Goal: Task Accomplishment & Management: Manage account settings

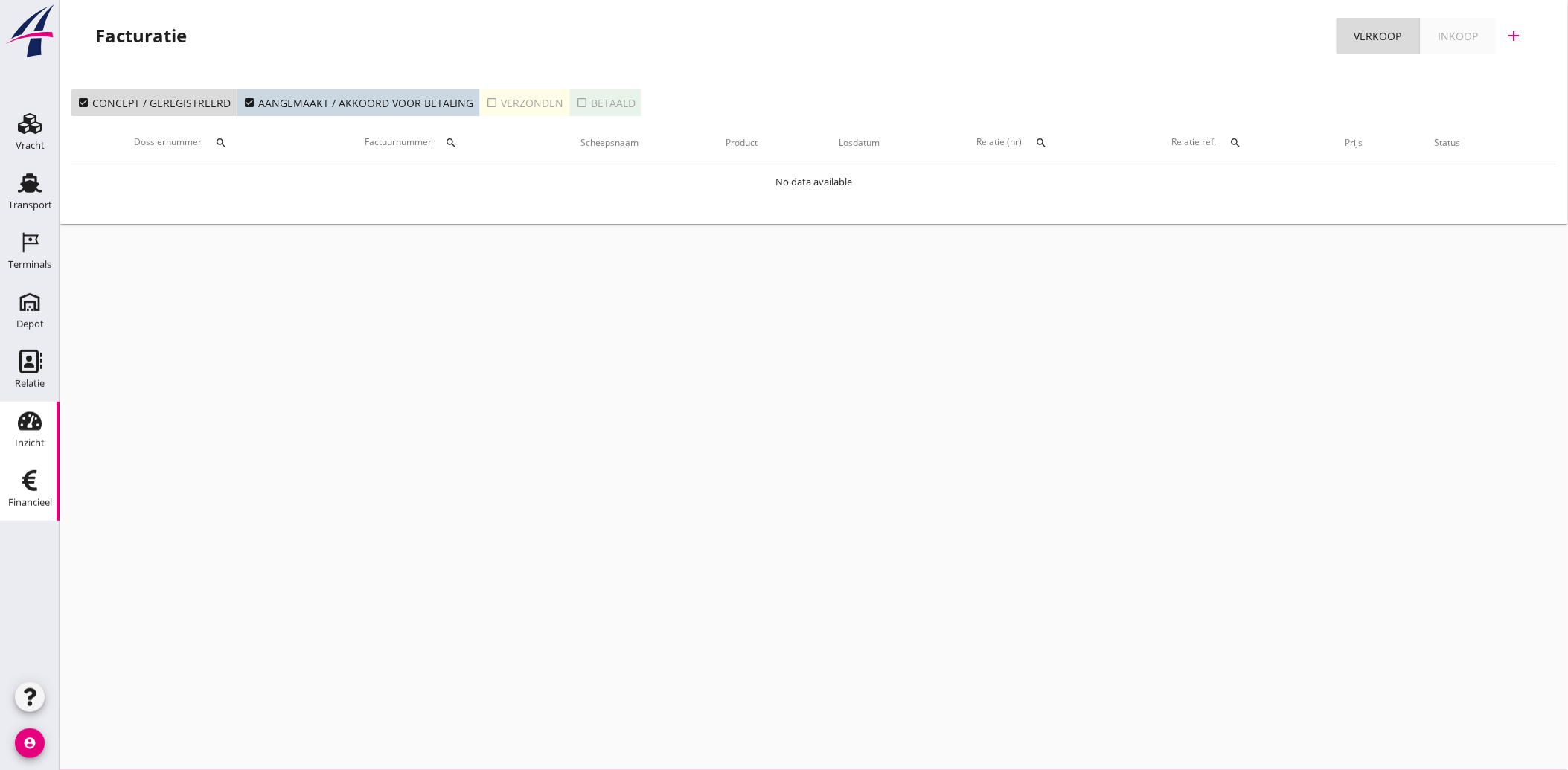
click at [27, 423] on use at bounding box center [30, 422] width 24 height 19
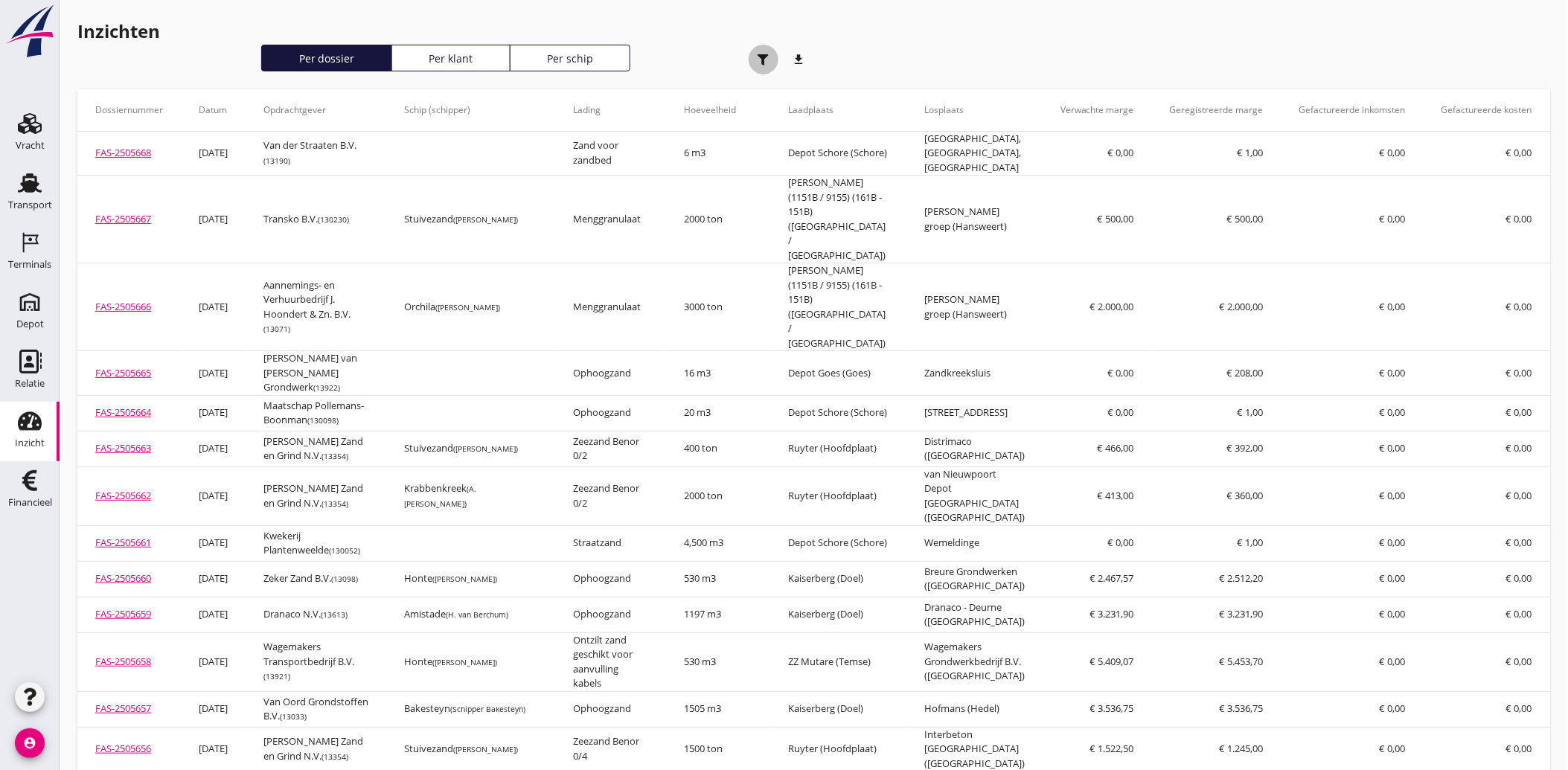
click at [762, 60] on use "button" at bounding box center [763, 59] width 11 height 11
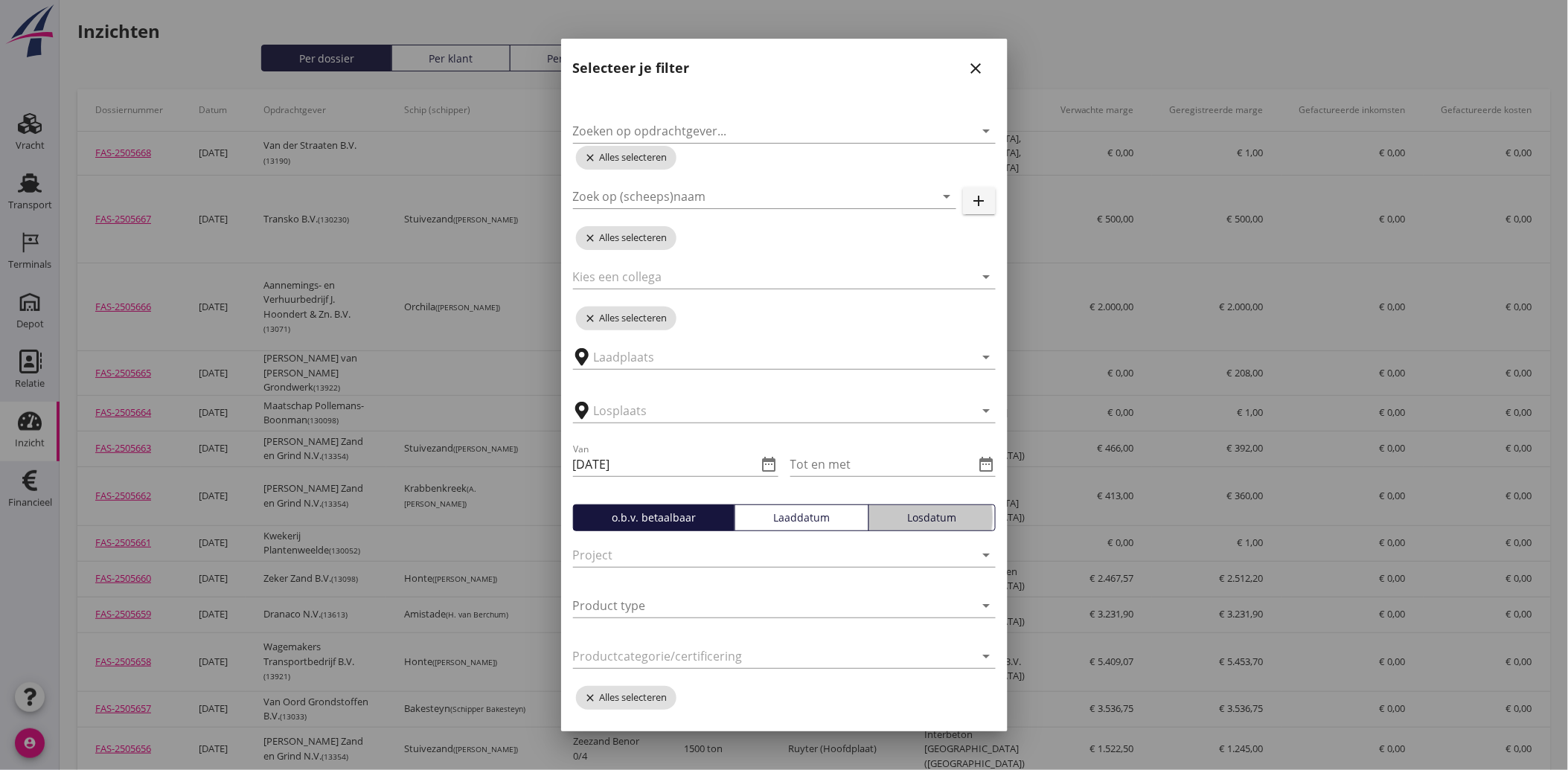
click at [896, 521] on div "Losdatum" at bounding box center [932, 517] width 114 height 15
click at [675, 364] on input "text" at bounding box center [773, 358] width 360 height 24
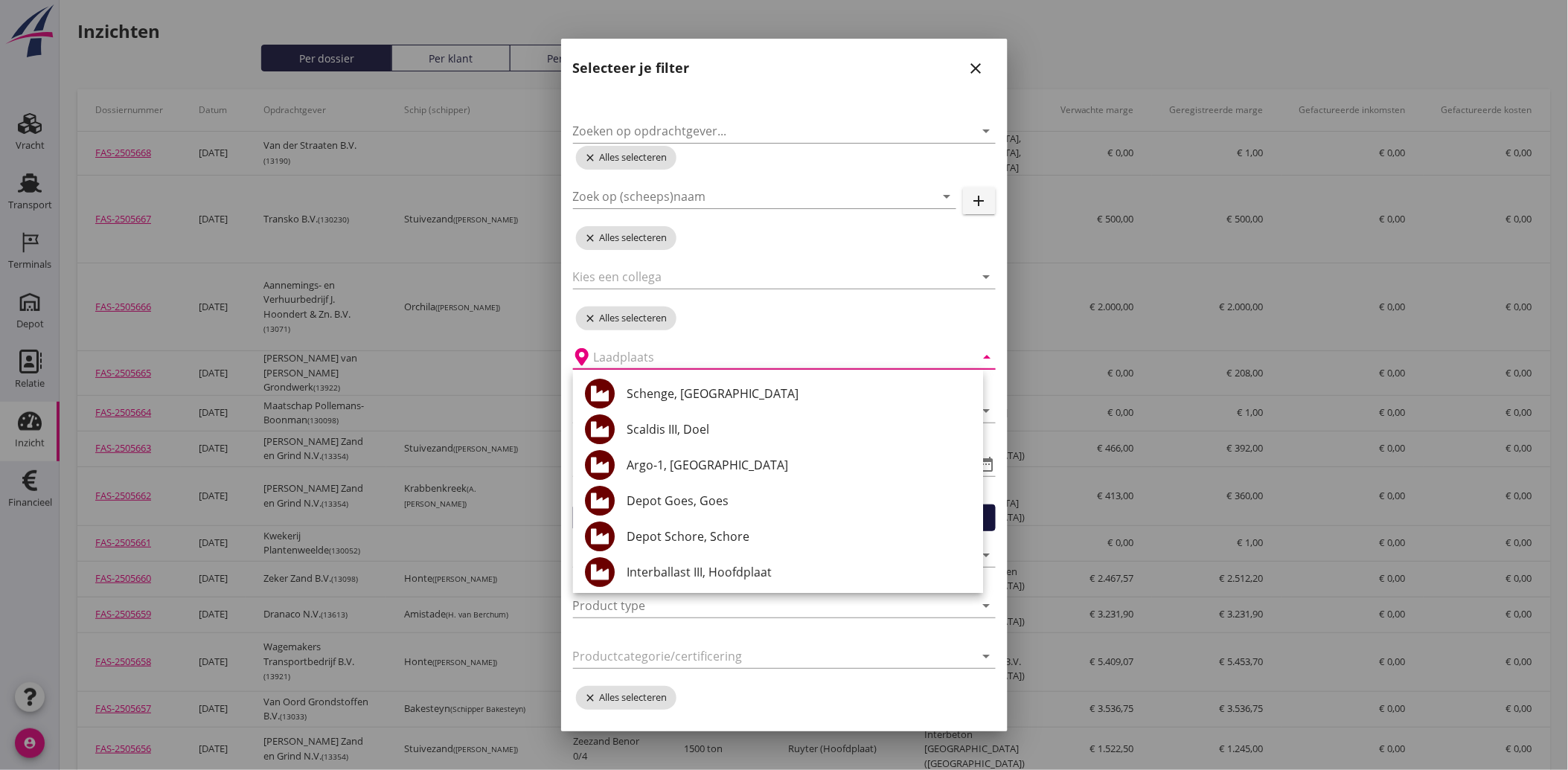
click at [770, 338] on div "arrow_drop_down" at bounding box center [784, 352] width 423 height 33
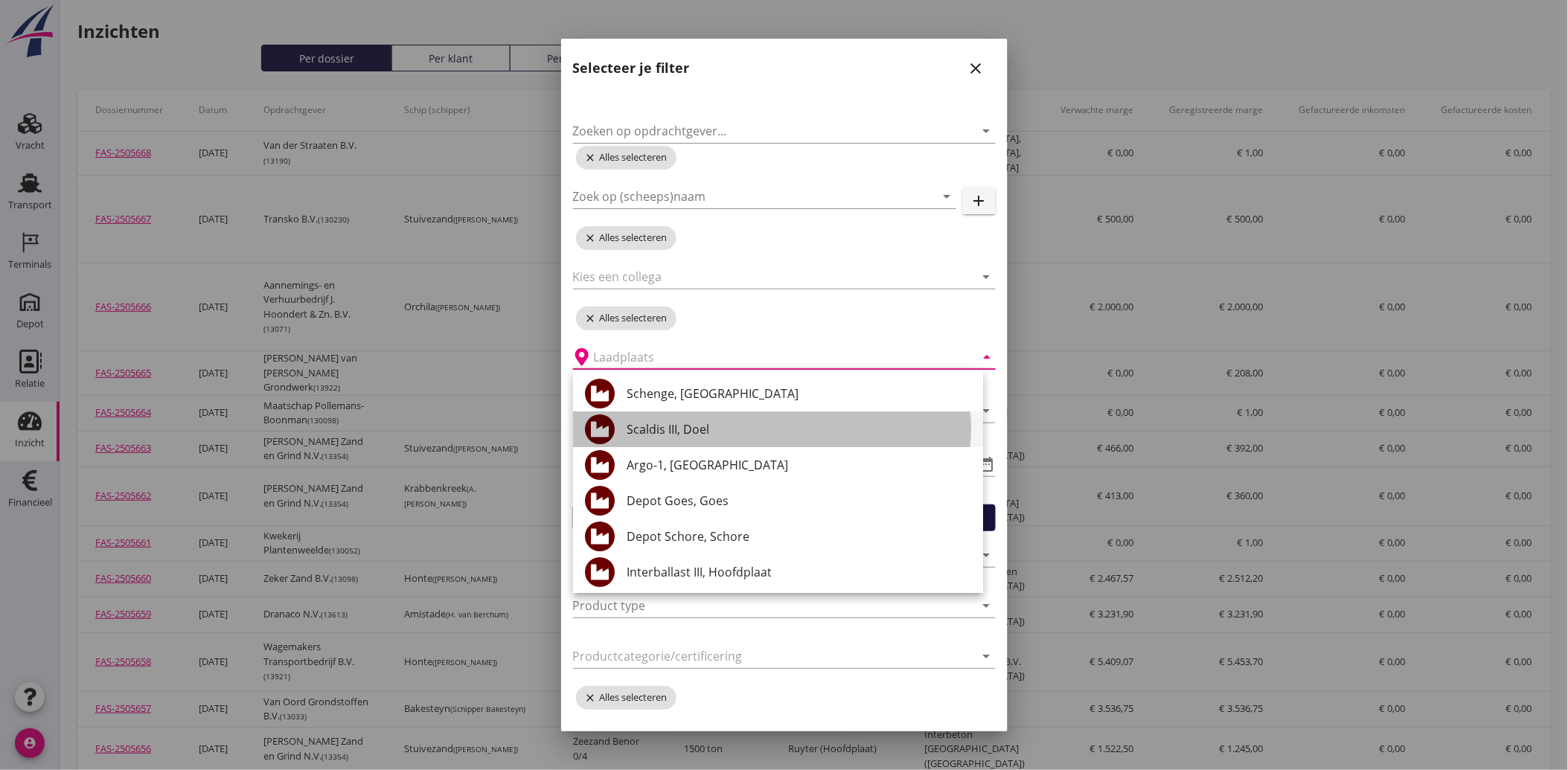
click at [689, 421] on div "Scaldis III, Doel" at bounding box center [798, 429] width 345 height 18
type input "Scaldis III, Doel"
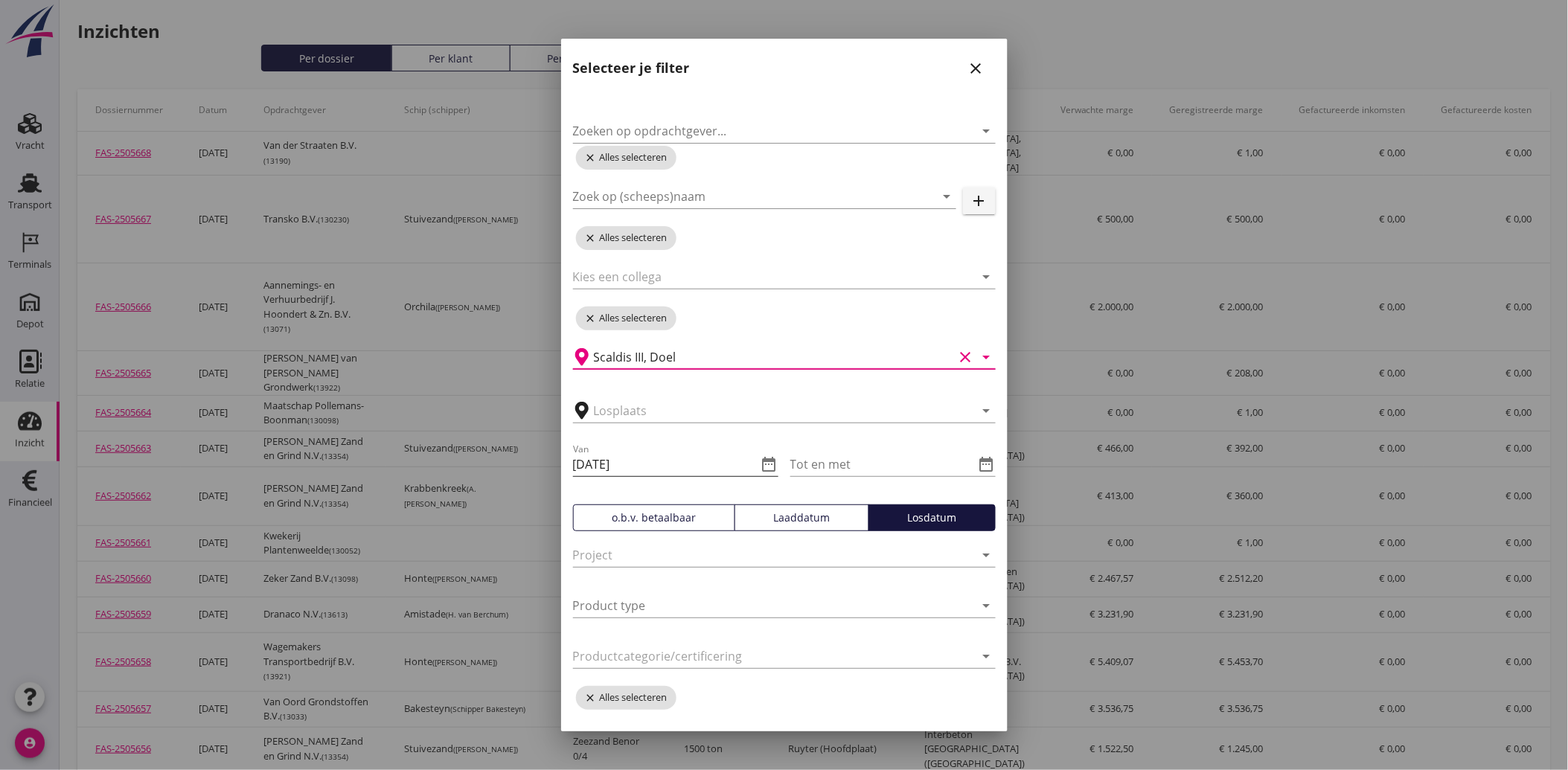
click at [762, 463] on icon "date_range" at bounding box center [769, 464] width 18 height 18
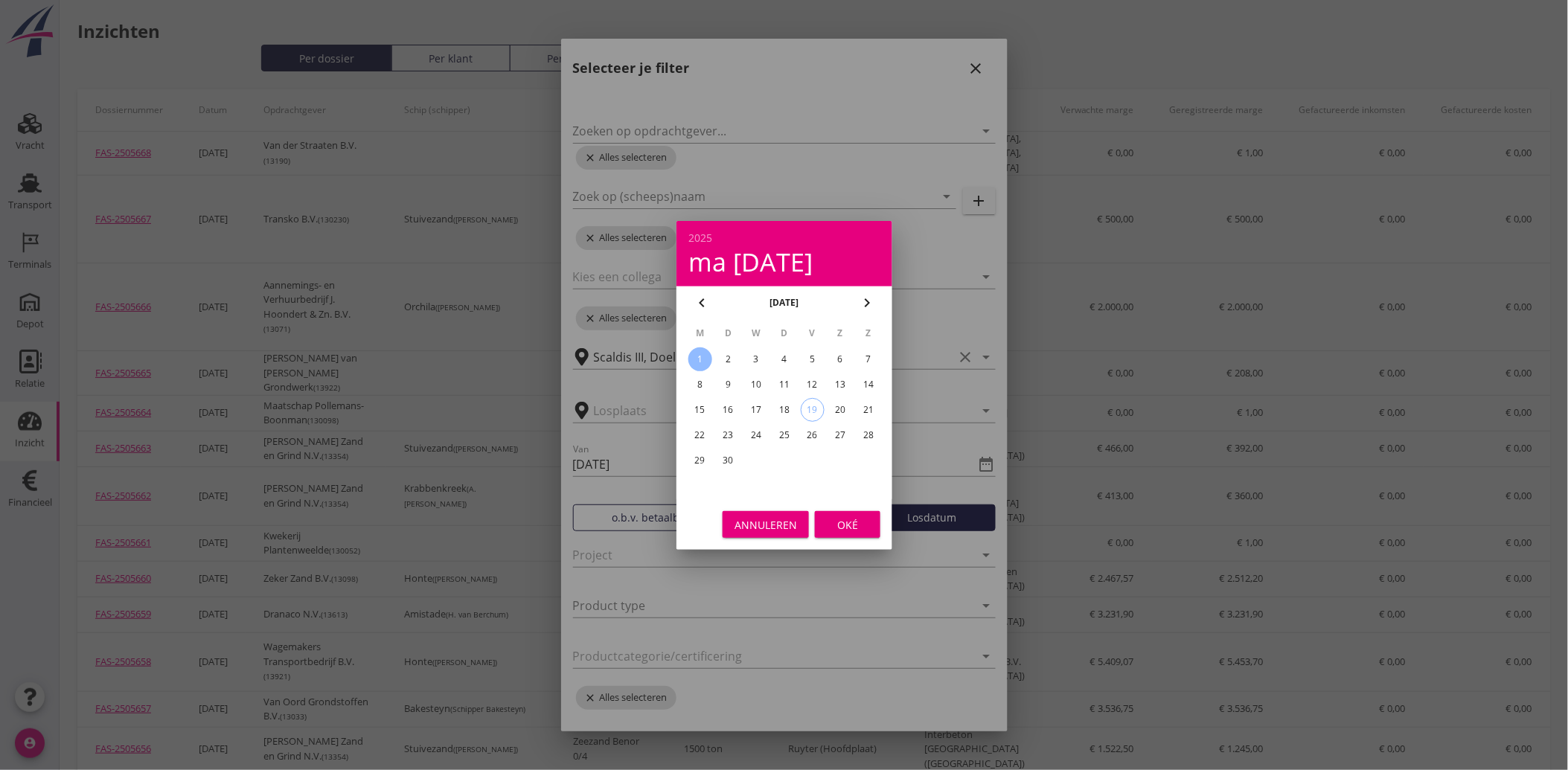
click at [697, 302] on icon "chevron_left" at bounding box center [701, 302] width 18 height 18
click at [699, 457] on div "28" at bounding box center [699, 461] width 24 height 24
type input "[DATE]"
click at [852, 530] on div "Oké" at bounding box center [847, 524] width 42 height 15
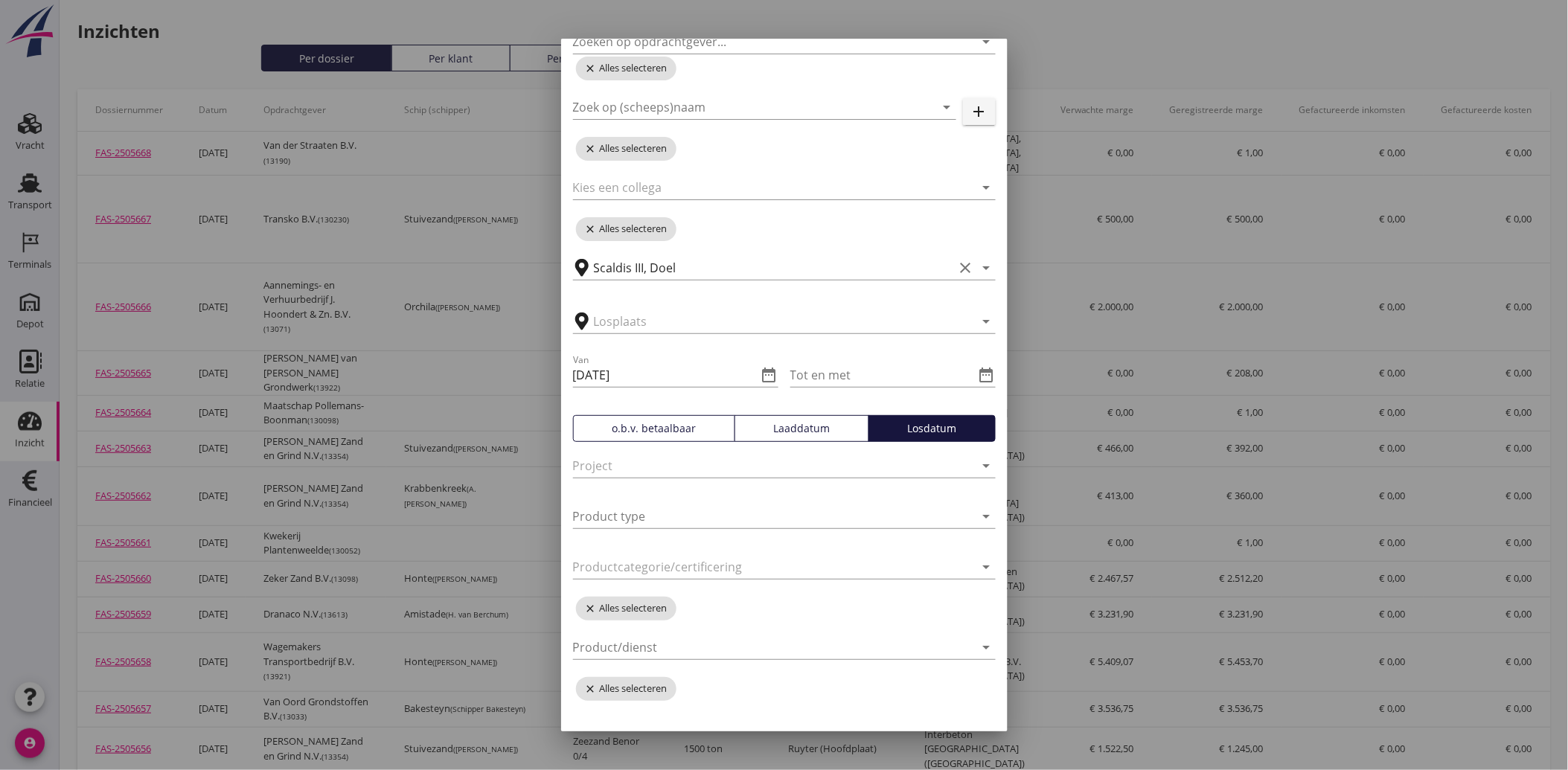
scroll to position [168, 0]
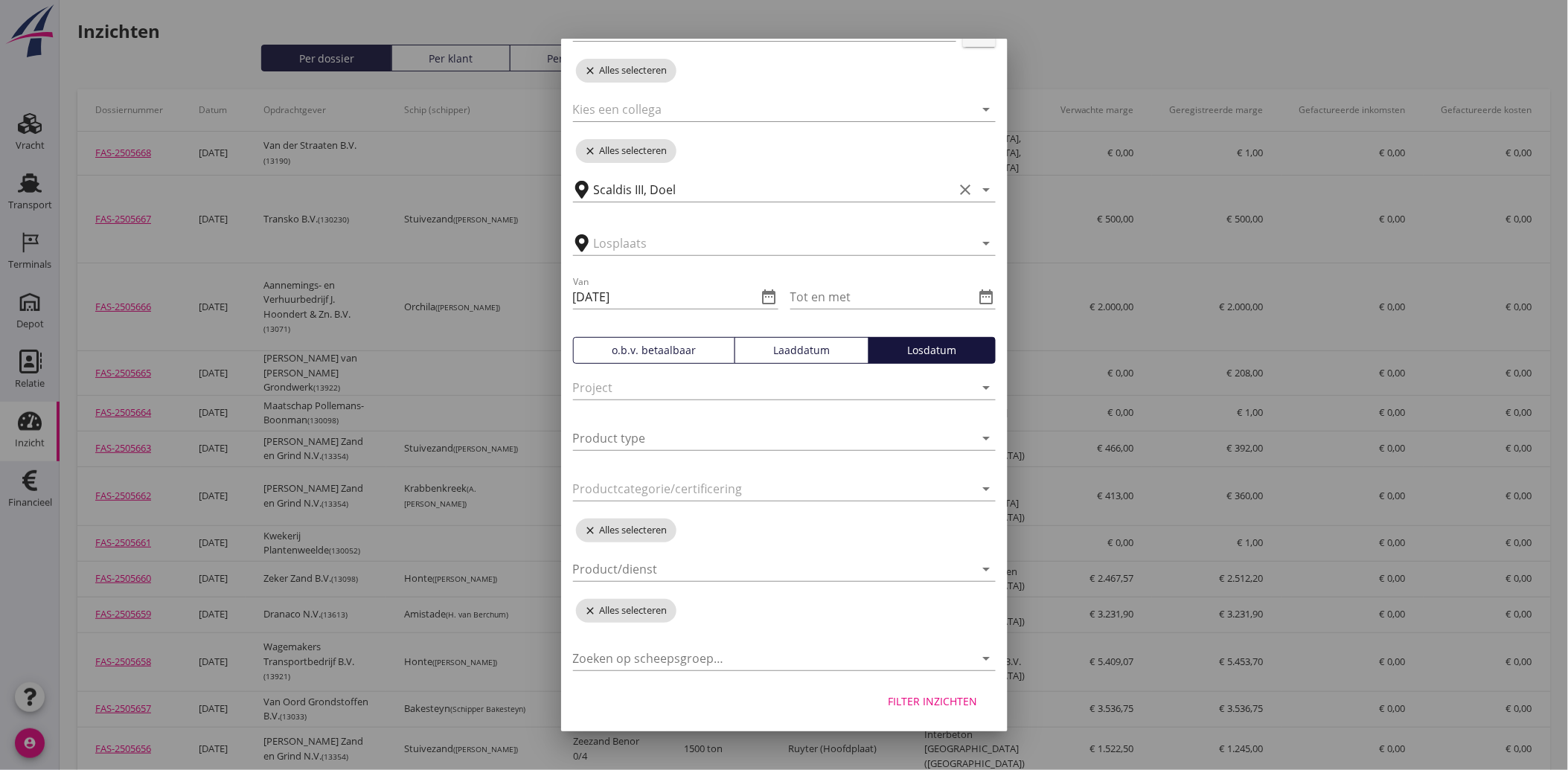
click at [923, 700] on div "Filter inzichten" at bounding box center [933, 701] width 89 height 15
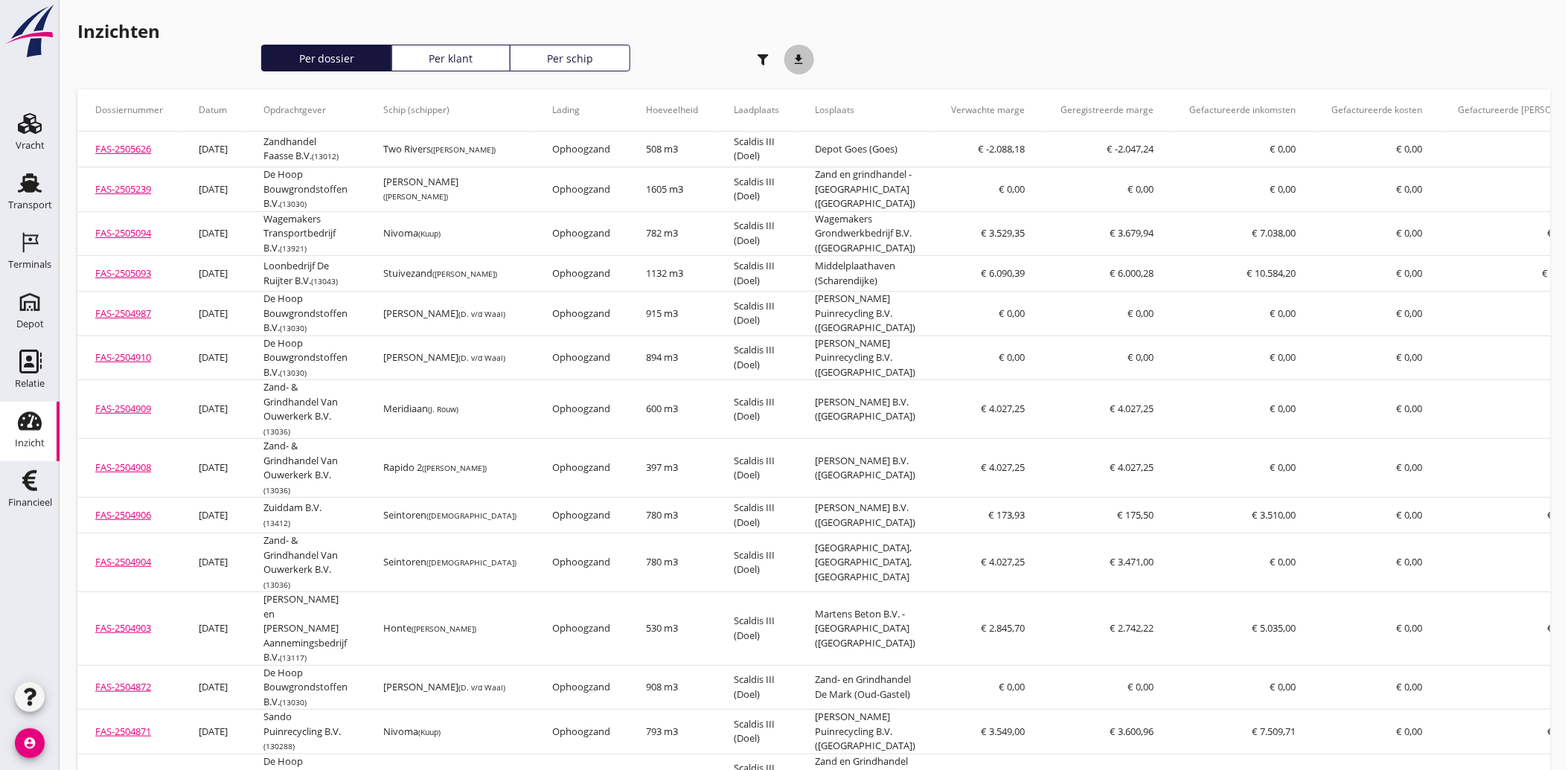
click at [800, 58] on icon "download" at bounding box center [799, 59] width 30 height 30
click at [761, 65] on div "button" at bounding box center [763, 59] width 30 height 30
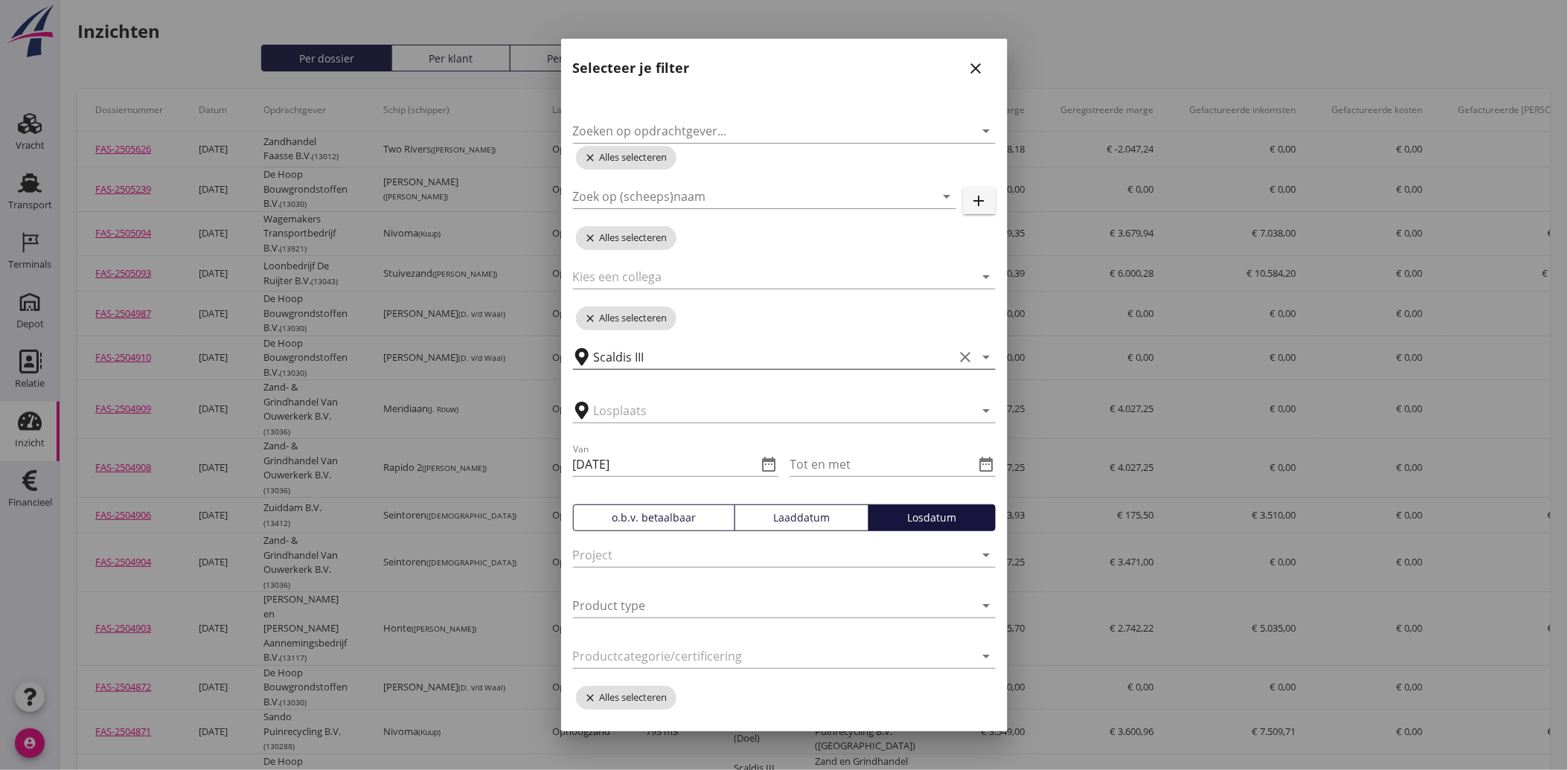
click at [957, 358] on icon "clear" at bounding box center [966, 357] width 18 height 18
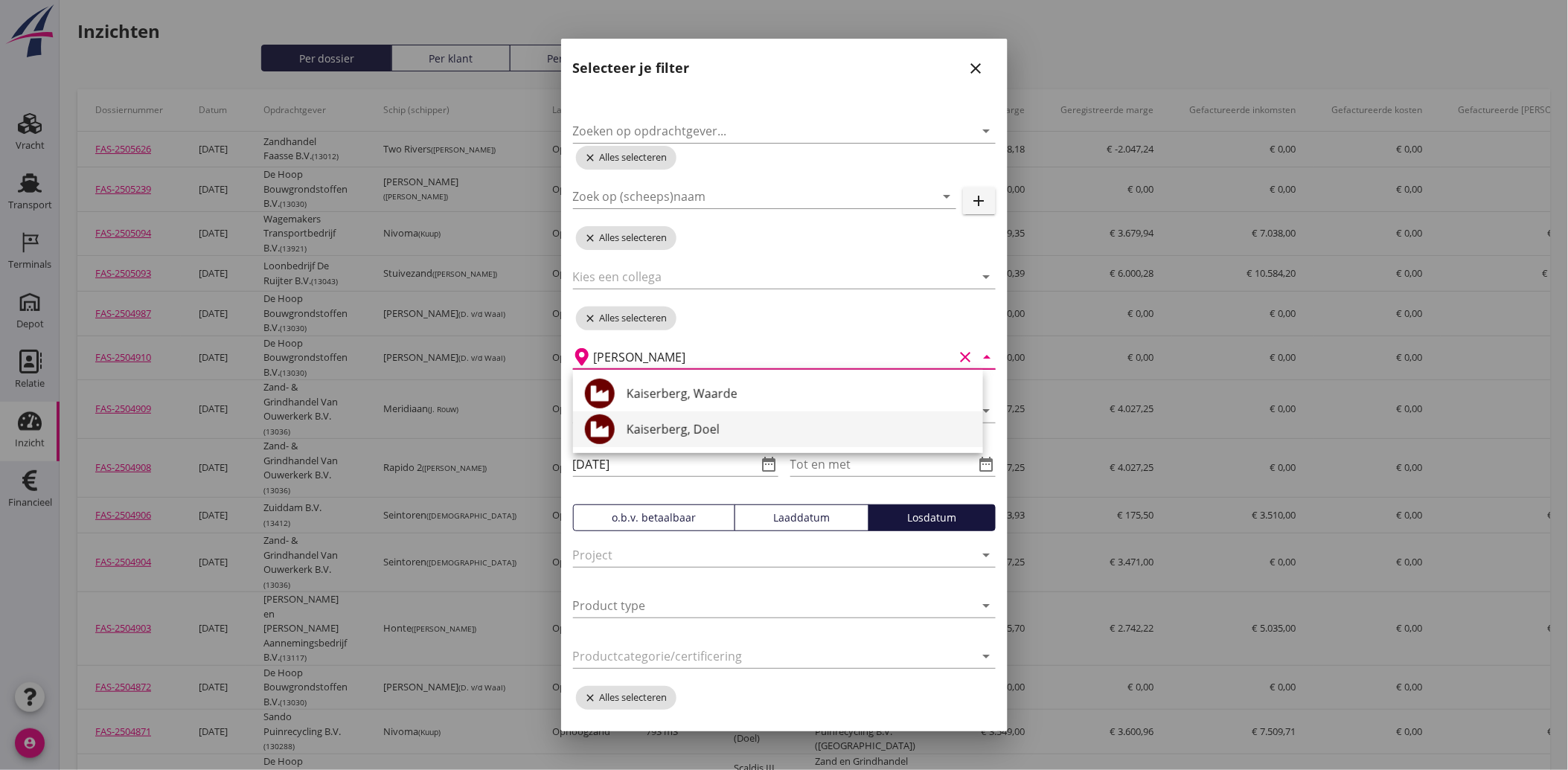
click at [680, 437] on div "Kaiserberg, Doel" at bounding box center [798, 429] width 345 height 18
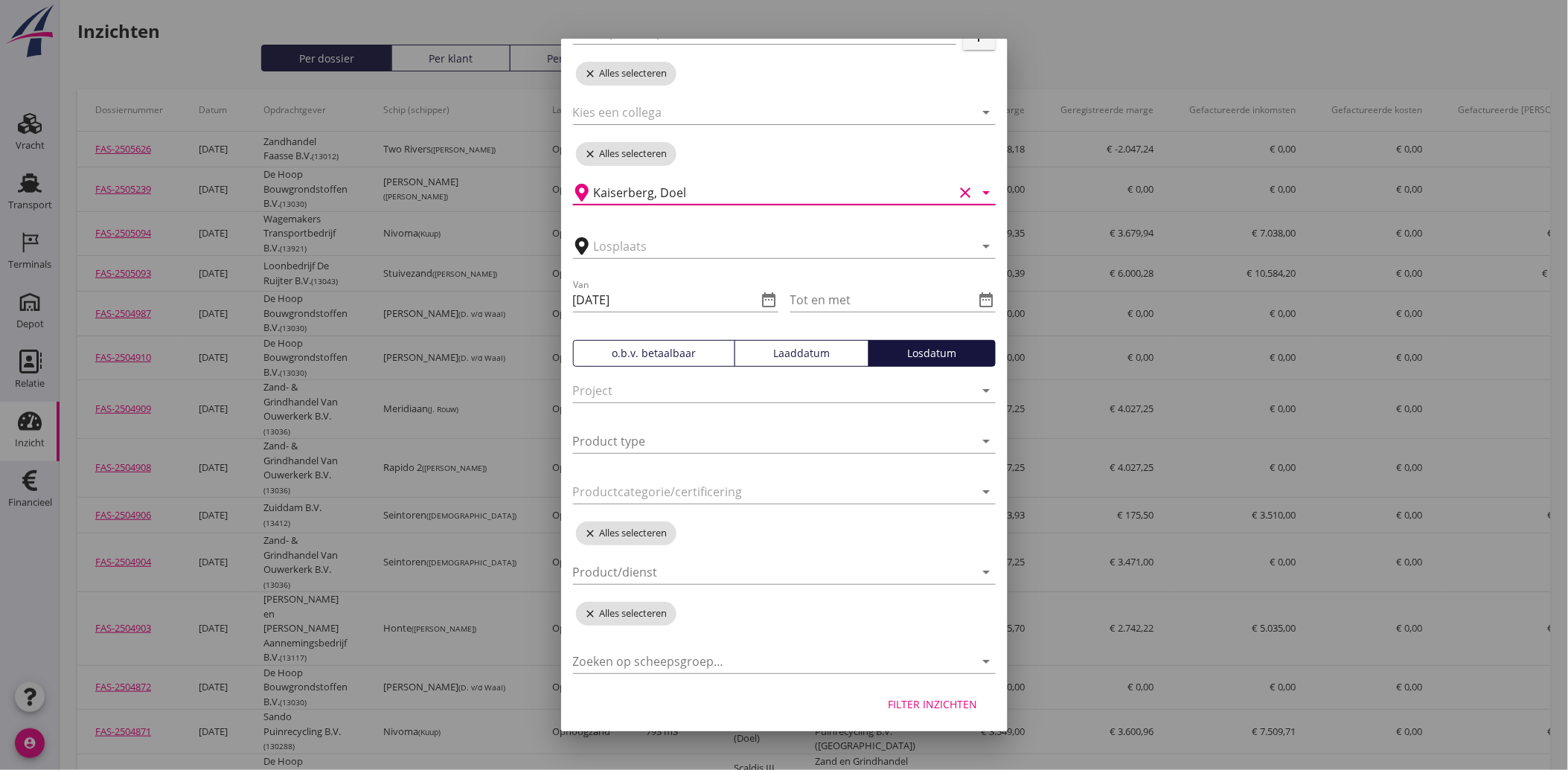
scroll to position [168, 0]
type input "Kaiserberg, Doel"
click at [915, 703] on div "Filter inzichten" at bounding box center [933, 701] width 89 height 15
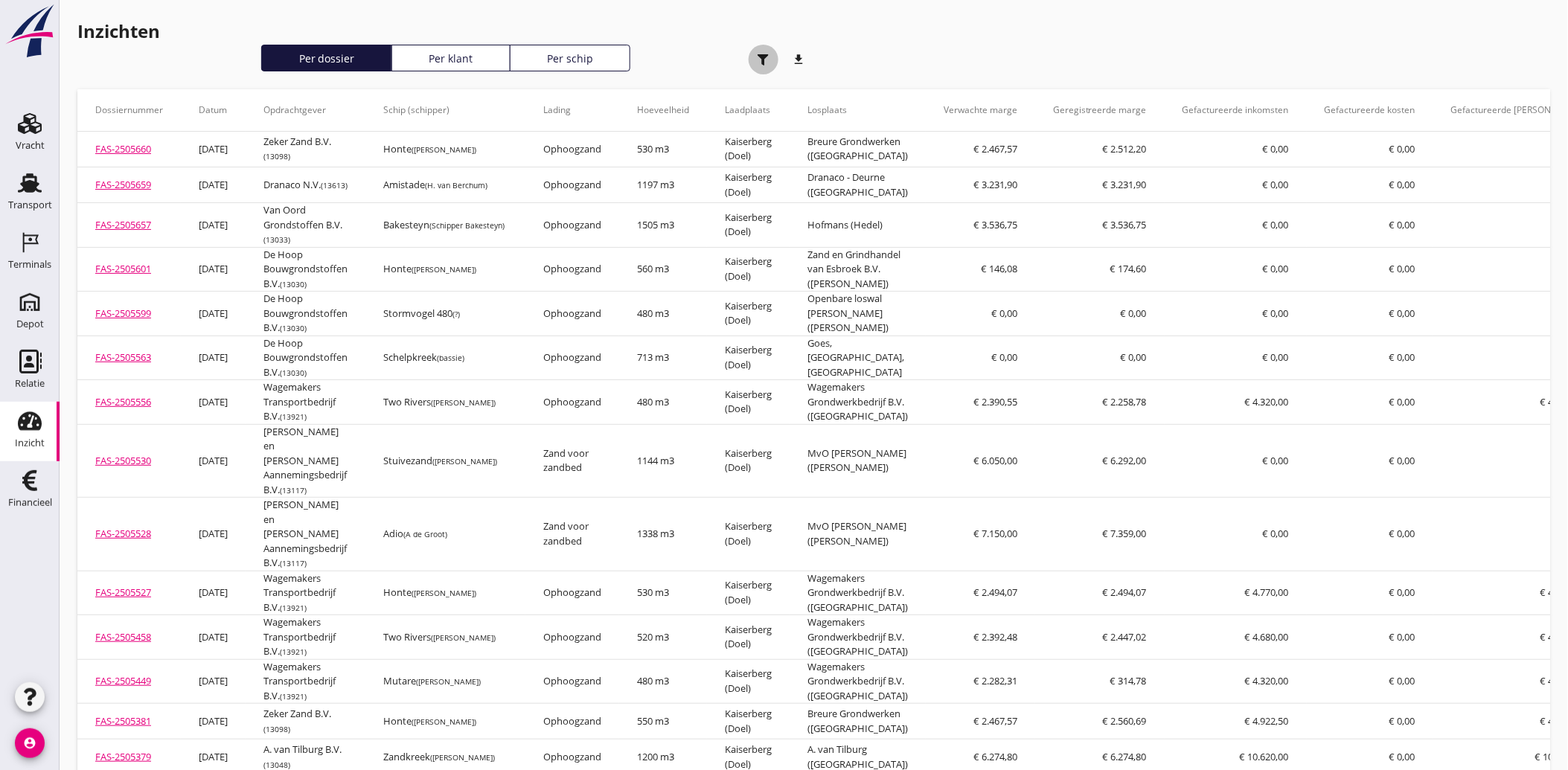
click at [756, 64] on div "button" at bounding box center [763, 59] width 30 height 30
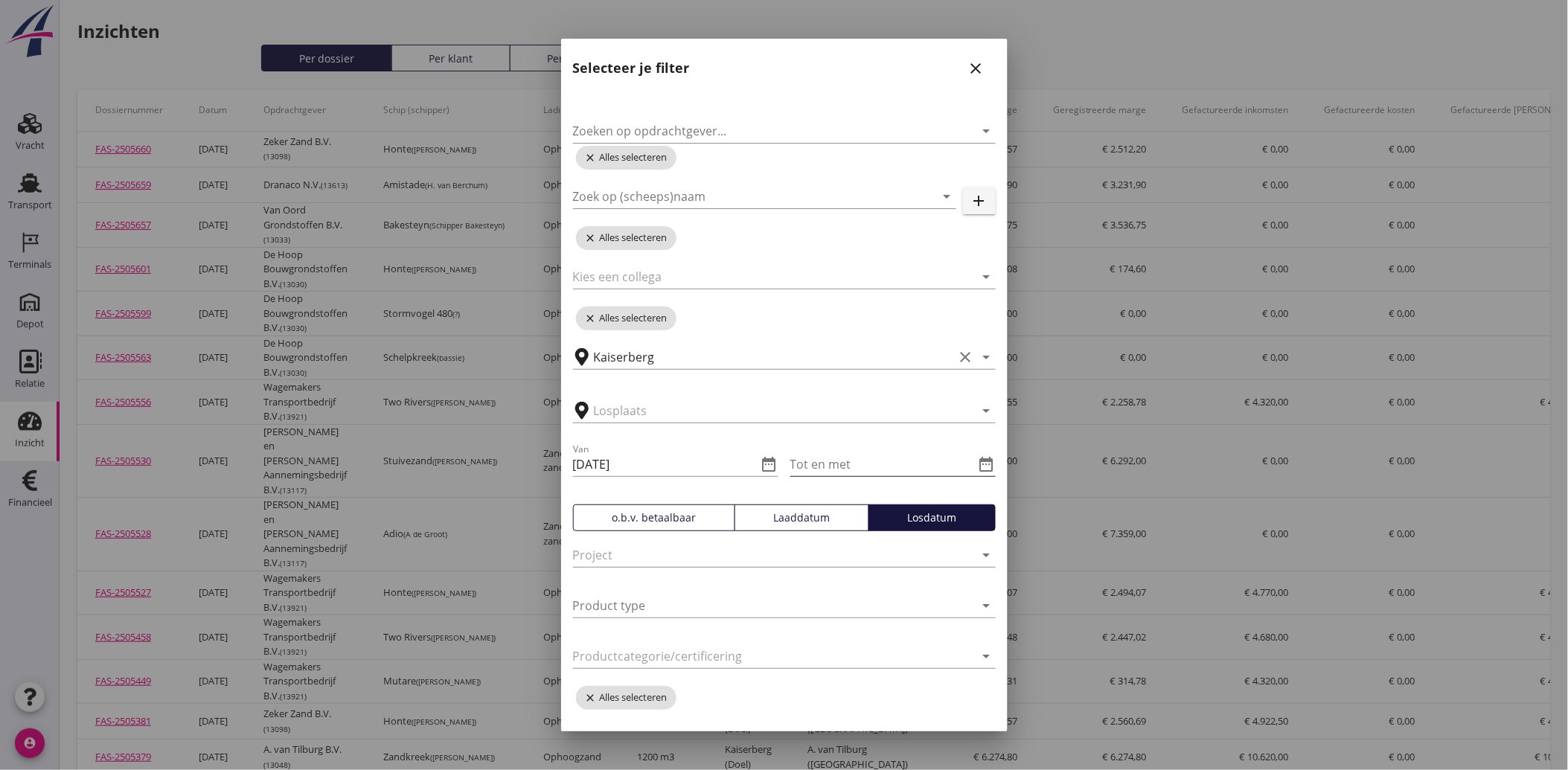
click at [978, 464] on icon "date_range" at bounding box center [986, 464] width 18 height 18
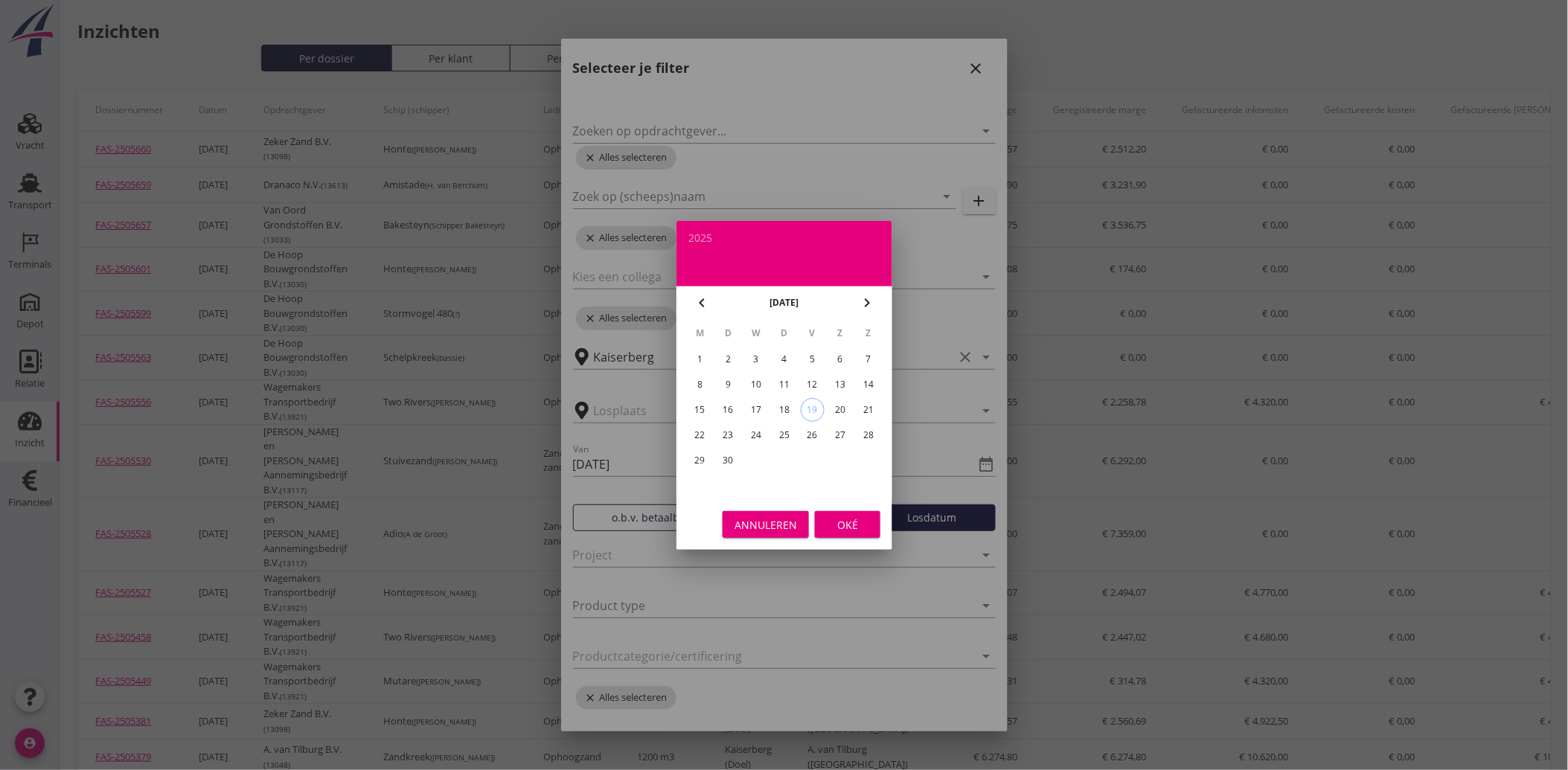
click at [747, 356] on div "3" at bounding box center [756, 359] width 24 height 24
type input "[DATE]"
click at [861, 517] on div "Oké" at bounding box center [847, 524] width 42 height 15
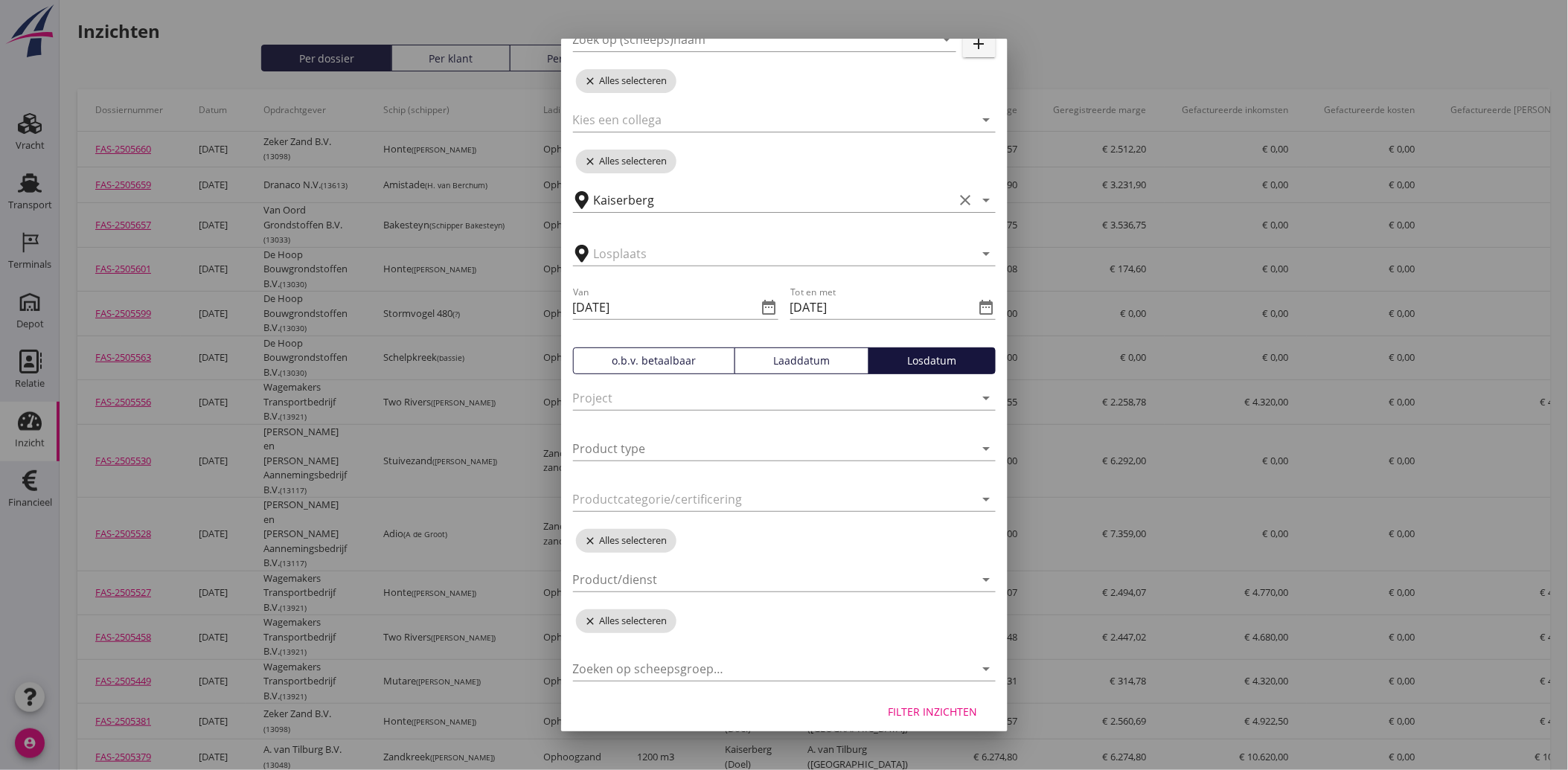
scroll to position [168, 0]
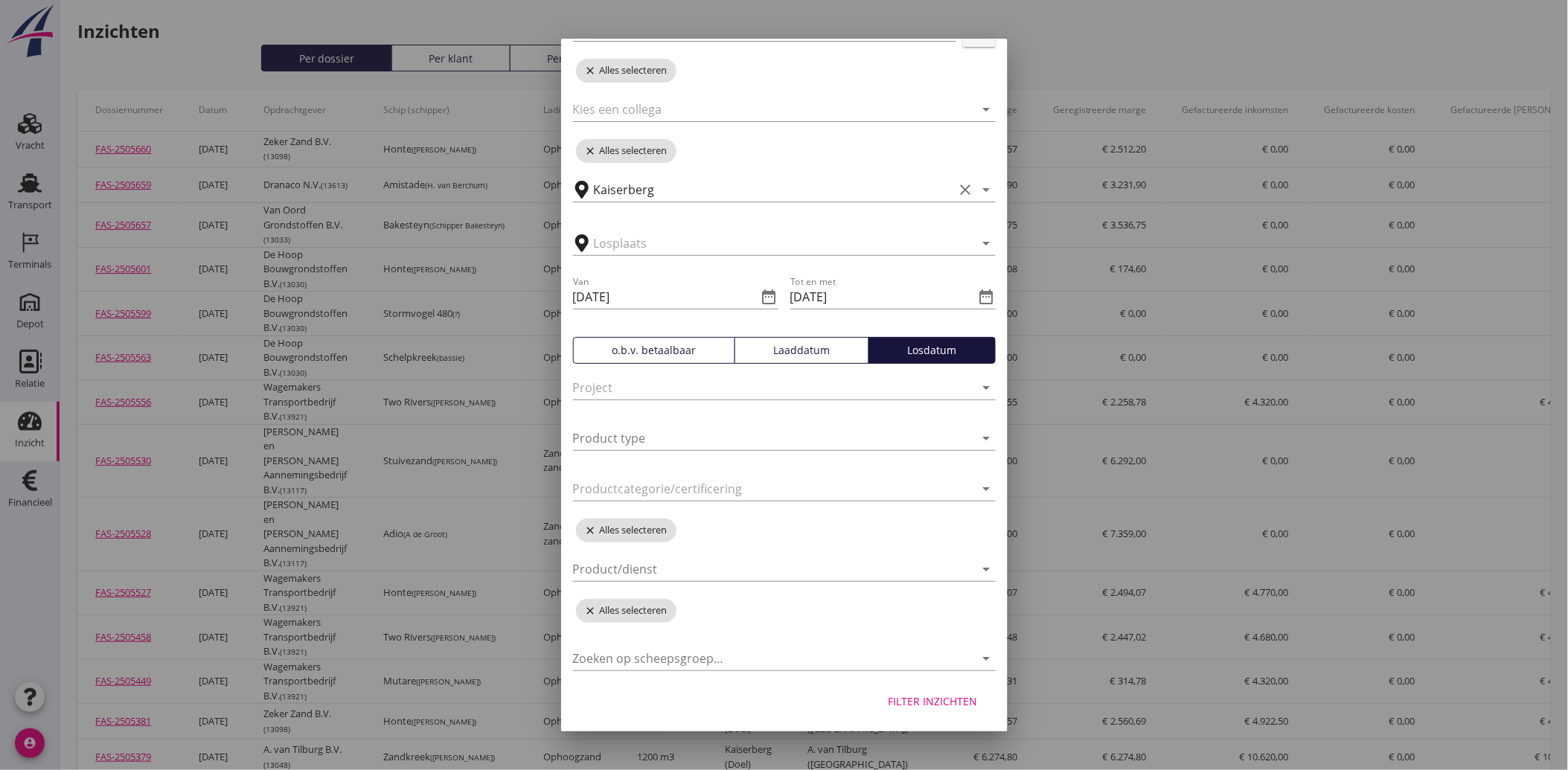
click at [966, 708] on button "Filter inzichten" at bounding box center [933, 701] width 113 height 27
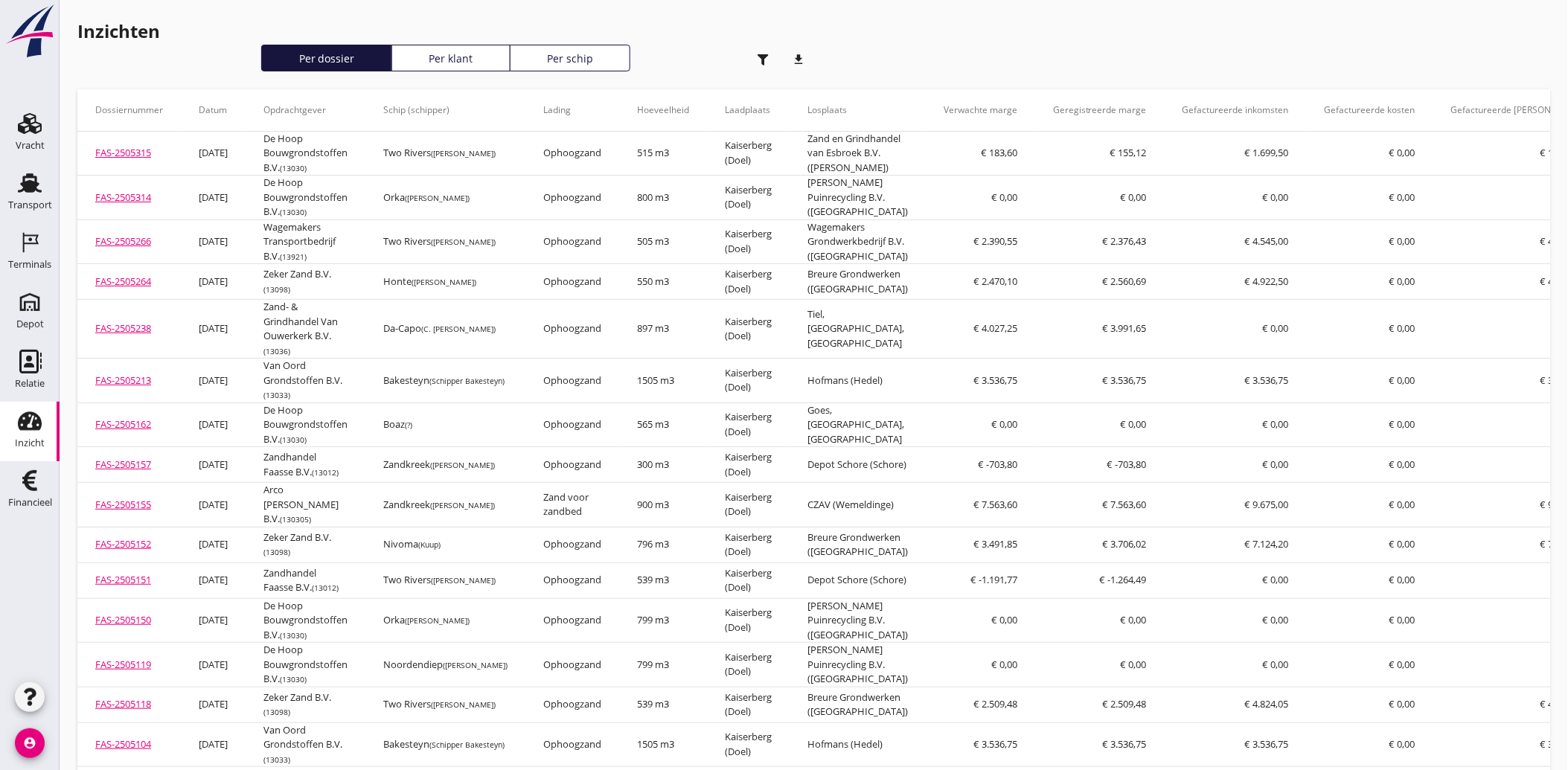
click at [794, 58] on icon "download" at bounding box center [799, 59] width 30 height 30
click at [765, 62] on icon "button" at bounding box center [763, 59] width 11 height 11
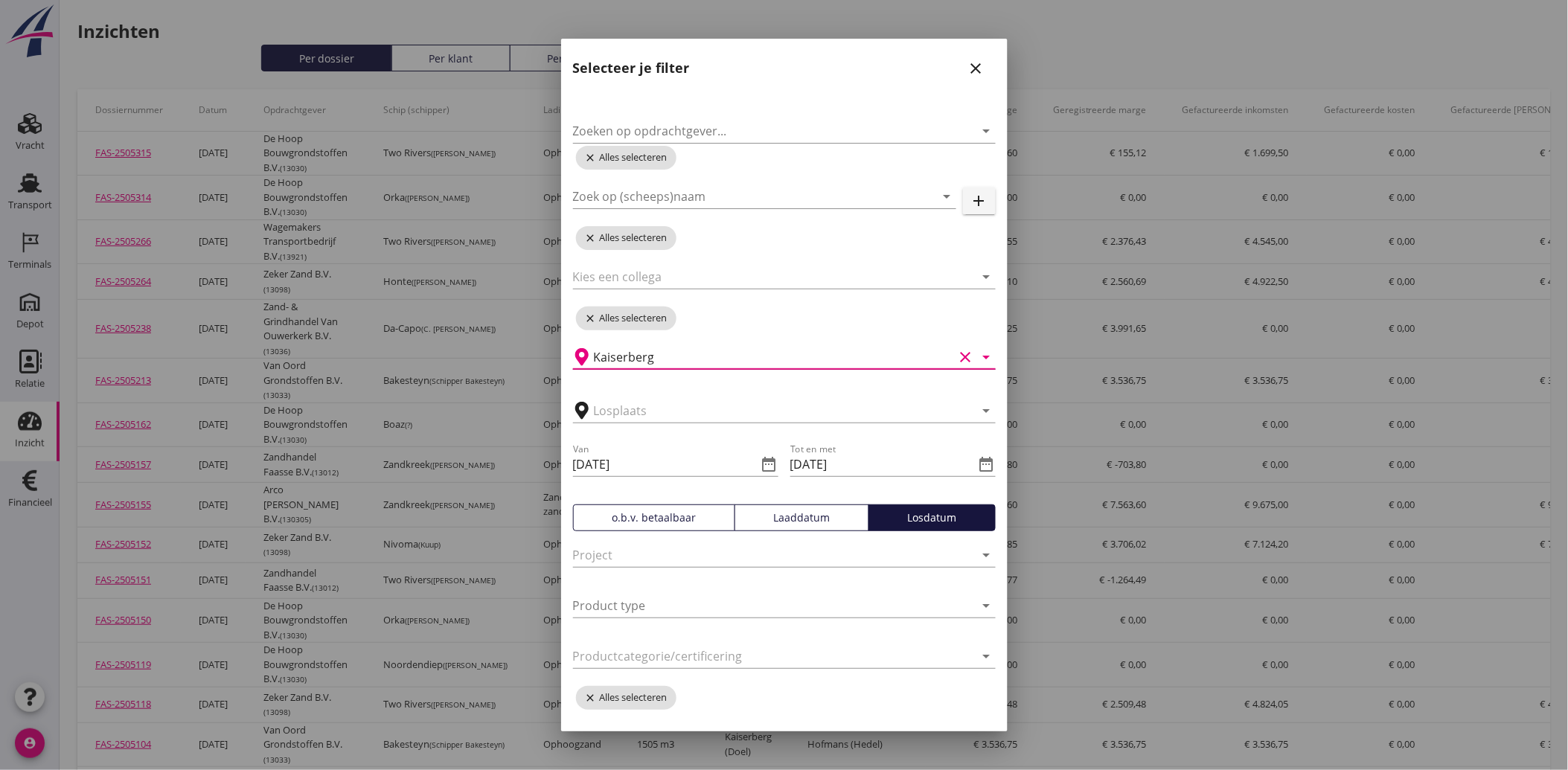
click at [666, 358] on input "Kaiserberg" at bounding box center [773, 358] width 360 height 24
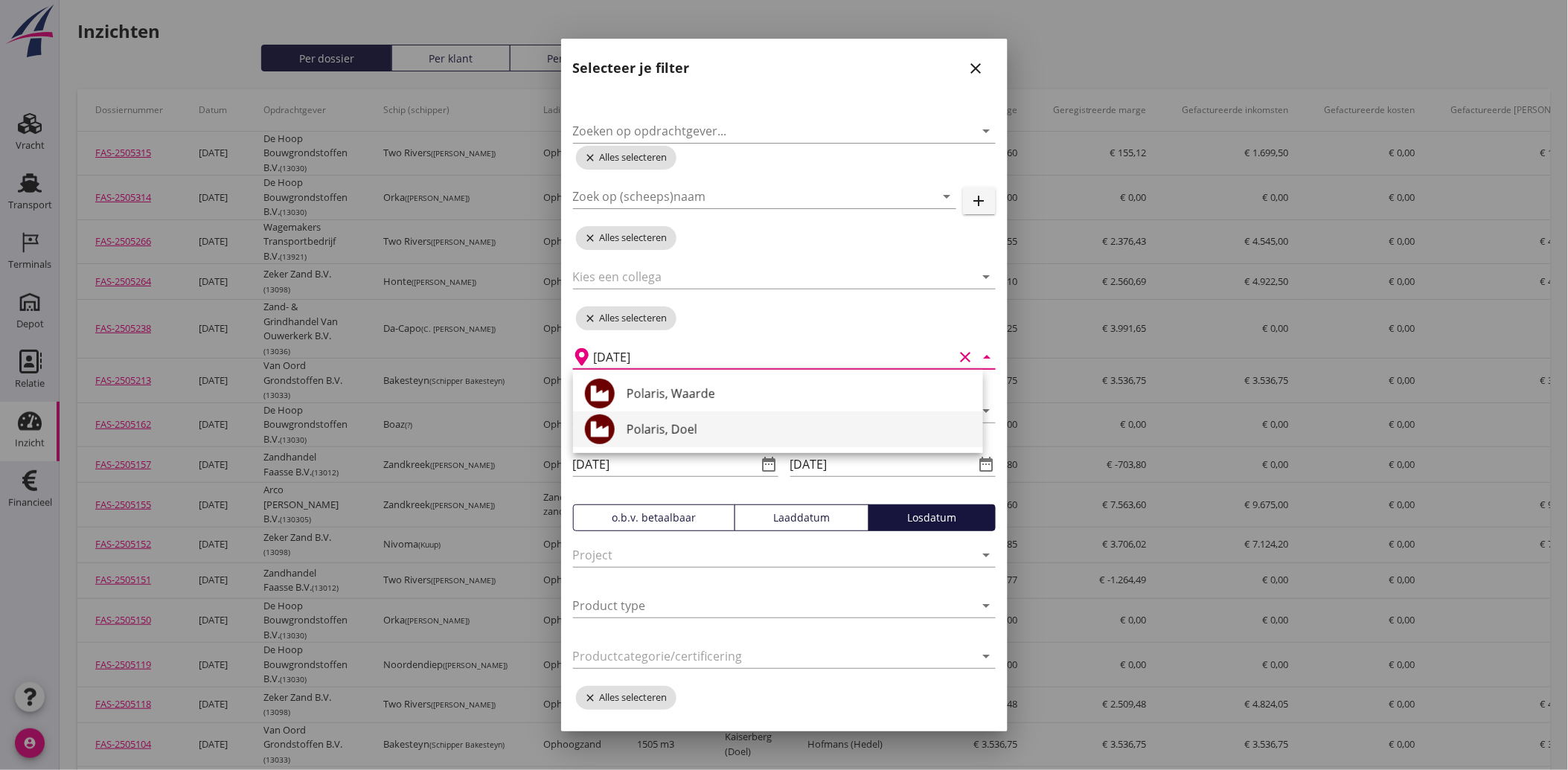
click at [657, 431] on div "Polaris, Doel" at bounding box center [798, 429] width 345 height 18
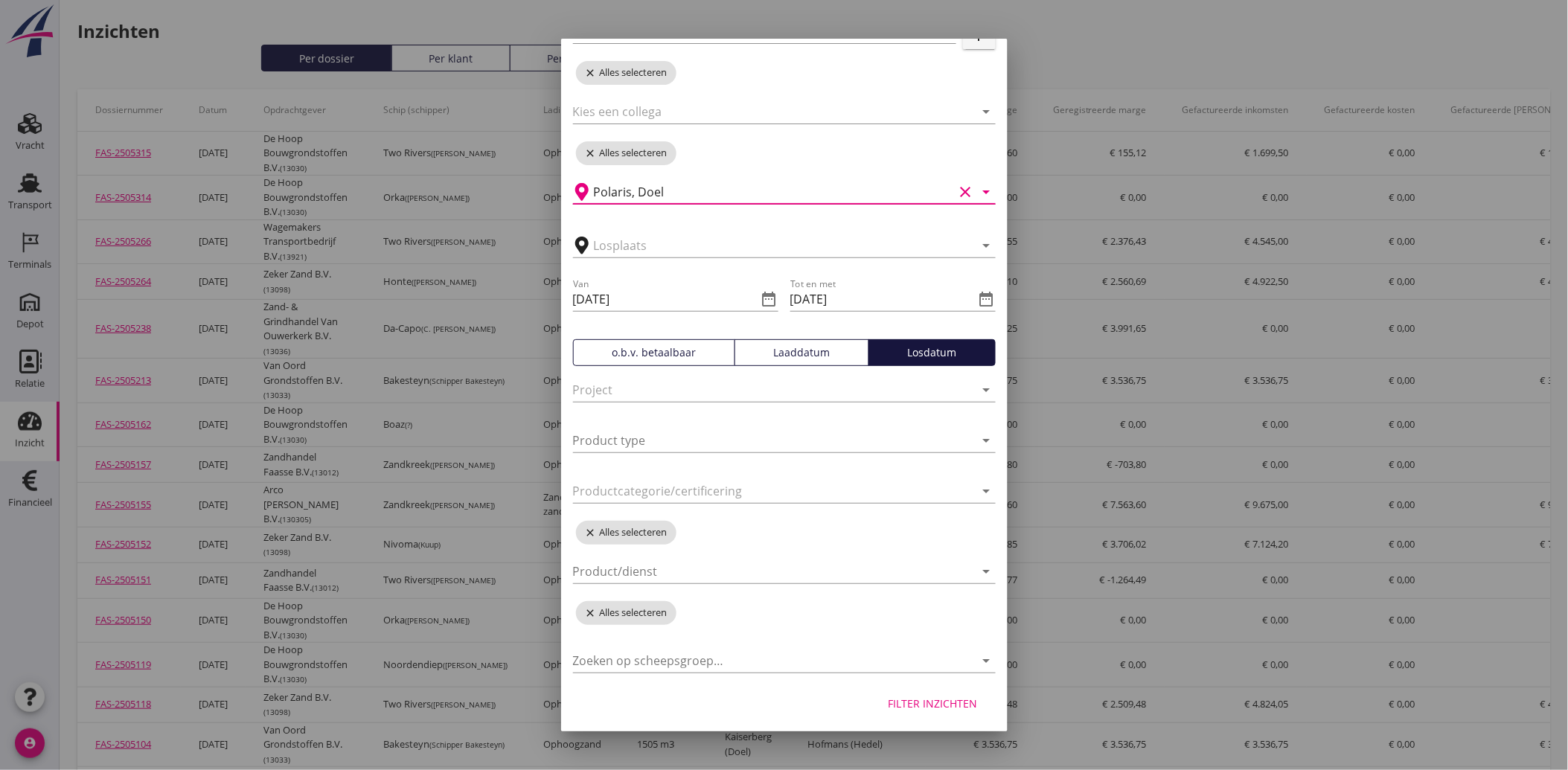
scroll to position [168, 0]
type input "Polaris, Doel"
click at [921, 702] on div "Filter inzichten" at bounding box center [933, 701] width 89 height 15
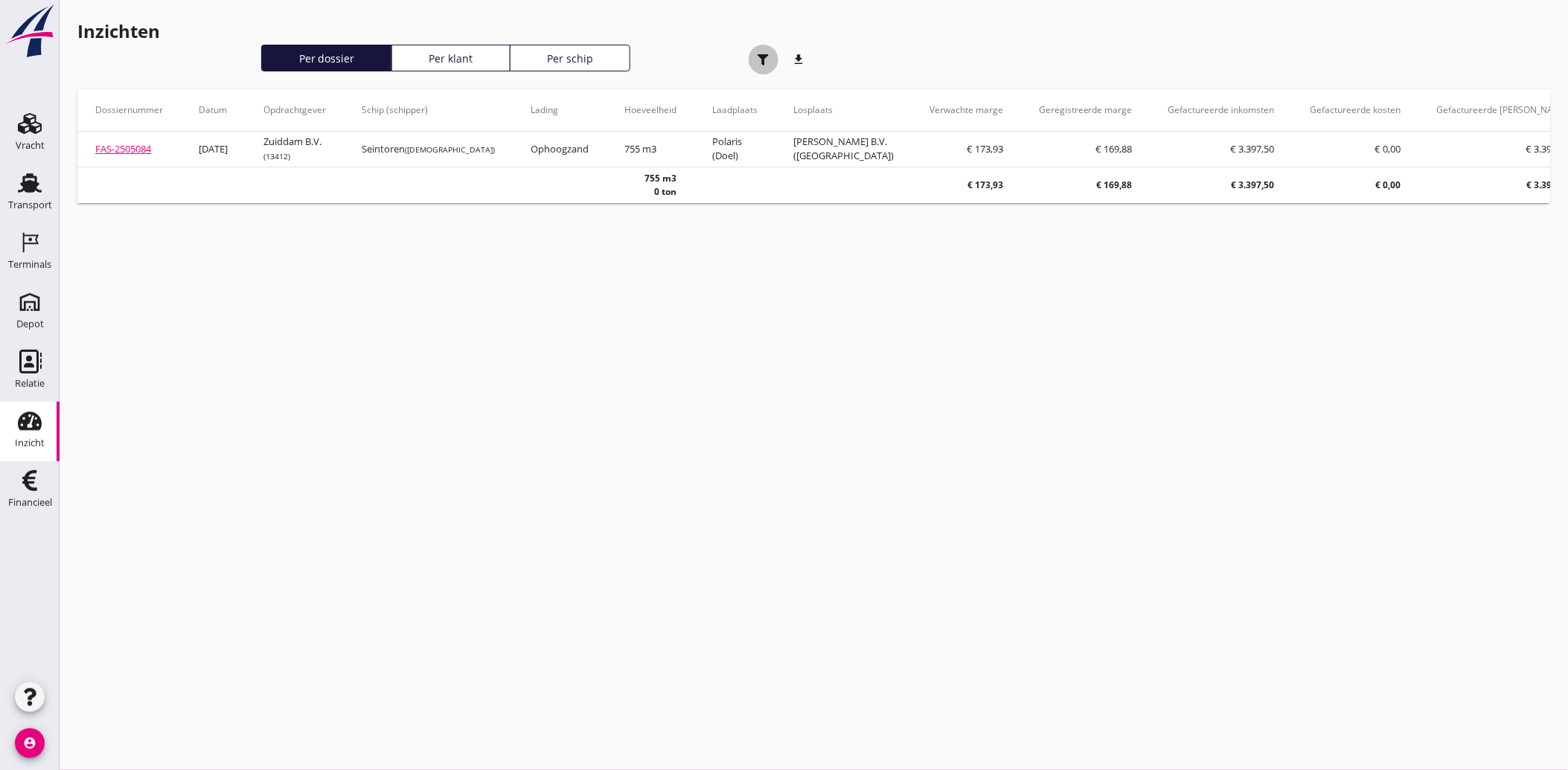
click at [758, 58] on icon "button" at bounding box center [763, 59] width 11 height 11
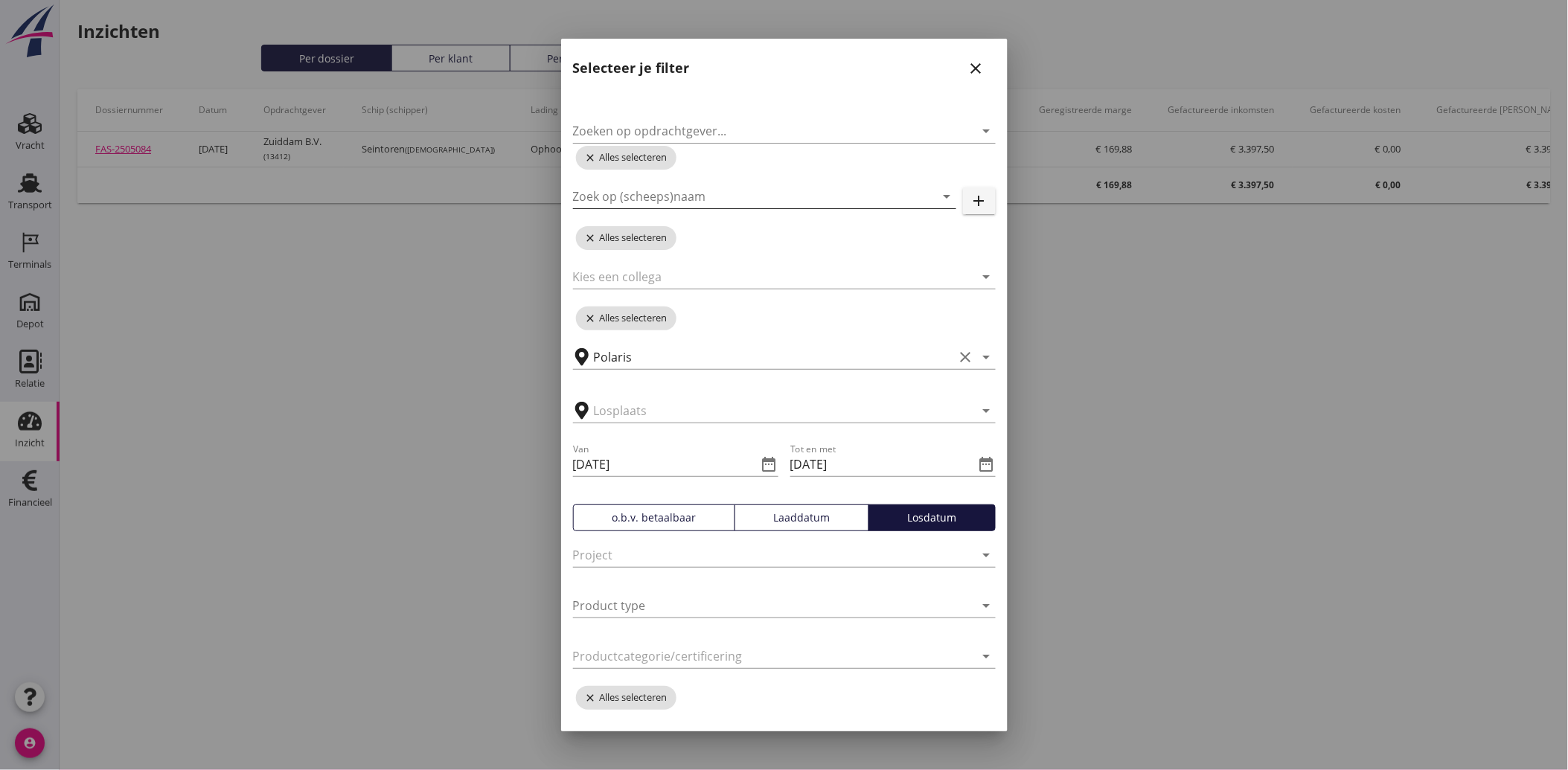
click at [619, 198] on input "Zoek op (scheeps)naam" at bounding box center [744, 197] width 342 height 24
type input "eems"
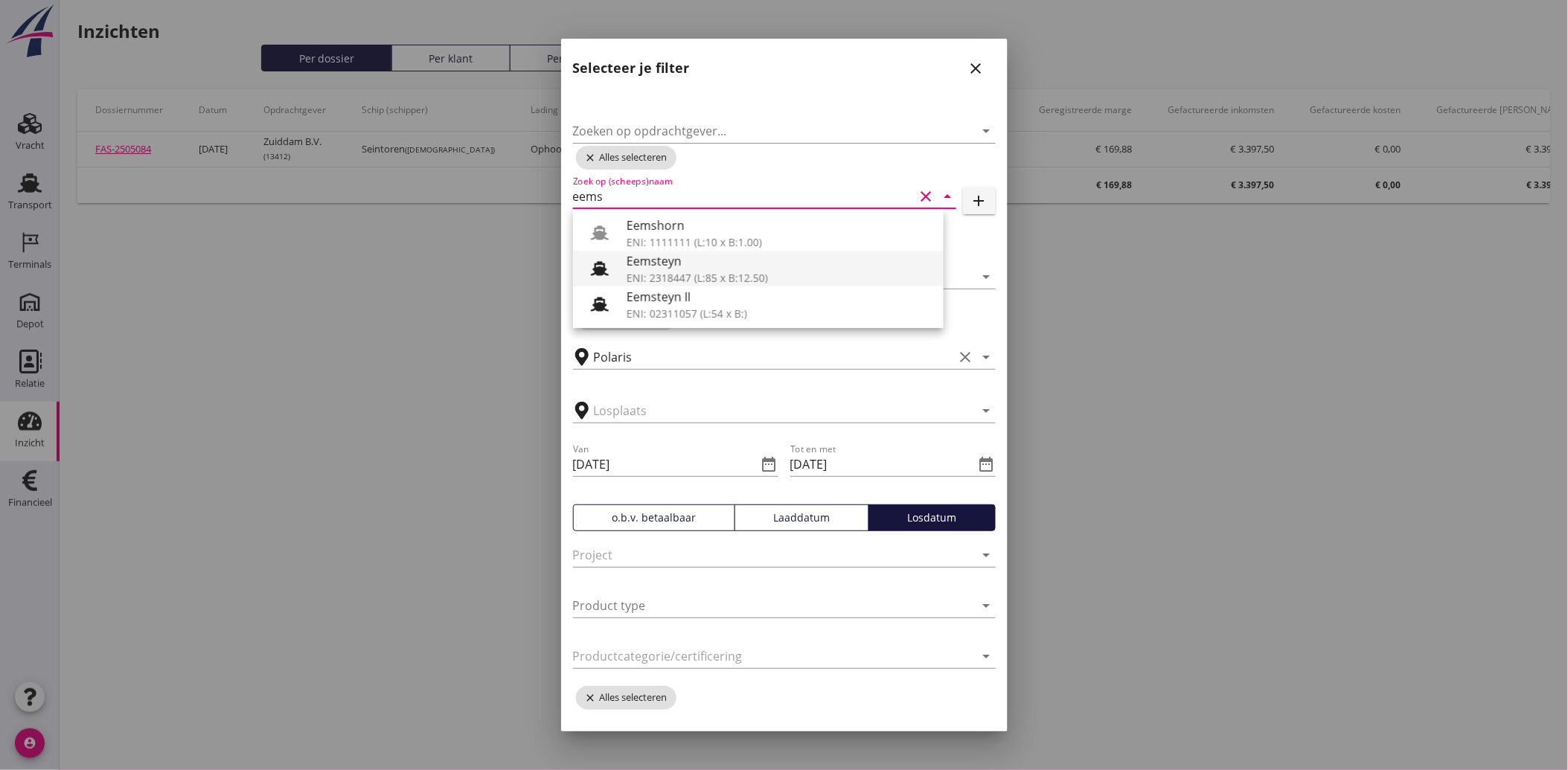
click at [687, 280] on div "ENI: 2318447 (L:85 x B:12.50)" at bounding box center [778, 278] width 305 height 15
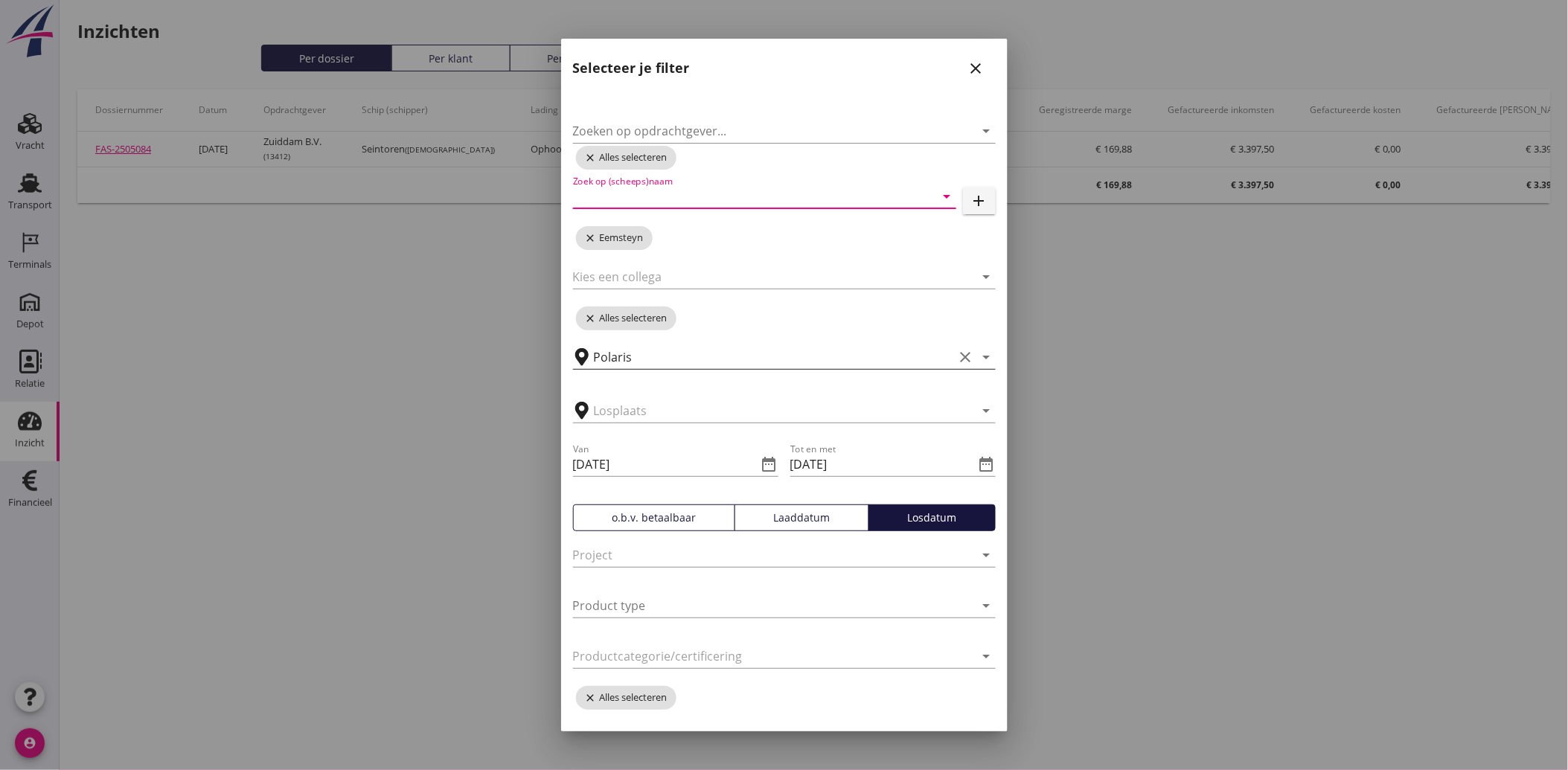
click at [957, 353] on icon "clear" at bounding box center [966, 357] width 18 height 18
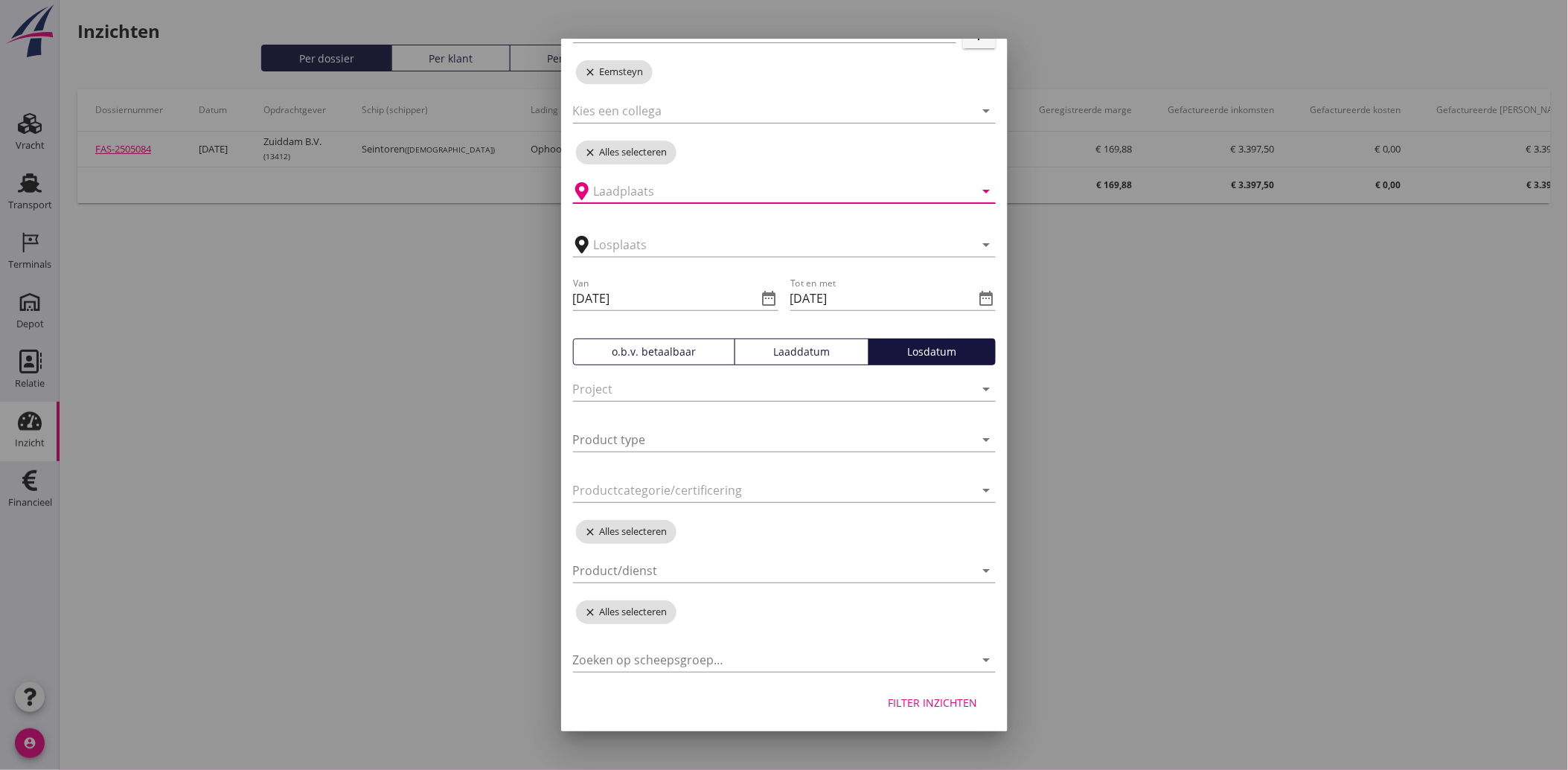
scroll to position [168, 0]
click at [926, 698] on div "Filter inzichten" at bounding box center [933, 701] width 89 height 15
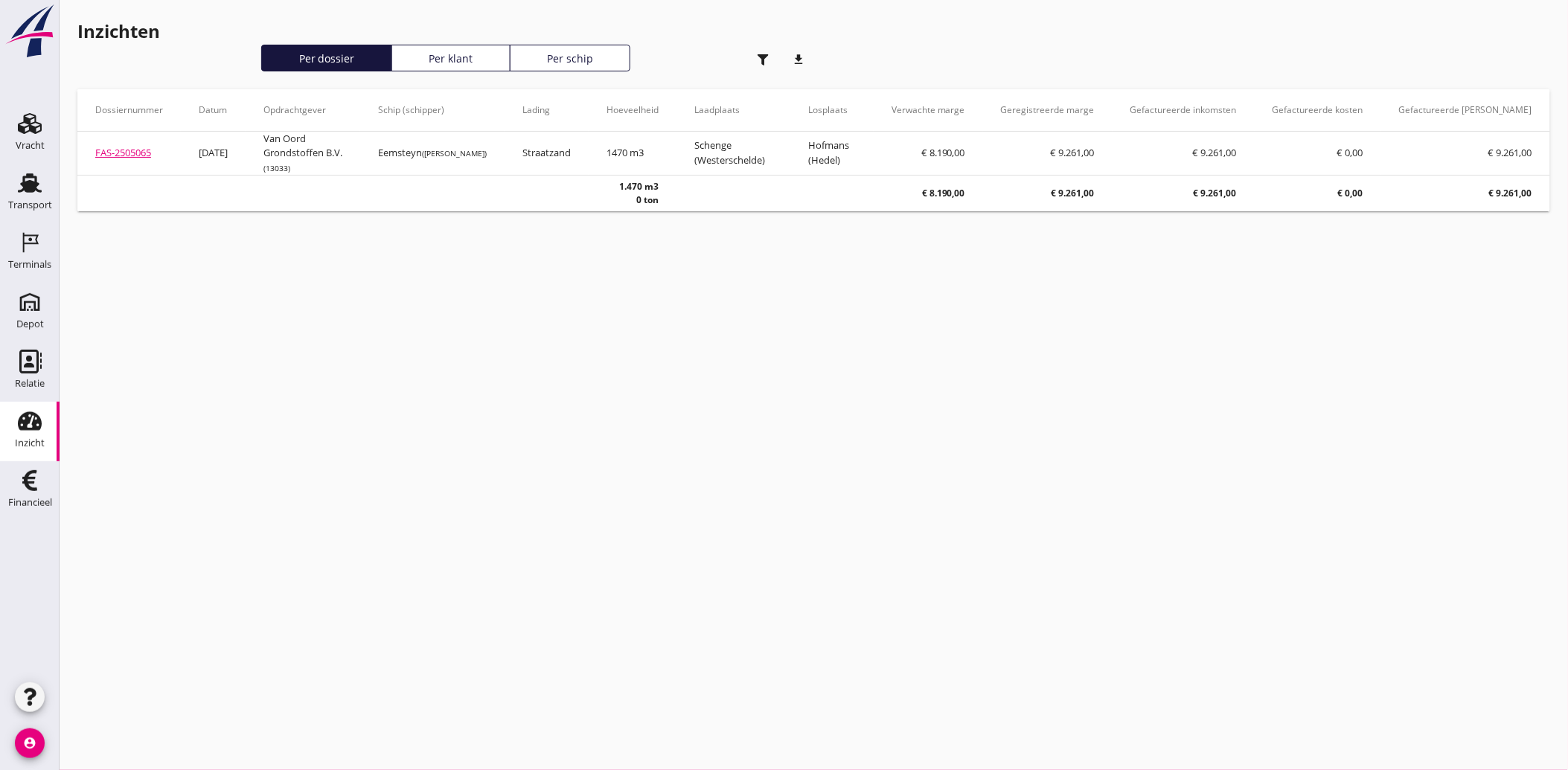
click at [762, 52] on div "button" at bounding box center [763, 59] width 30 height 30
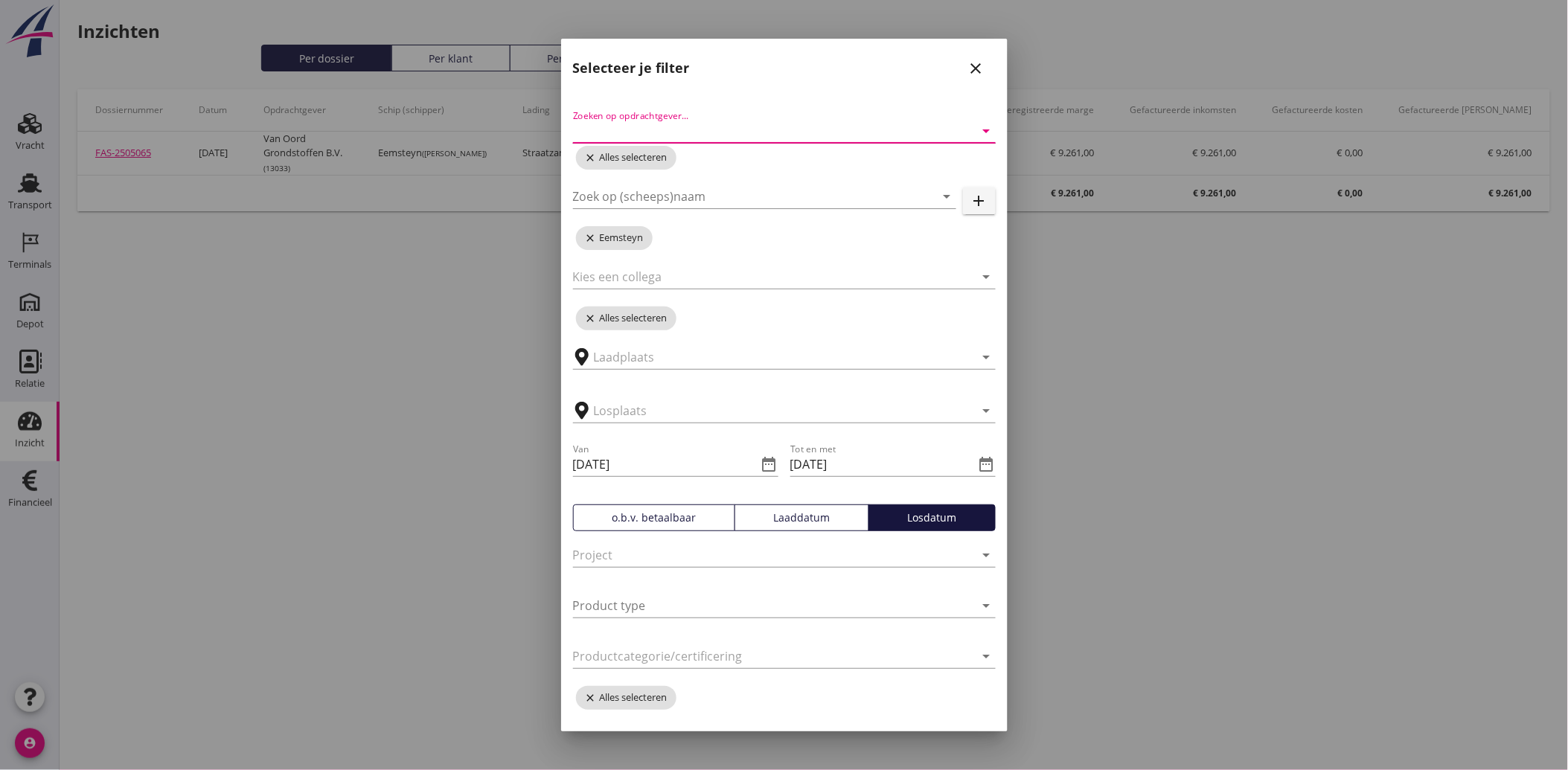
click at [696, 127] on input "Zoeken op opdrachtgever..." at bounding box center [763, 131] width 381 height 24
type input "zuidda"
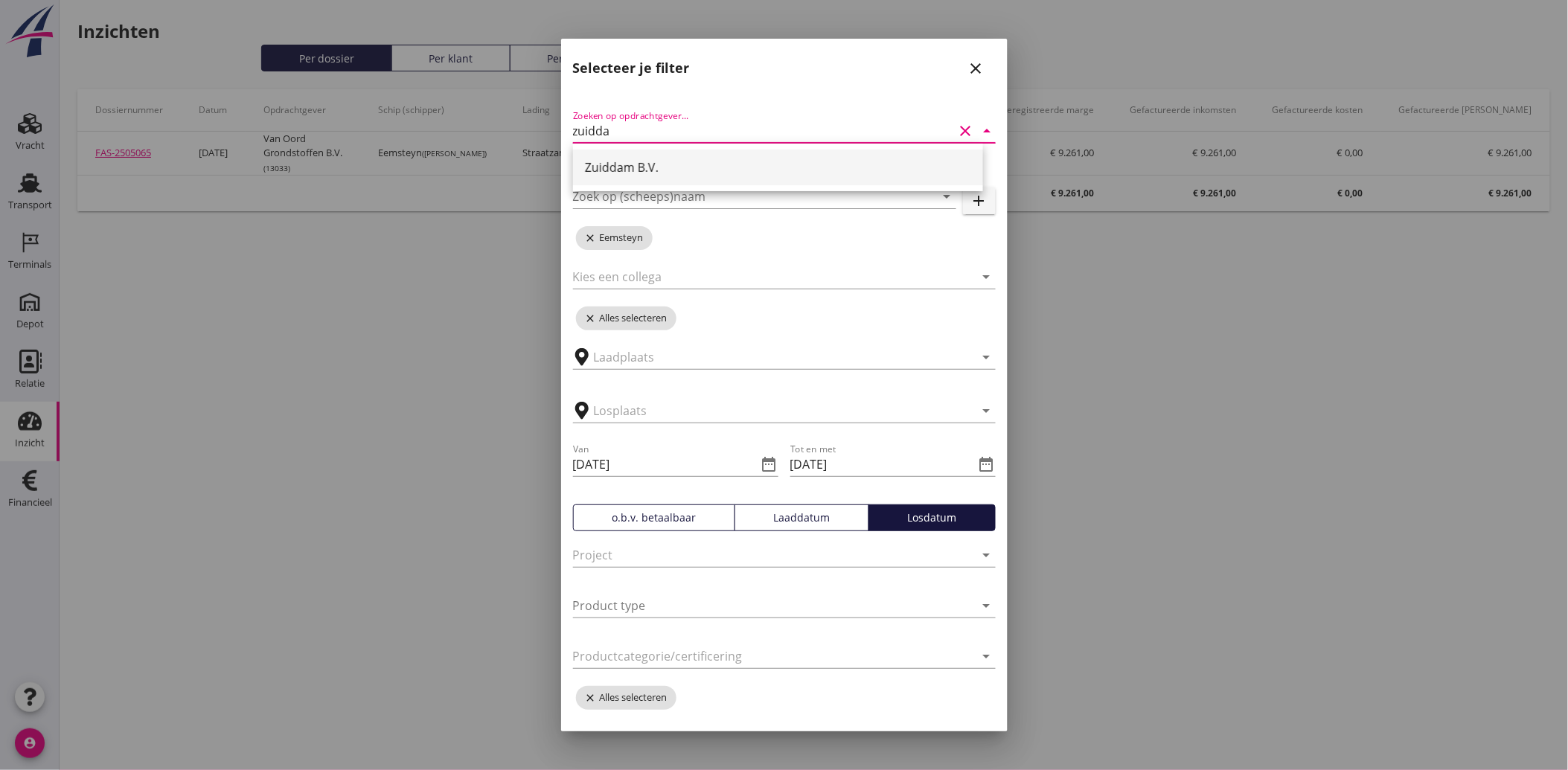
click at [626, 159] on div "Zuiddam B.V." at bounding box center [778, 167] width 386 height 18
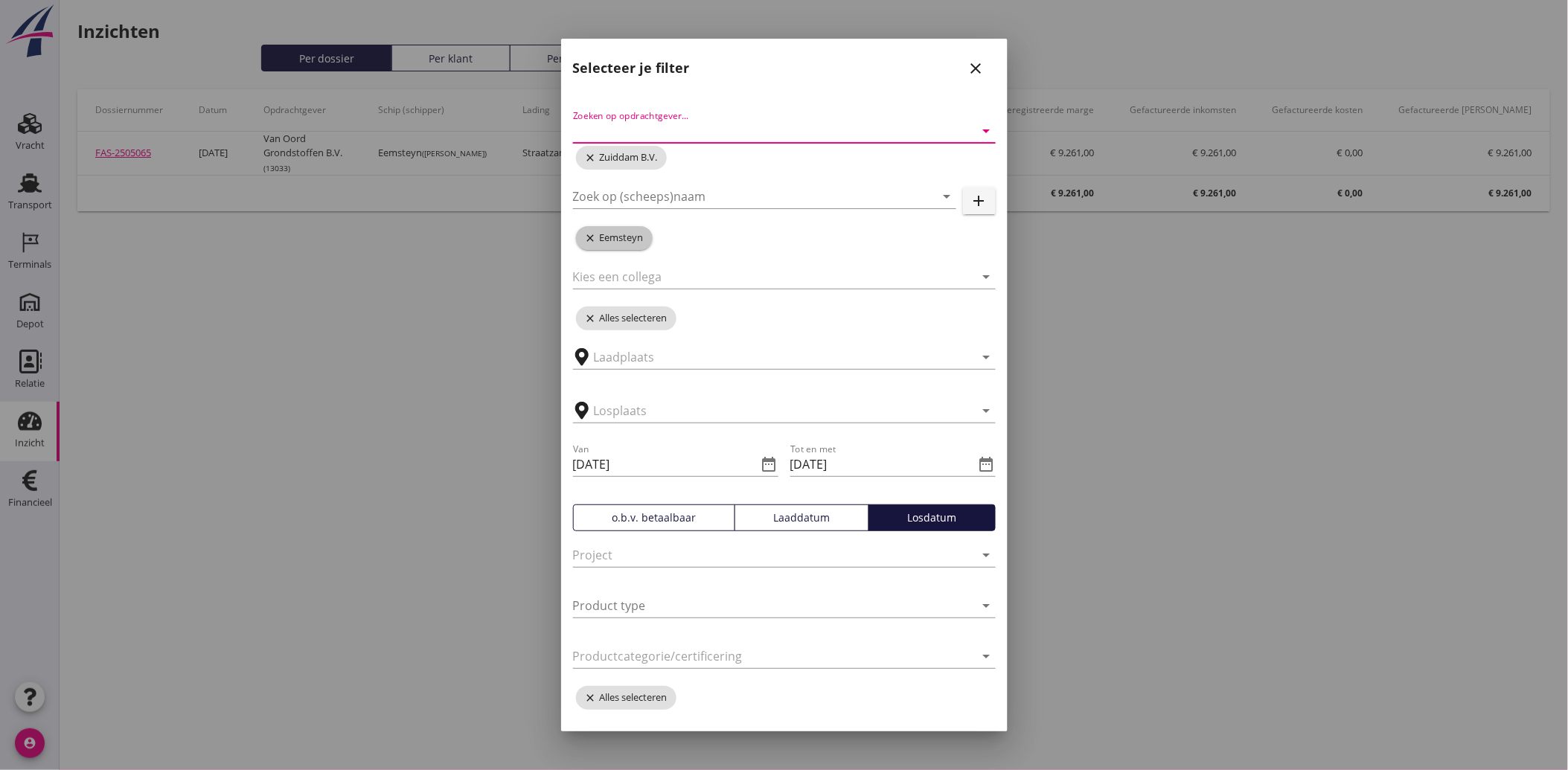
click at [588, 241] on icon "close" at bounding box center [592, 238] width 15 height 12
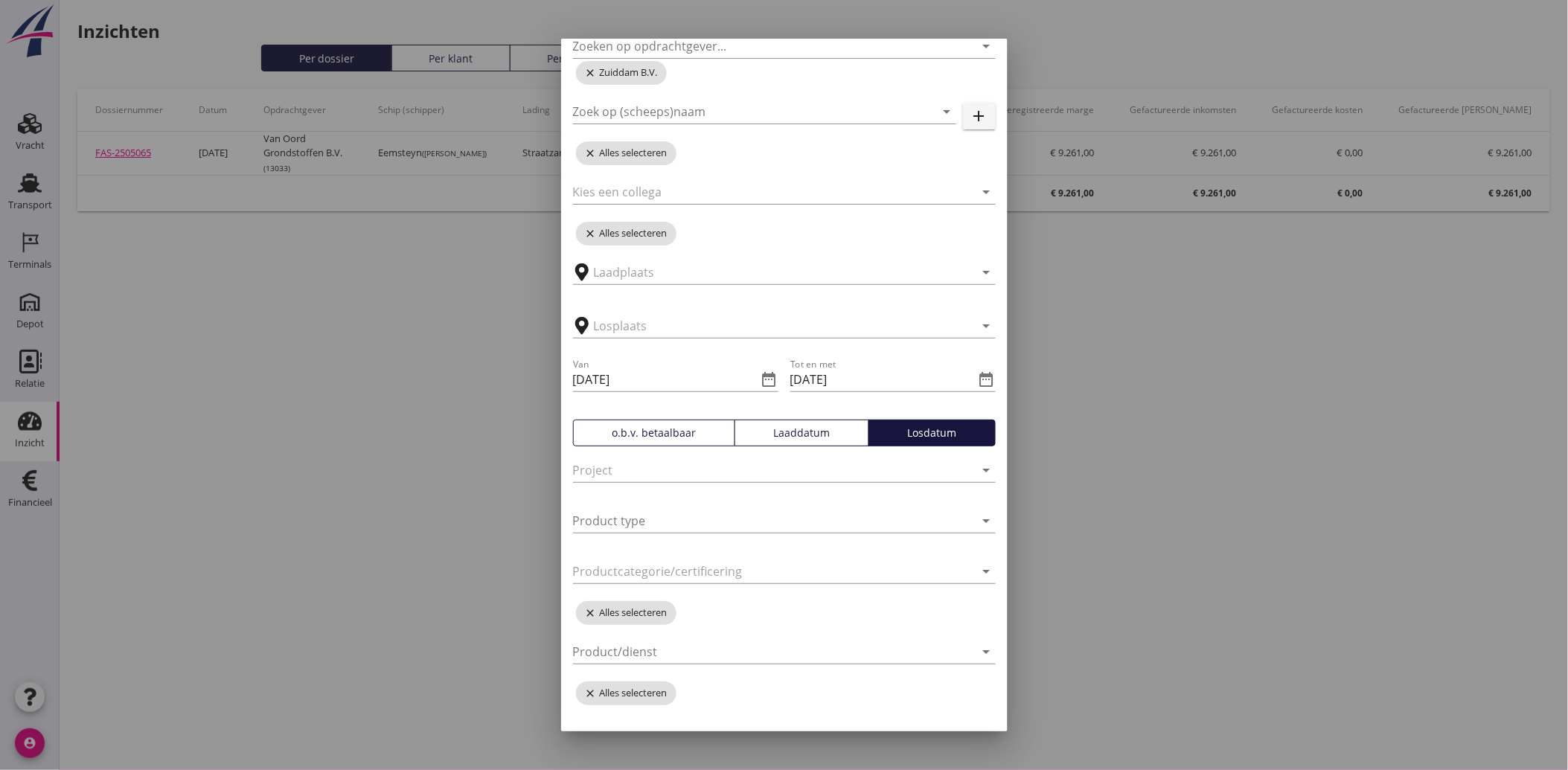
scroll to position [165, 0]
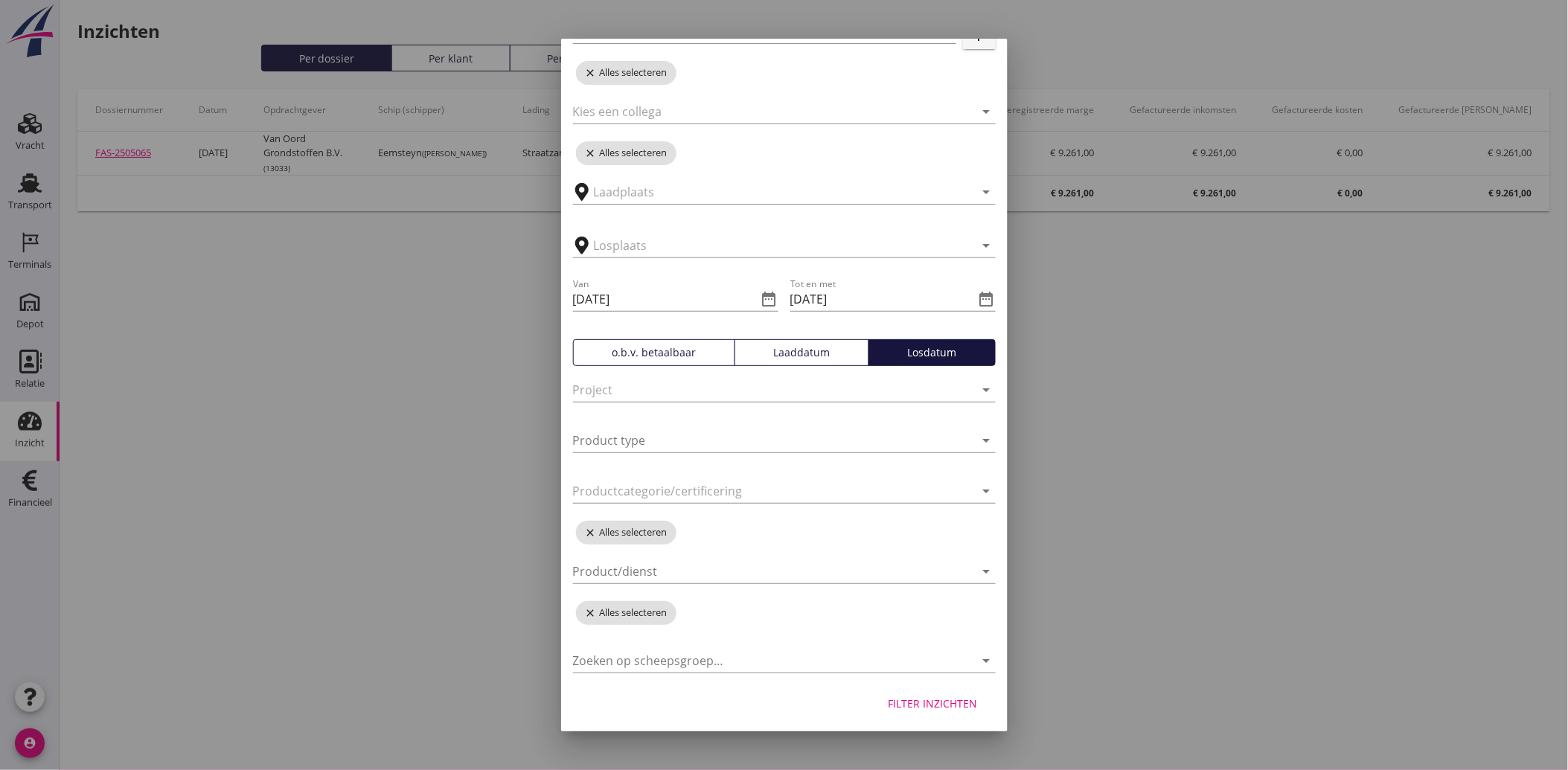
click at [936, 696] on div "Filter inzichten" at bounding box center [933, 704] width 89 height 15
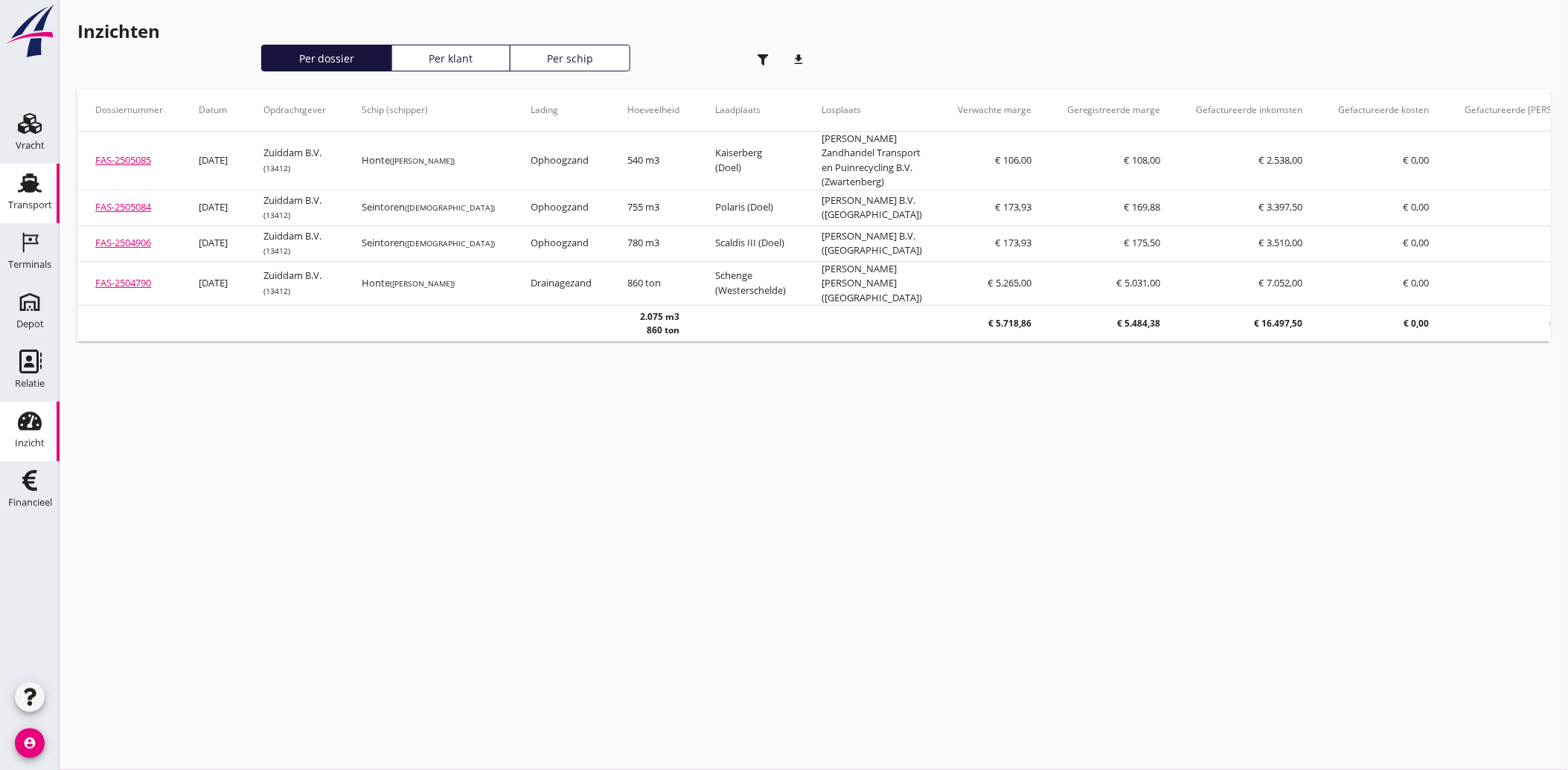
click at [31, 202] on div "Transport" at bounding box center [30, 205] width 44 height 9
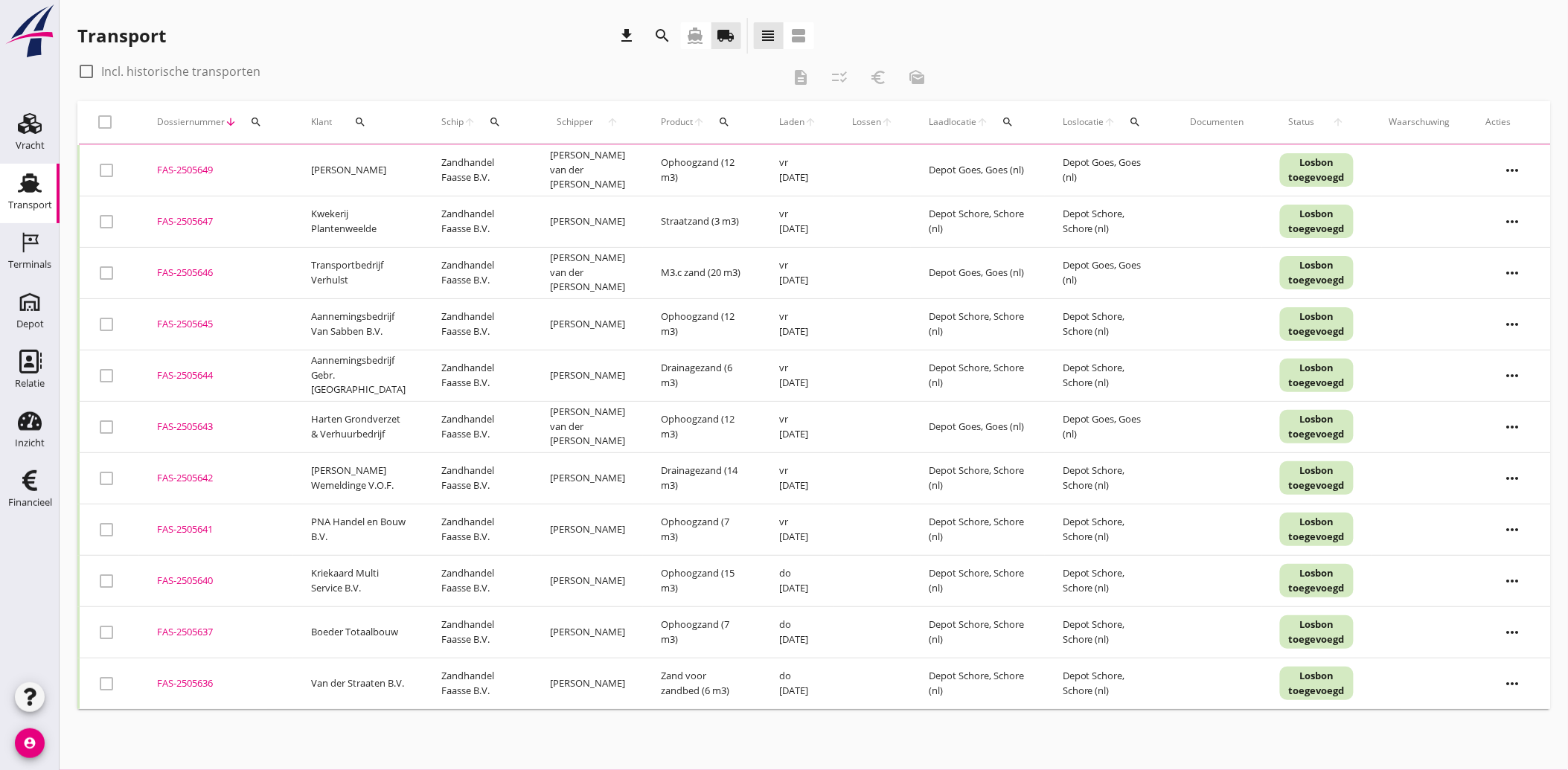
click at [692, 41] on icon "directions_boat" at bounding box center [695, 35] width 18 height 18
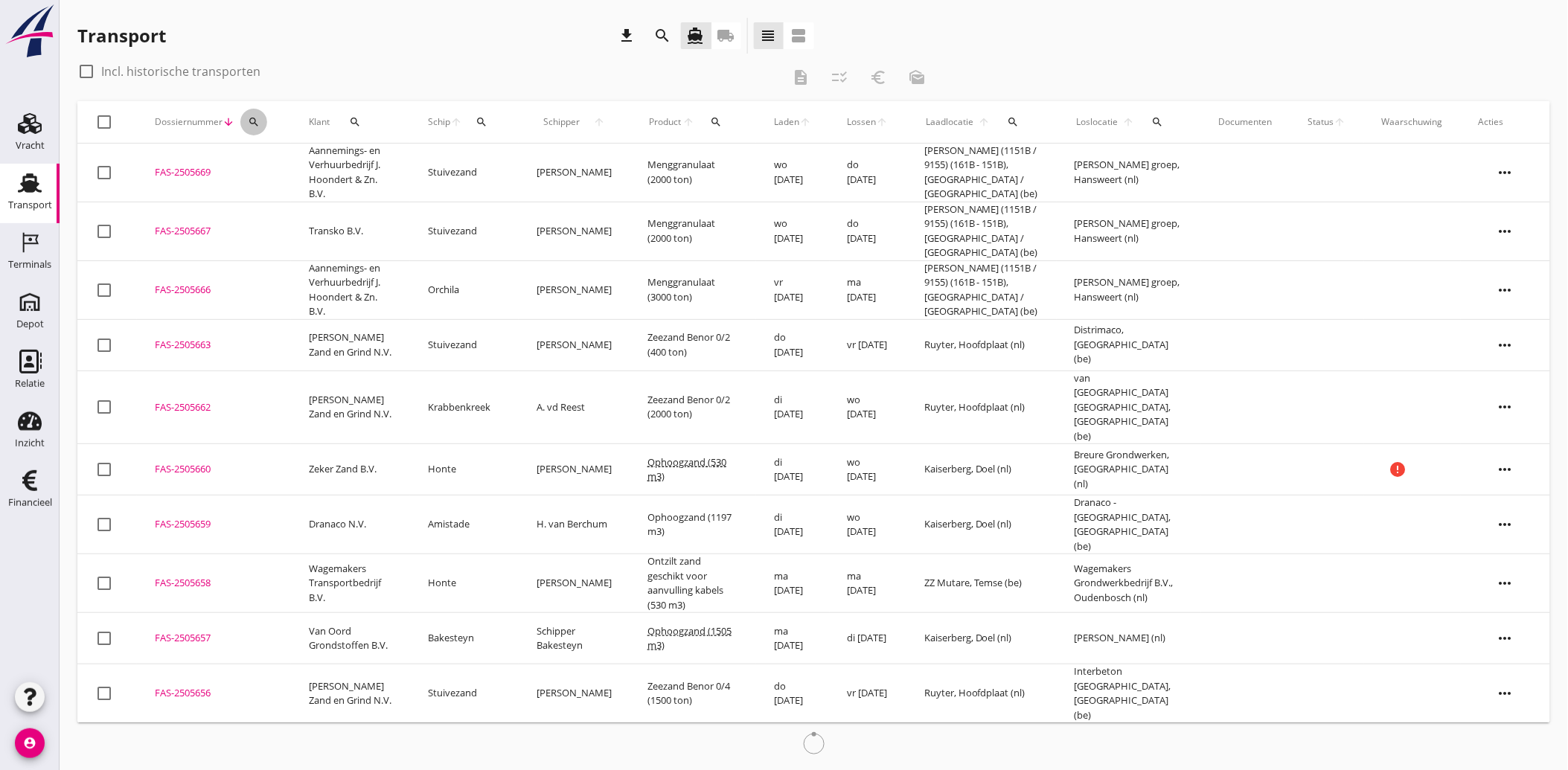
click at [255, 122] on icon "search" at bounding box center [253, 122] width 12 height 12
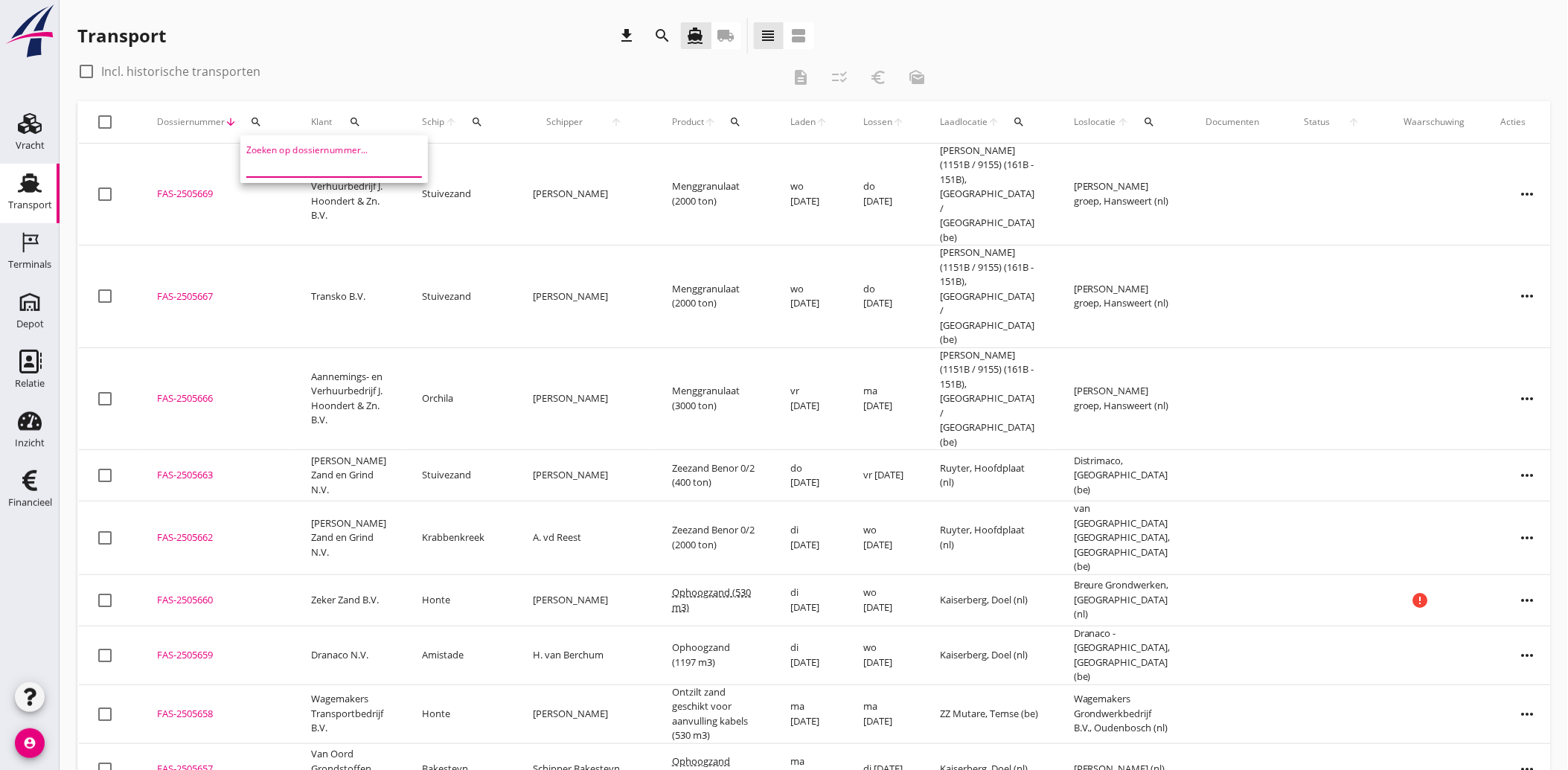
click at [284, 162] on input "Zoeken op dossiernummer..." at bounding box center [324, 165] width 155 height 24
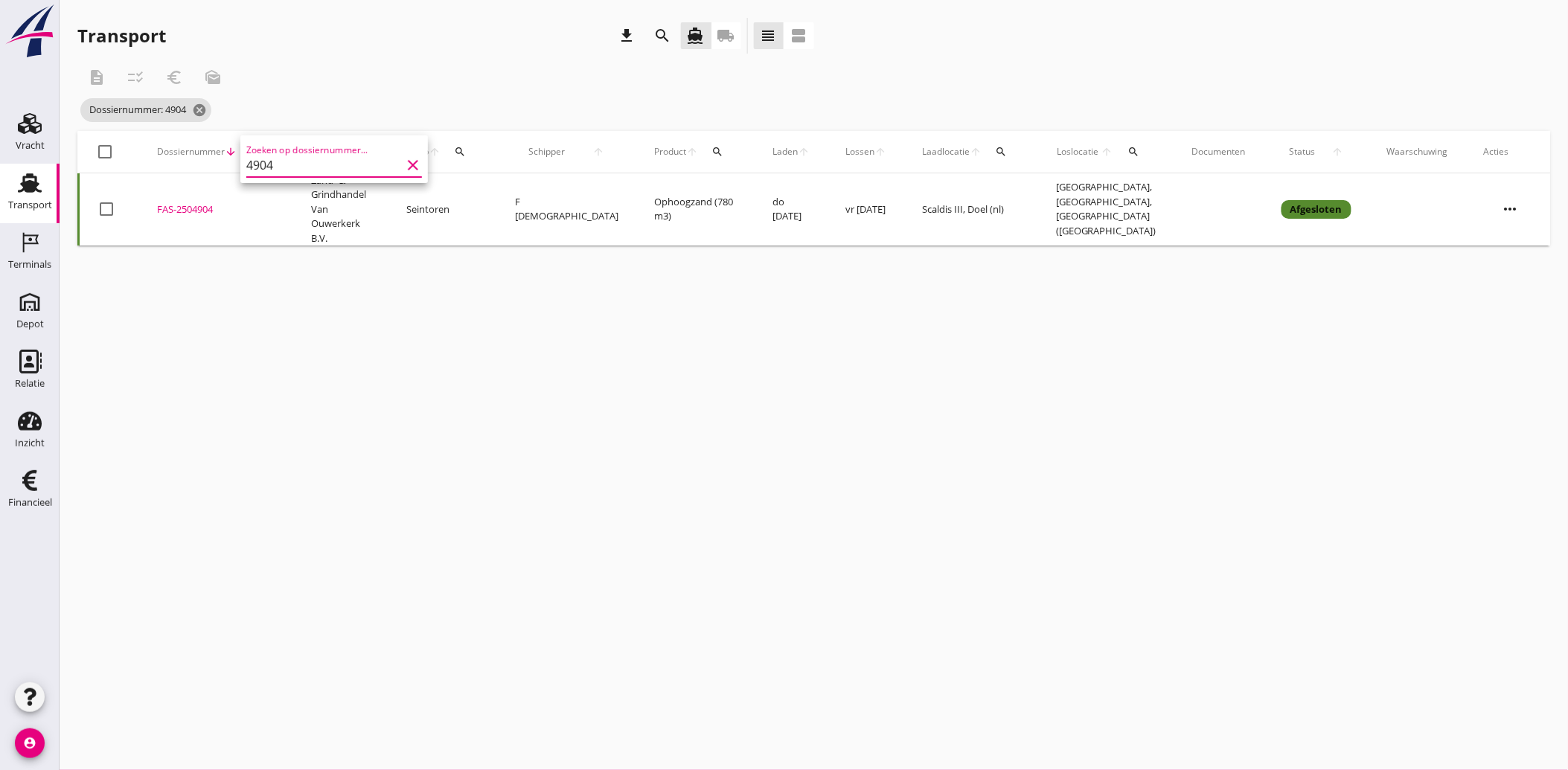
type input "4904"
drag, startPoint x: 191, startPoint y: 195, endPoint x: 143, endPoint y: 269, distance: 88.2
click at [137, 292] on div "cancel You are impersonating another user. Transport download search directions…" at bounding box center [814, 385] width 1509 height 770
drag, startPoint x: 186, startPoint y: 199, endPoint x: 162, endPoint y: 197, distance: 24.1
click at [162, 203] on div "FAS-2504904" at bounding box center [217, 210] width 119 height 15
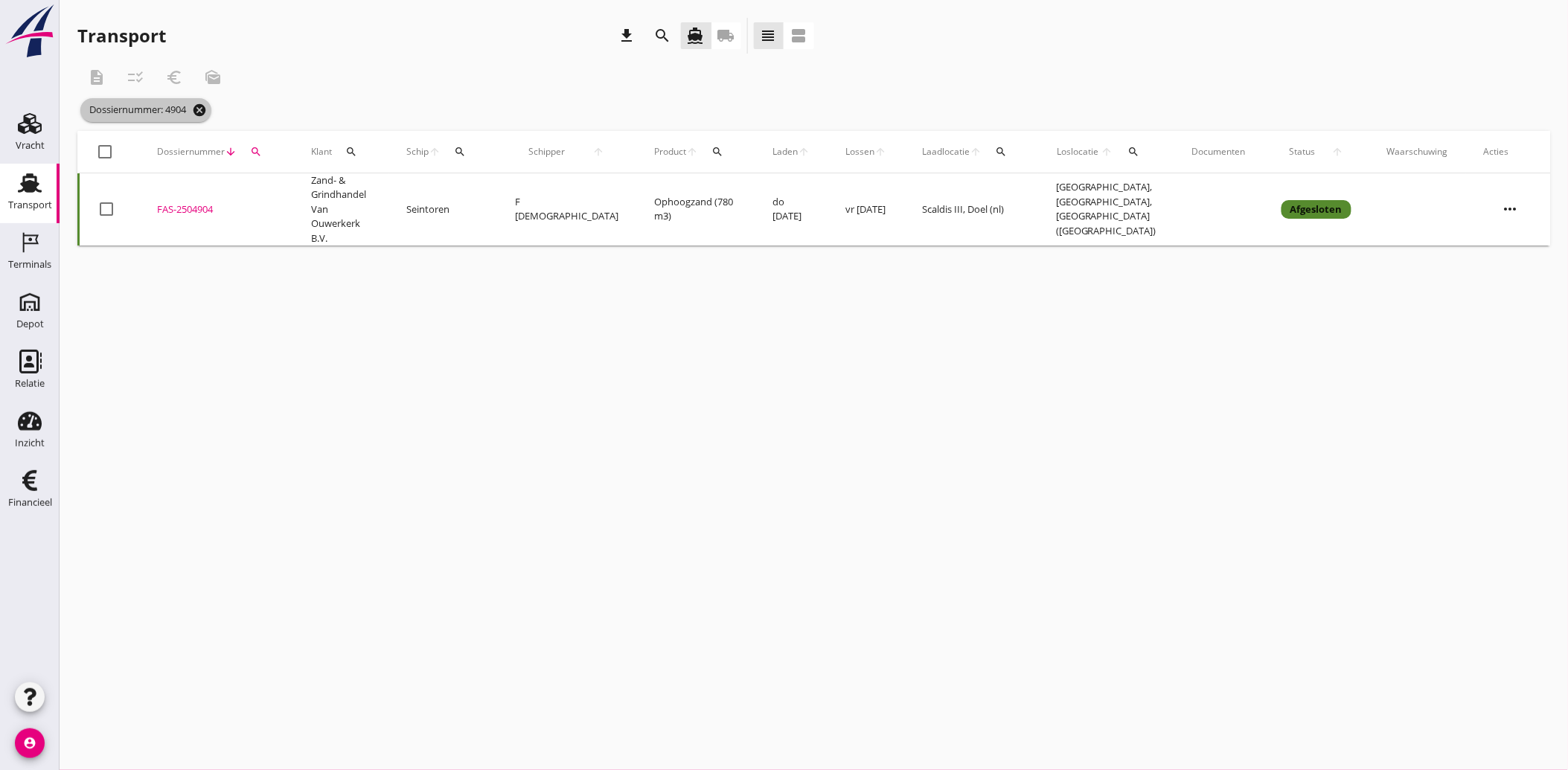
click at [207, 103] on icon "cancel" at bounding box center [198, 110] width 15 height 15
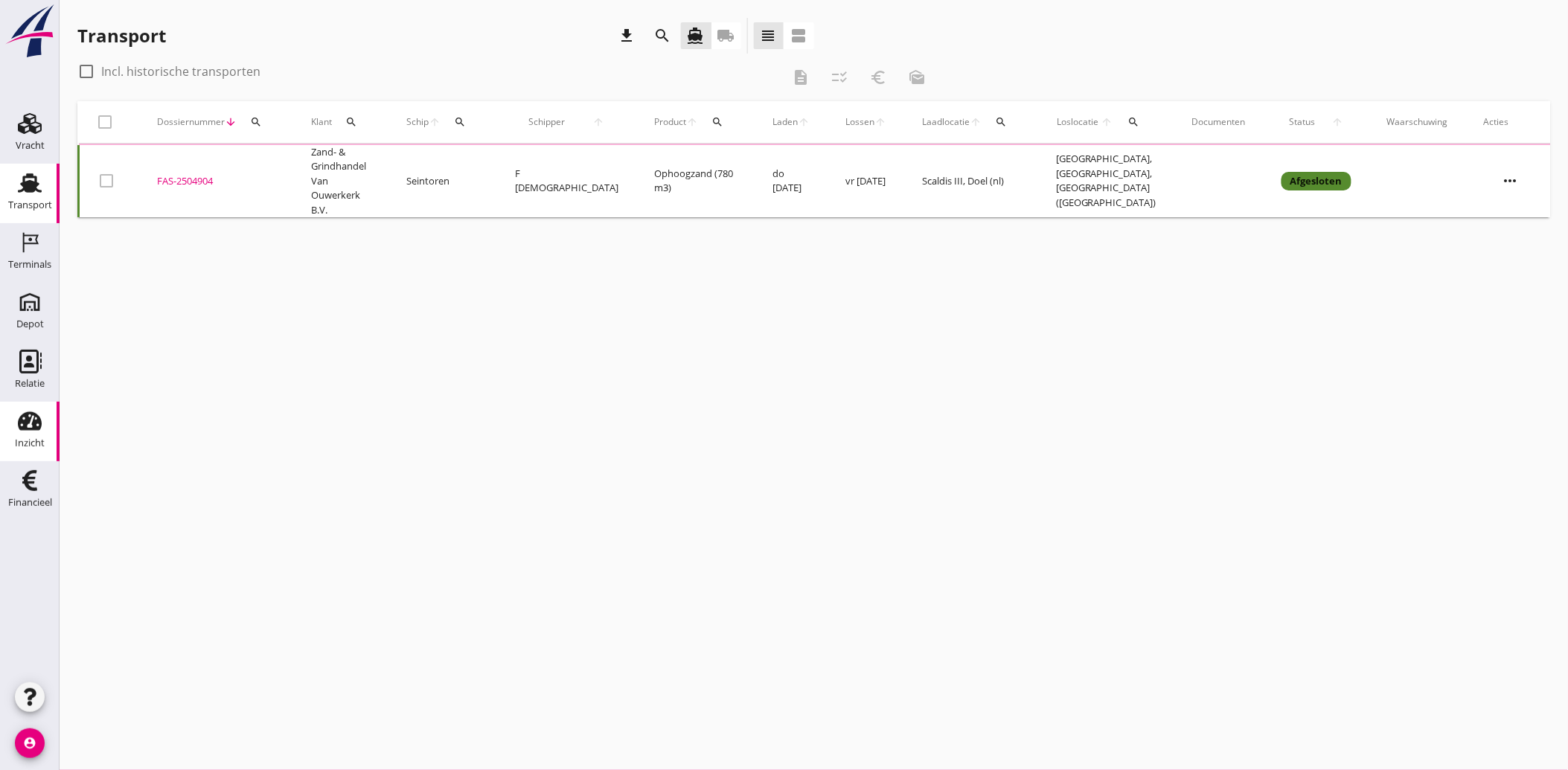
click at [25, 433] on div "Inzicht" at bounding box center [29, 443] width 30 height 21
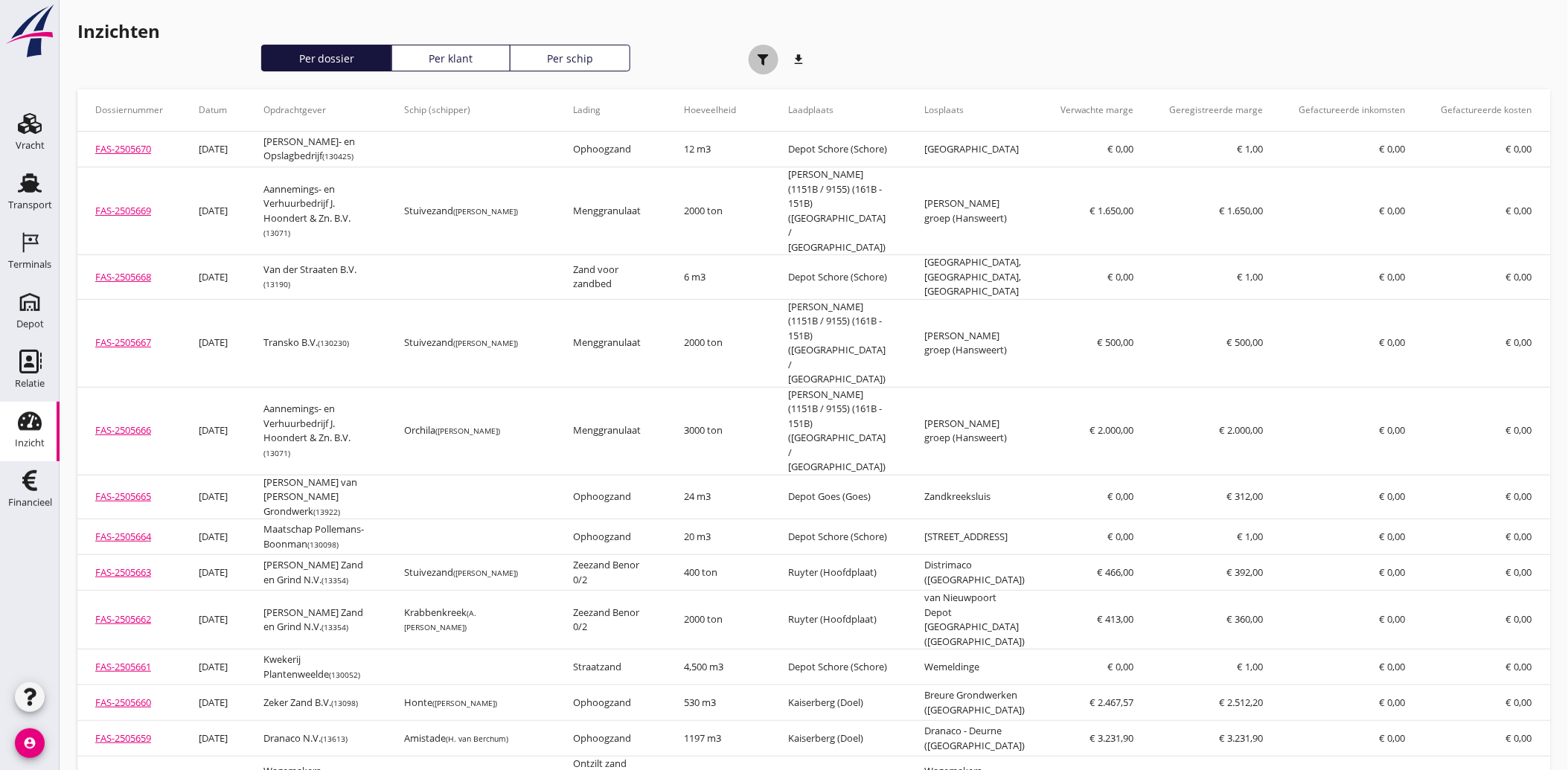
click at [765, 56] on use "button" at bounding box center [763, 59] width 11 height 11
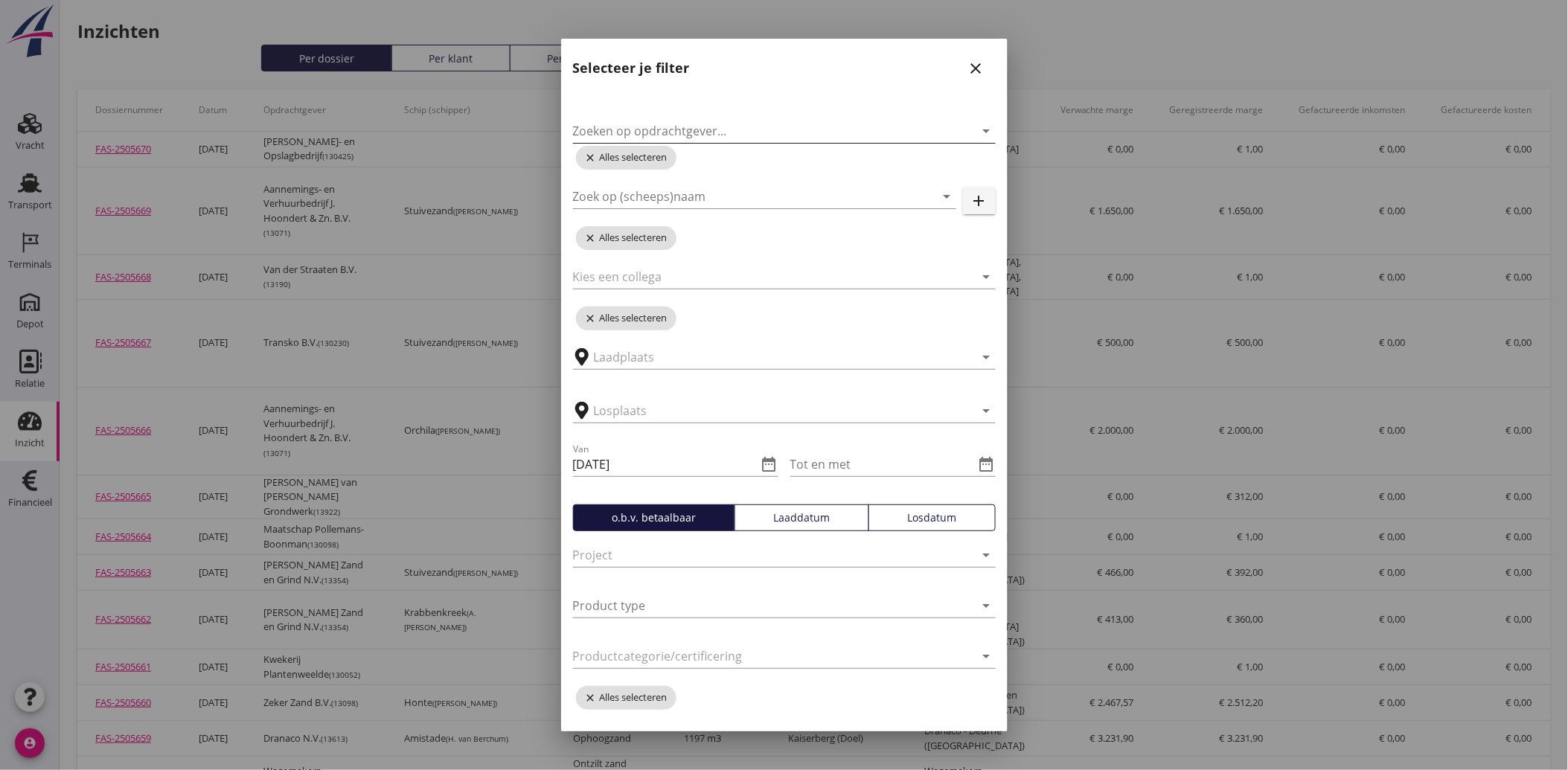
click at [666, 131] on input "Zoeken op opdrachtgever..." at bounding box center [763, 131] width 381 height 24
type input "oord"
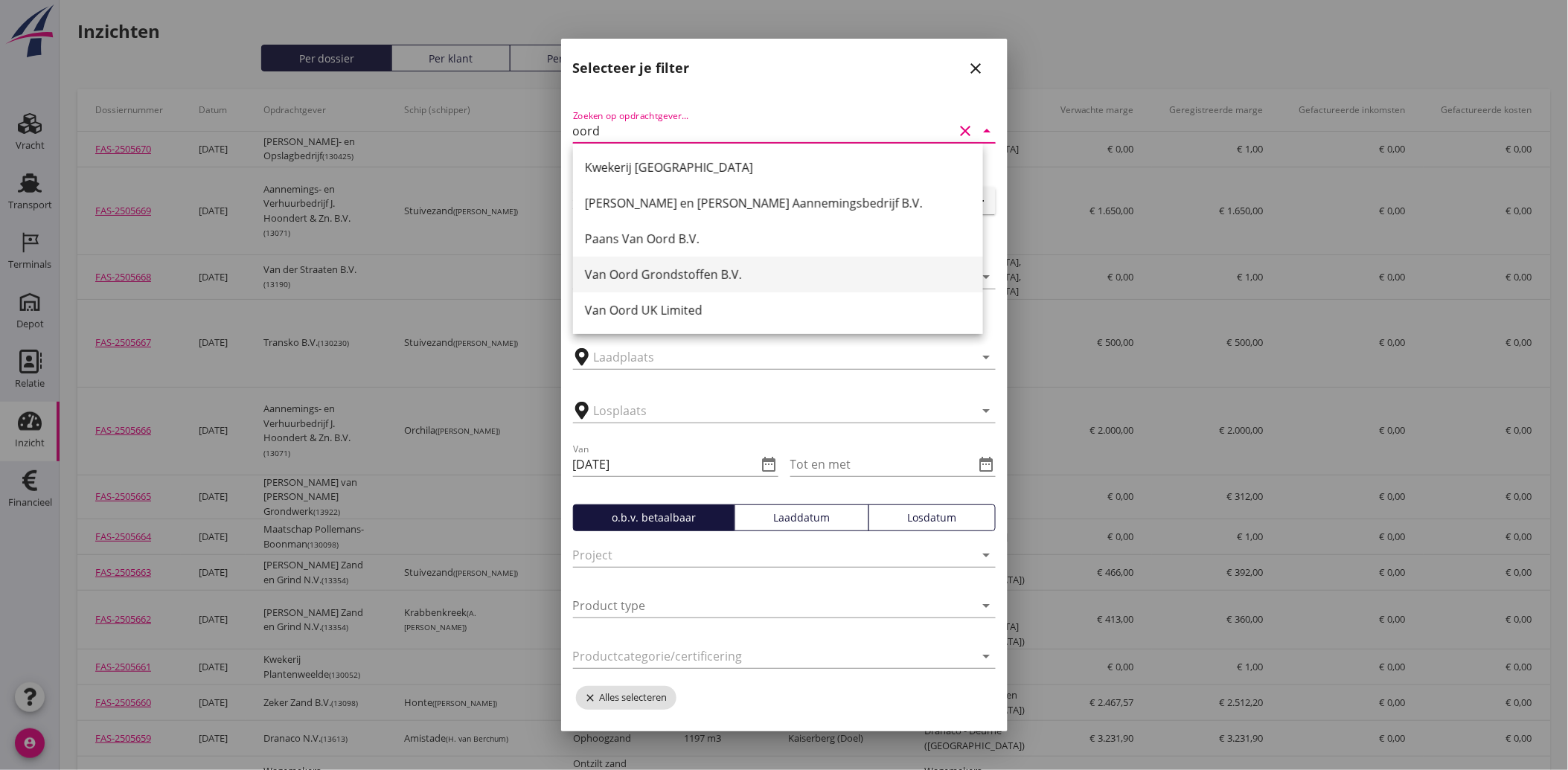
click at [652, 275] on div "Van Oord Grondstoffen B.V." at bounding box center [778, 274] width 386 height 18
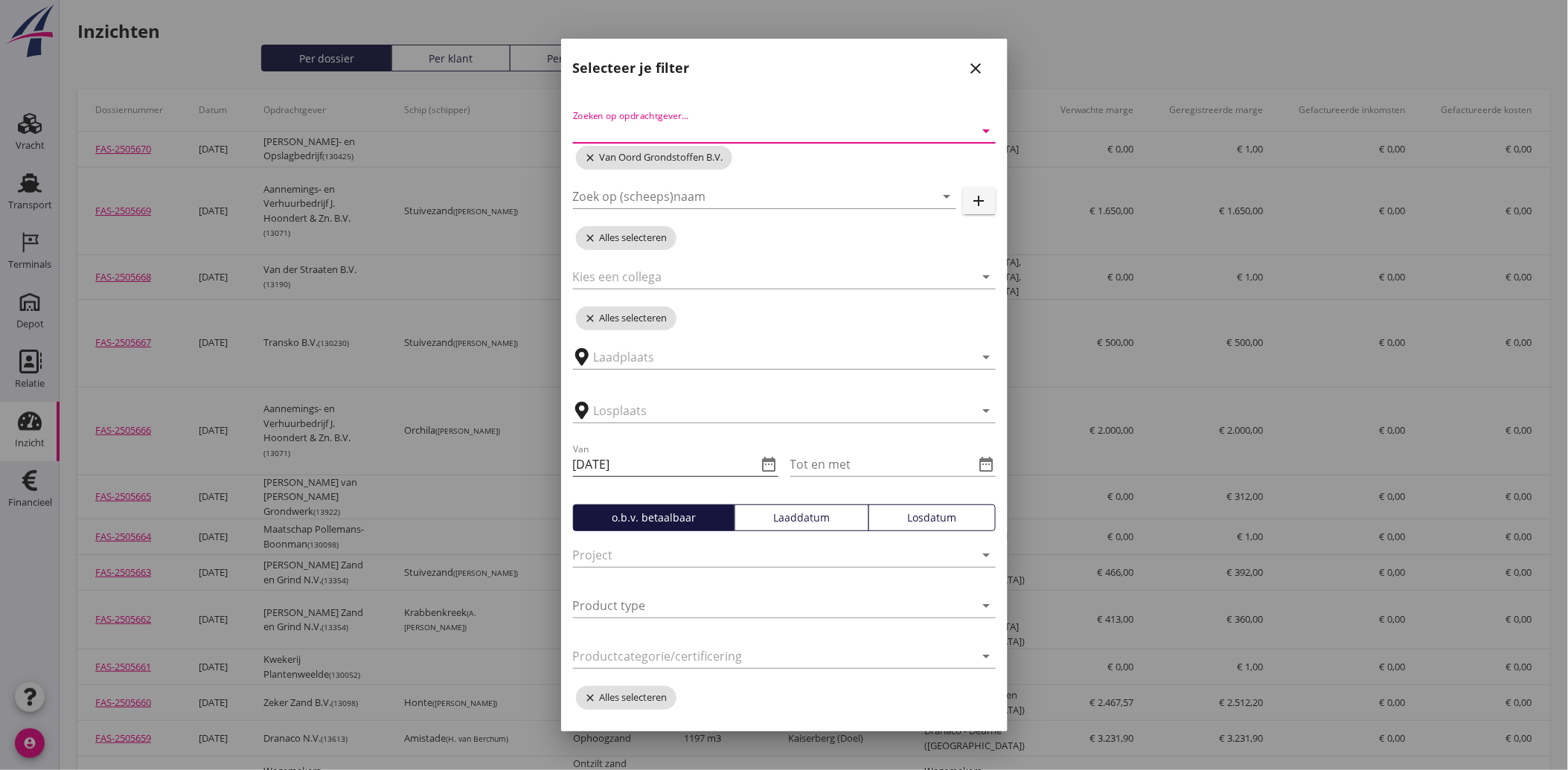
click at [770, 466] on icon "date_range" at bounding box center [769, 464] width 18 height 18
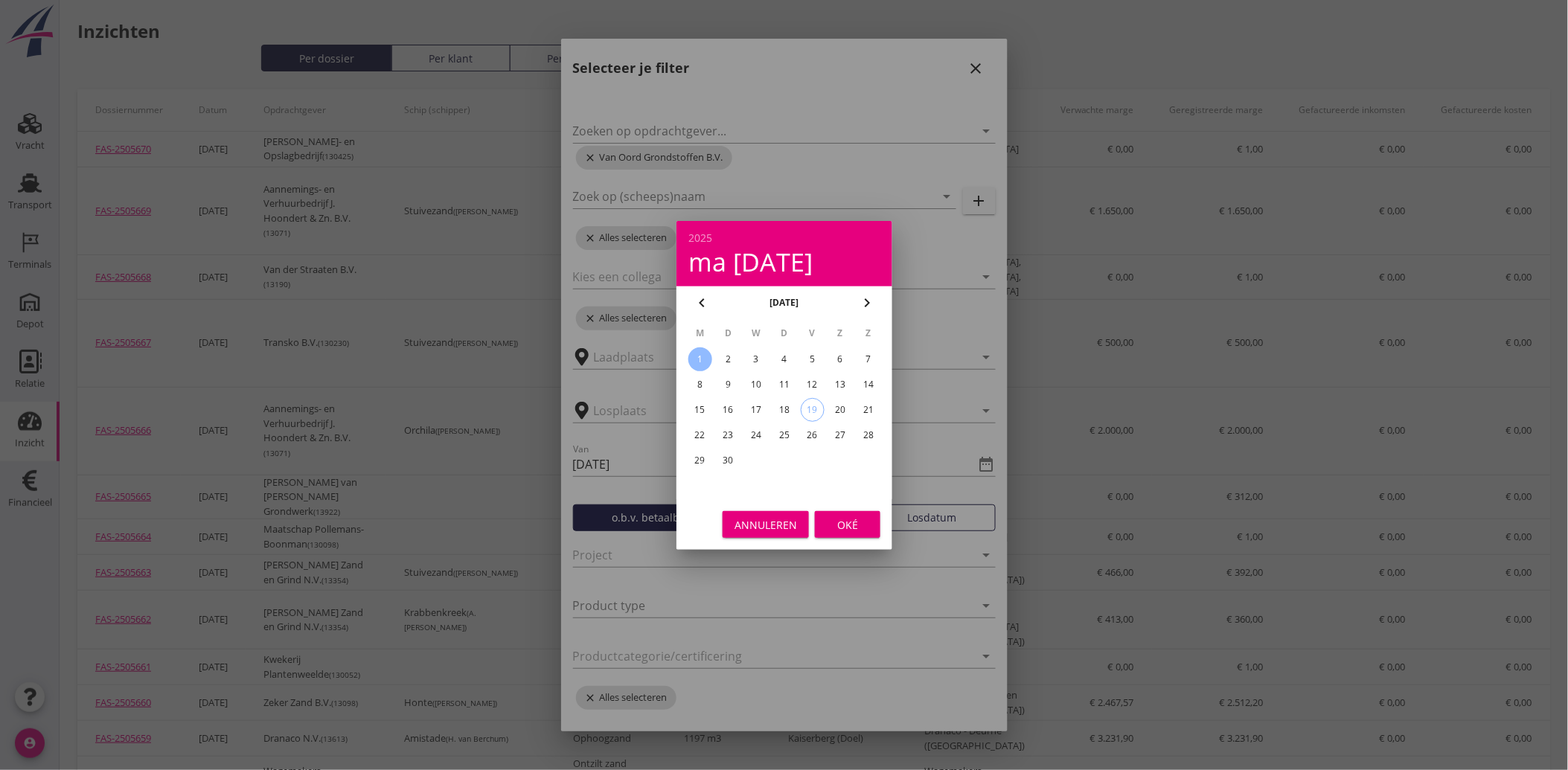
click at [710, 302] on icon "chevron_left" at bounding box center [701, 302] width 18 height 18
click at [710, 302] on icon "chevron_left" at bounding box center [701, 302] width 18 height 18
click at [864, 302] on icon "chevron_right" at bounding box center [867, 302] width 18 height 18
click at [813, 353] on div "1" at bounding box center [812, 359] width 24 height 24
type input "[DATE]"
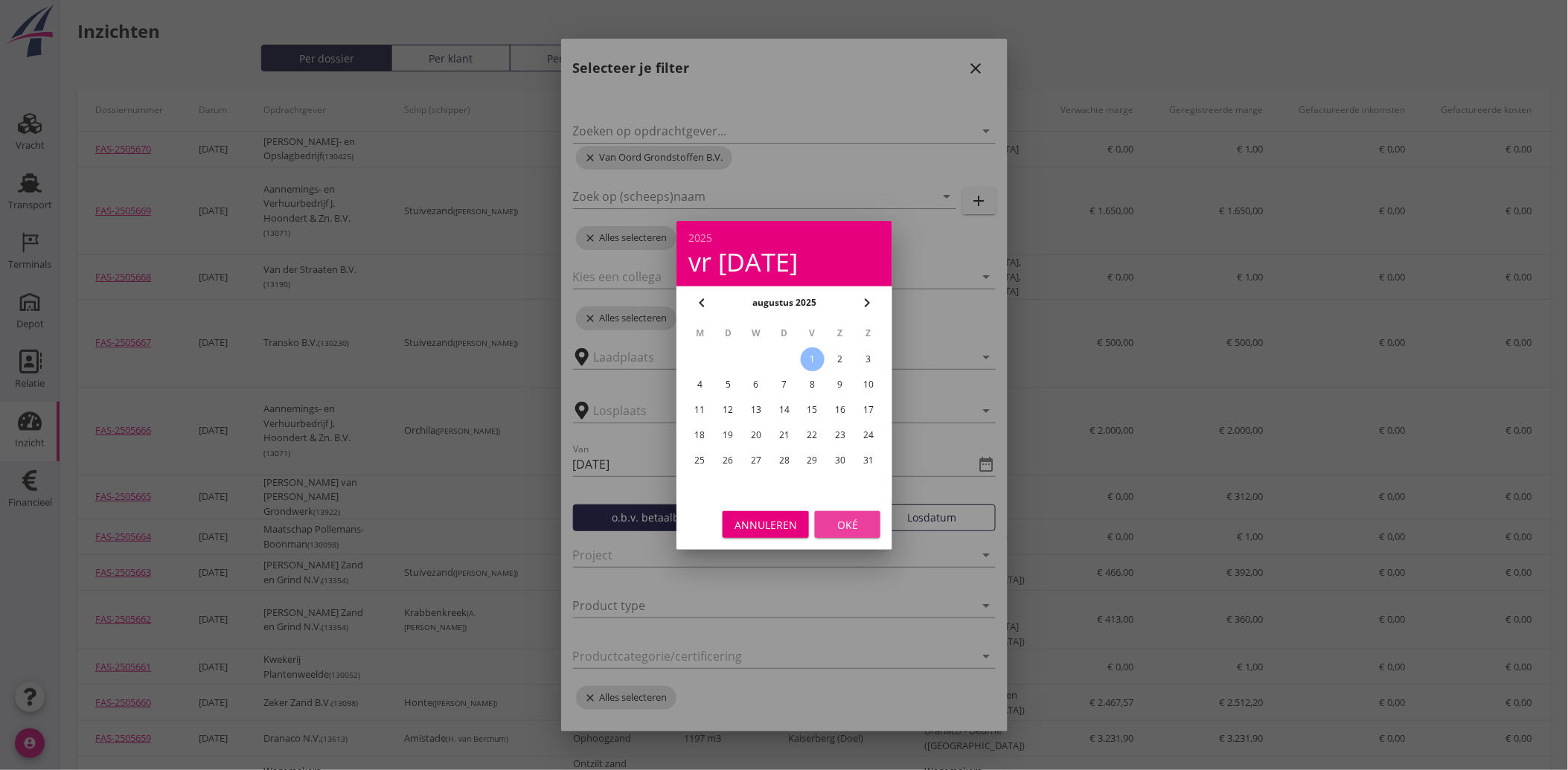
click at [838, 514] on button "Oké" at bounding box center [847, 524] width 65 height 27
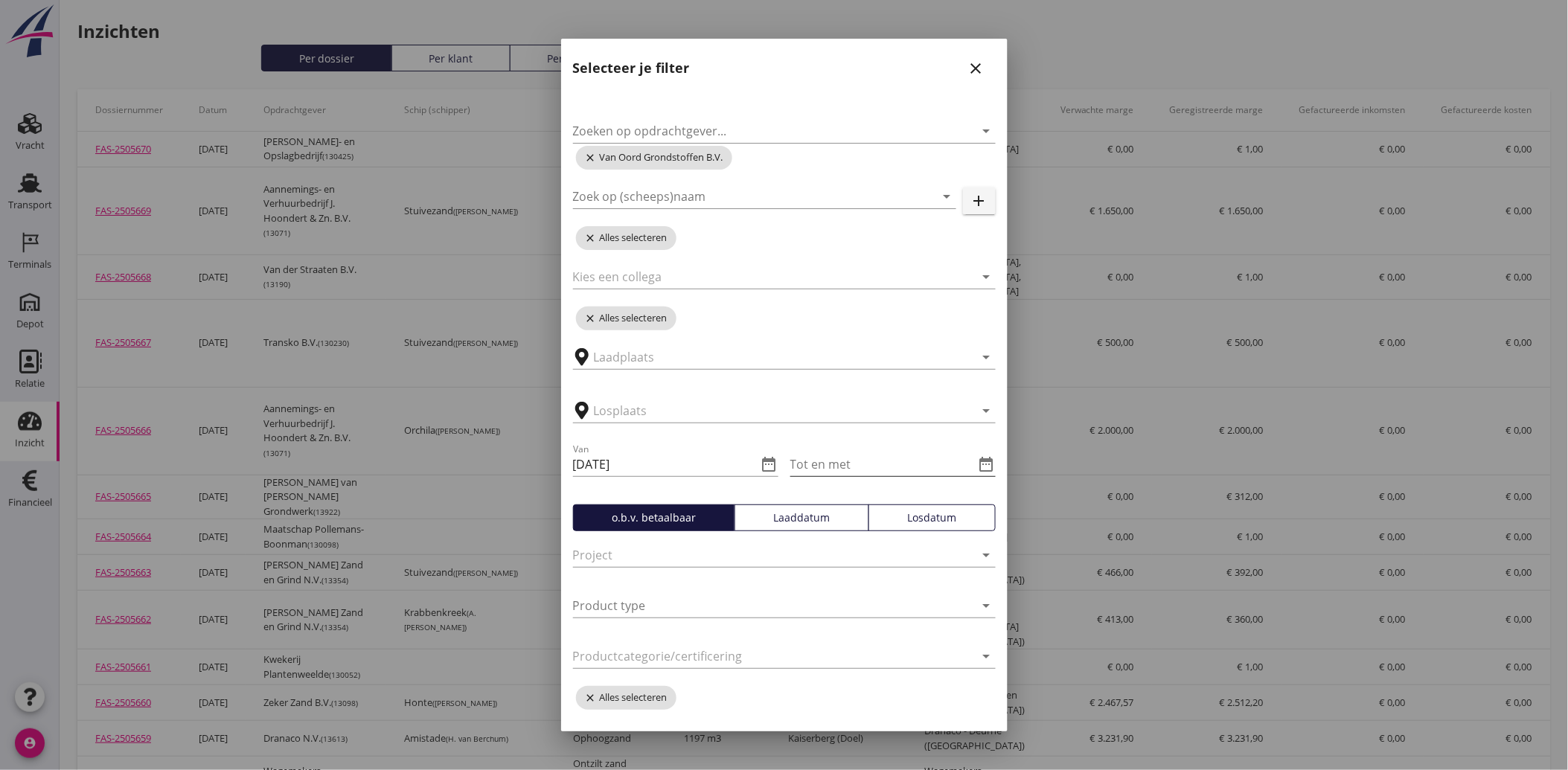
click at [978, 463] on icon "date_range" at bounding box center [986, 464] width 18 height 18
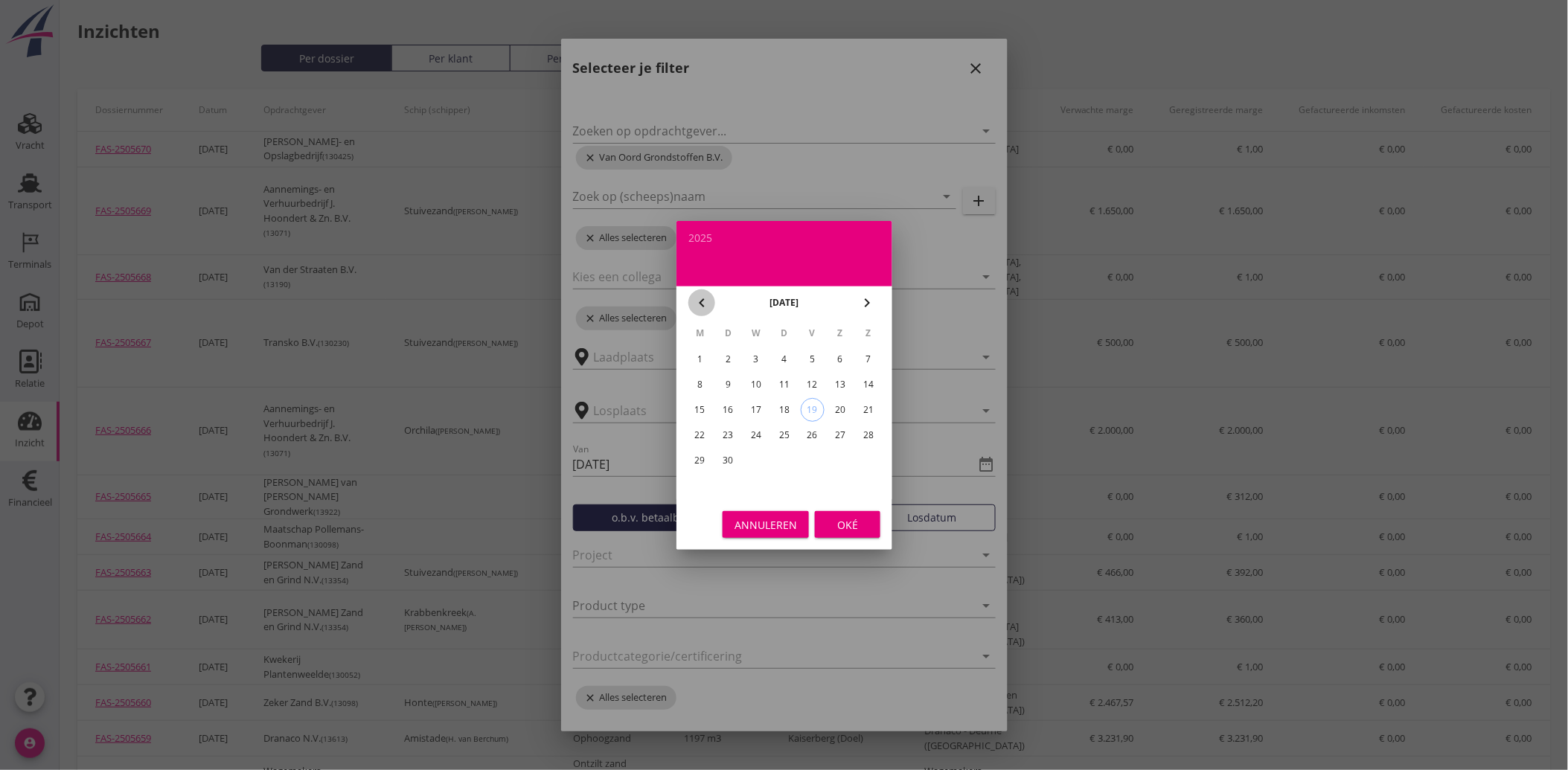
click at [705, 305] on icon "chevron_left" at bounding box center [701, 302] width 18 height 18
click at [864, 456] on div "31" at bounding box center [869, 461] width 24 height 24
type input "[DATE]"
click at [849, 515] on button "Oké" at bounding box center [847, 524] width 65 height 27
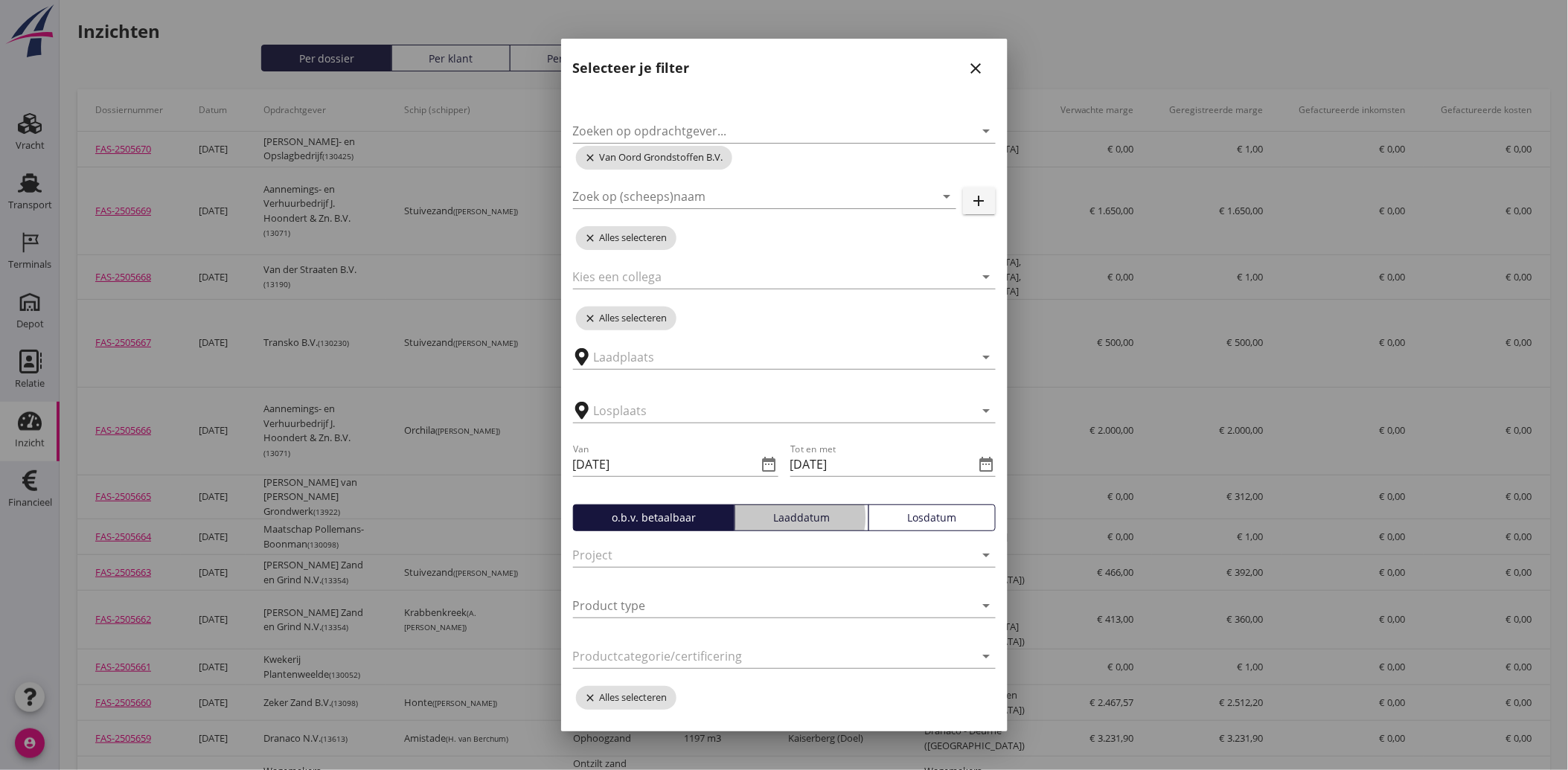
click at [799, 520] on div "Laaddatum" at bounding box center [802, 517] width 121 height 15
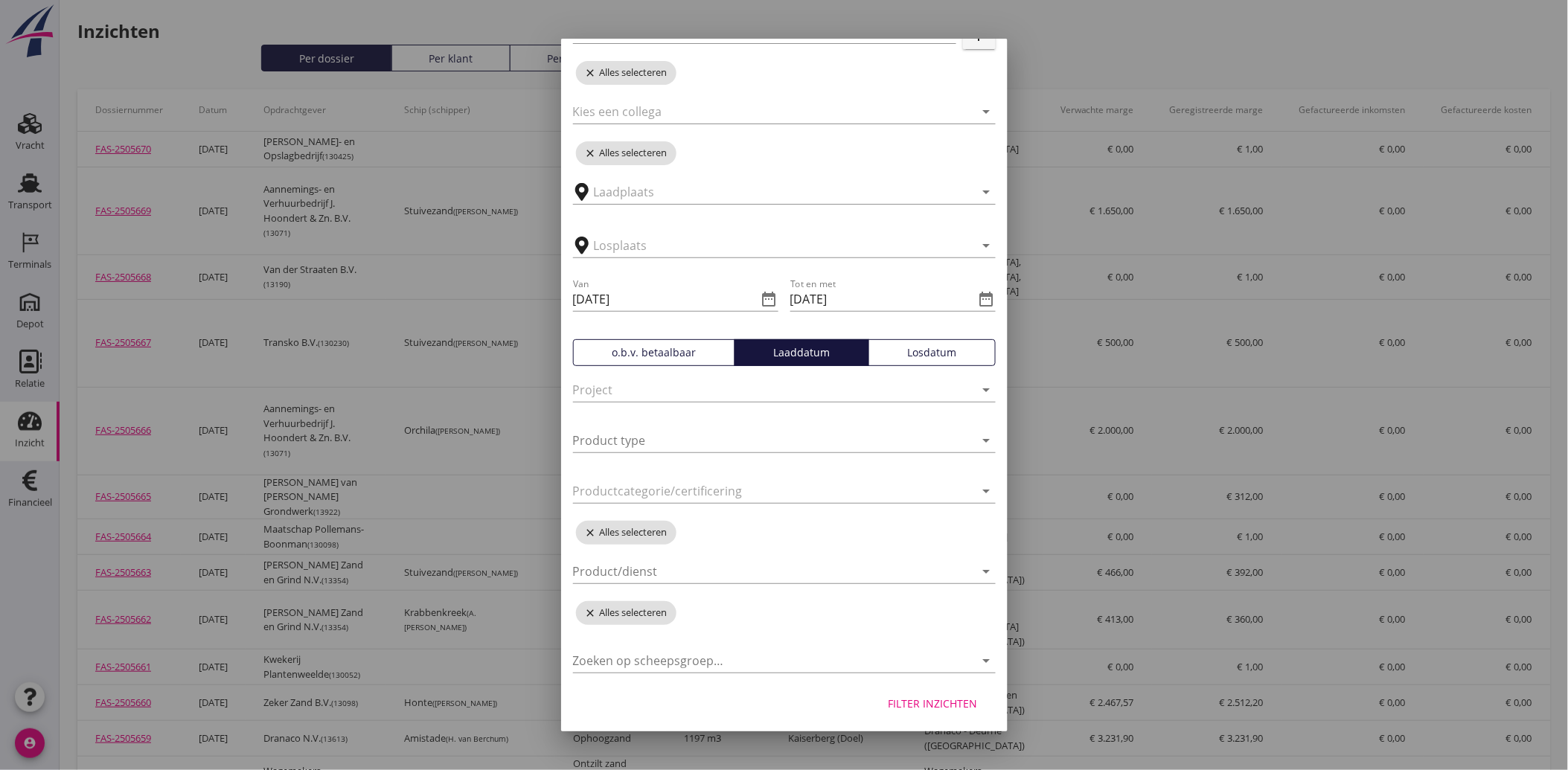
scroll to position [168, 0]
click at [899, 710] on button "Filter inzichten" at bounding box center [933, 701] width 113 height 27
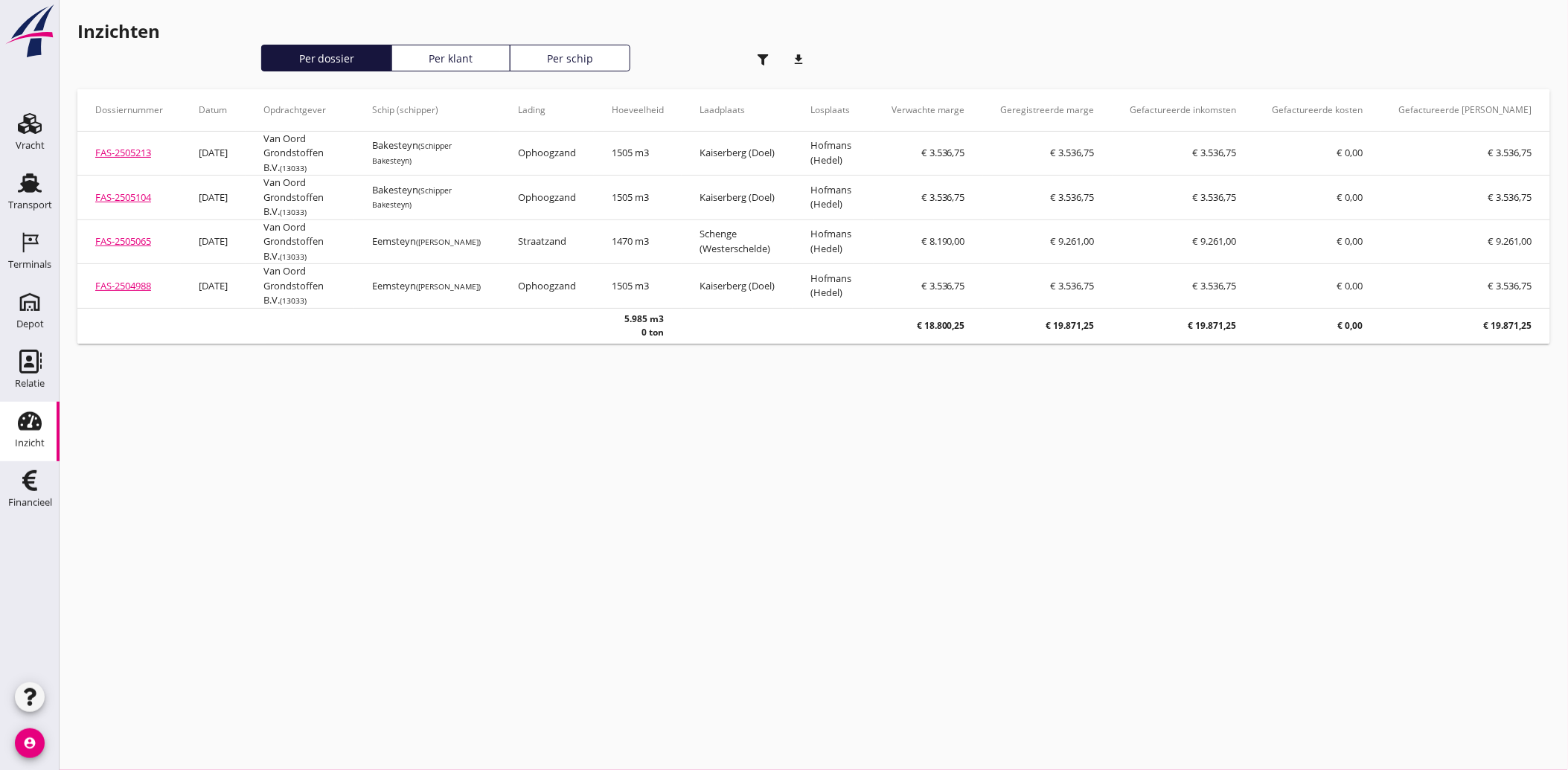
click at [769, 64] on icon "button" at bounding box center [763, 59] width 11 height 11
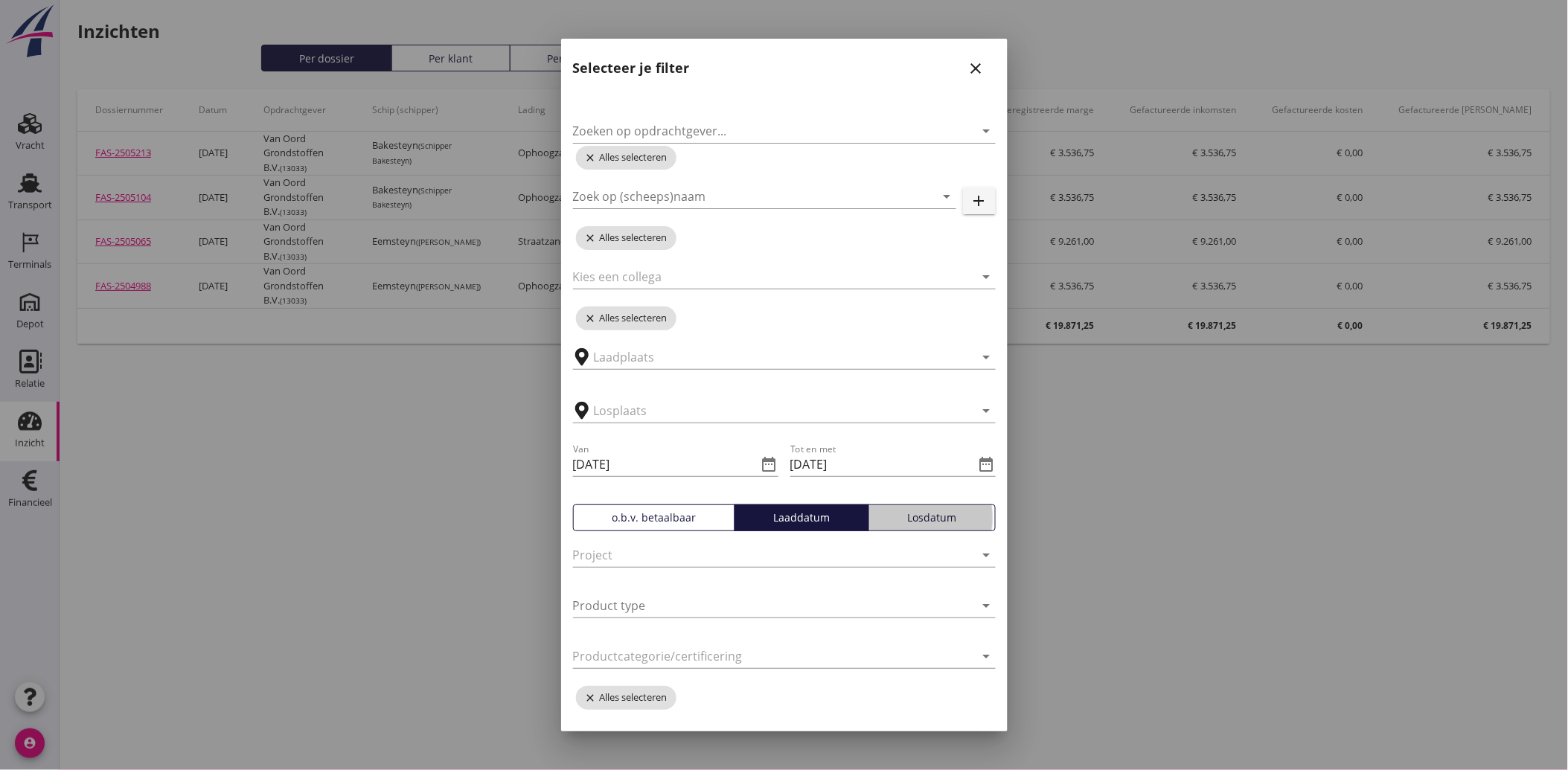
click at [912, 524] on div "Losdatum" at bounding box center [932, 517] width 114 height 15
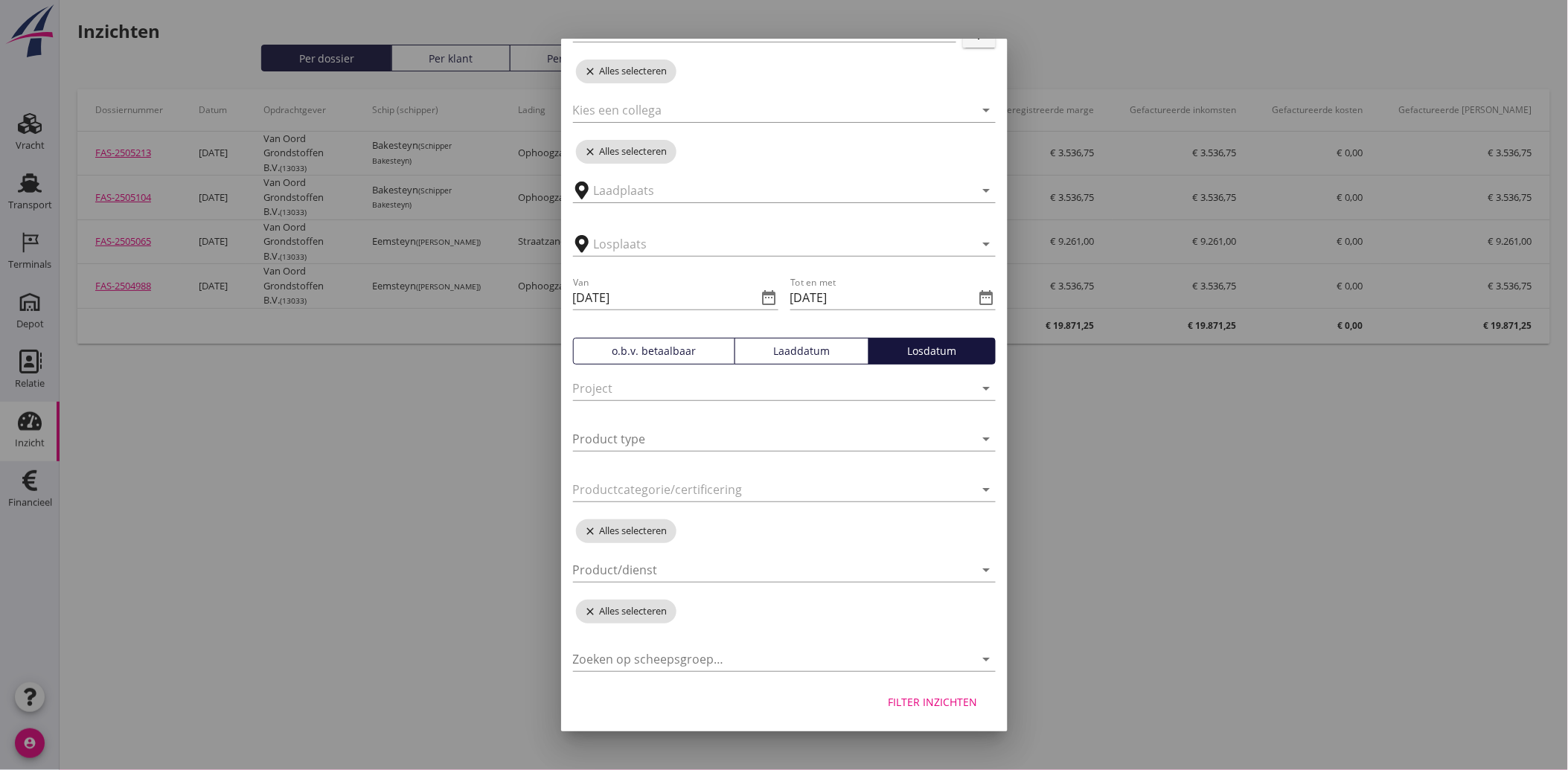
scroll to position [168, 0]
click at [924, 691] on button "Filter inzichten" at bounding box center [933, 701] width 113 height 27
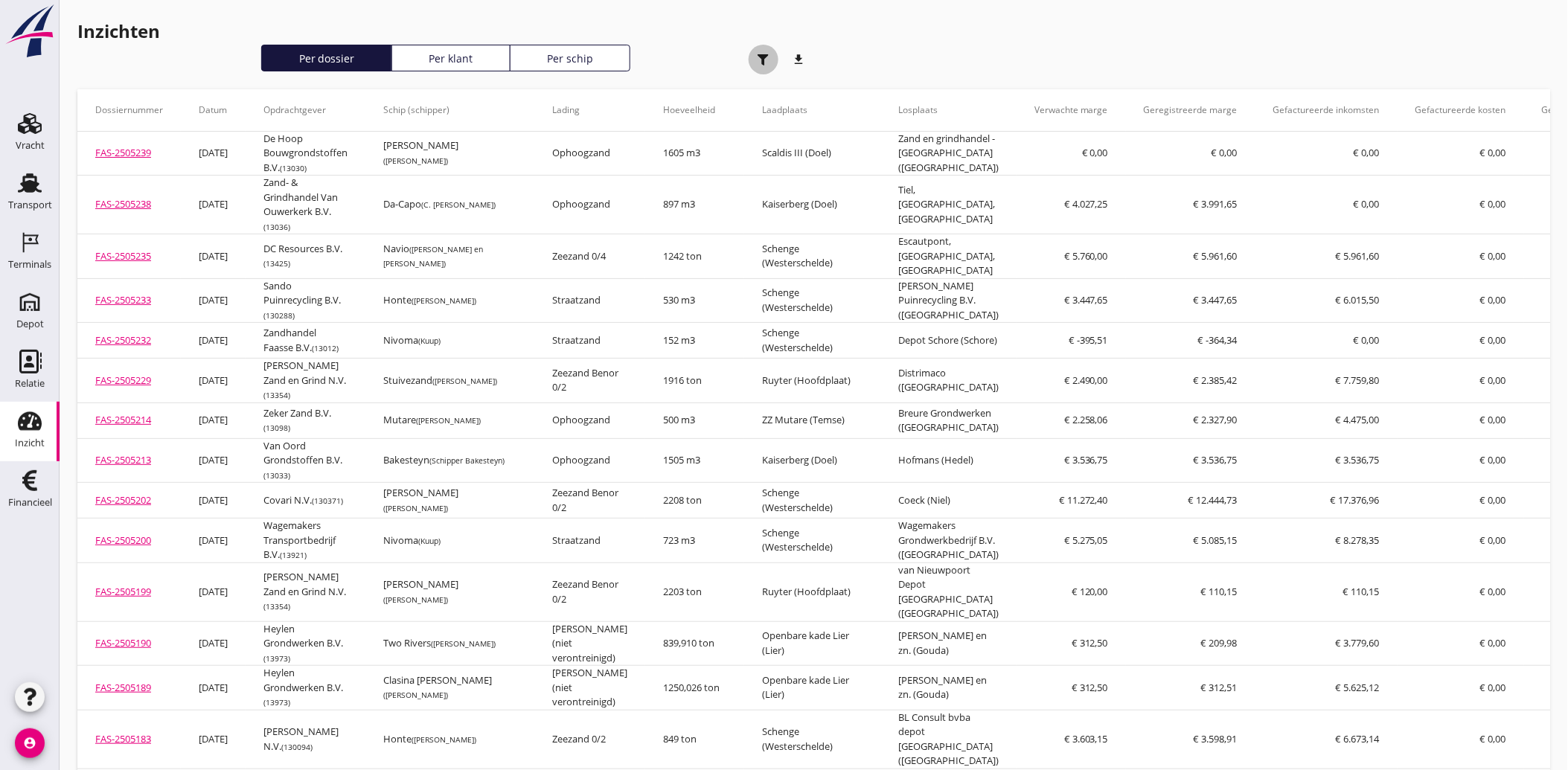
click at [760, 54] on use "button" at bounding box center [763, 59] width 11 height 11
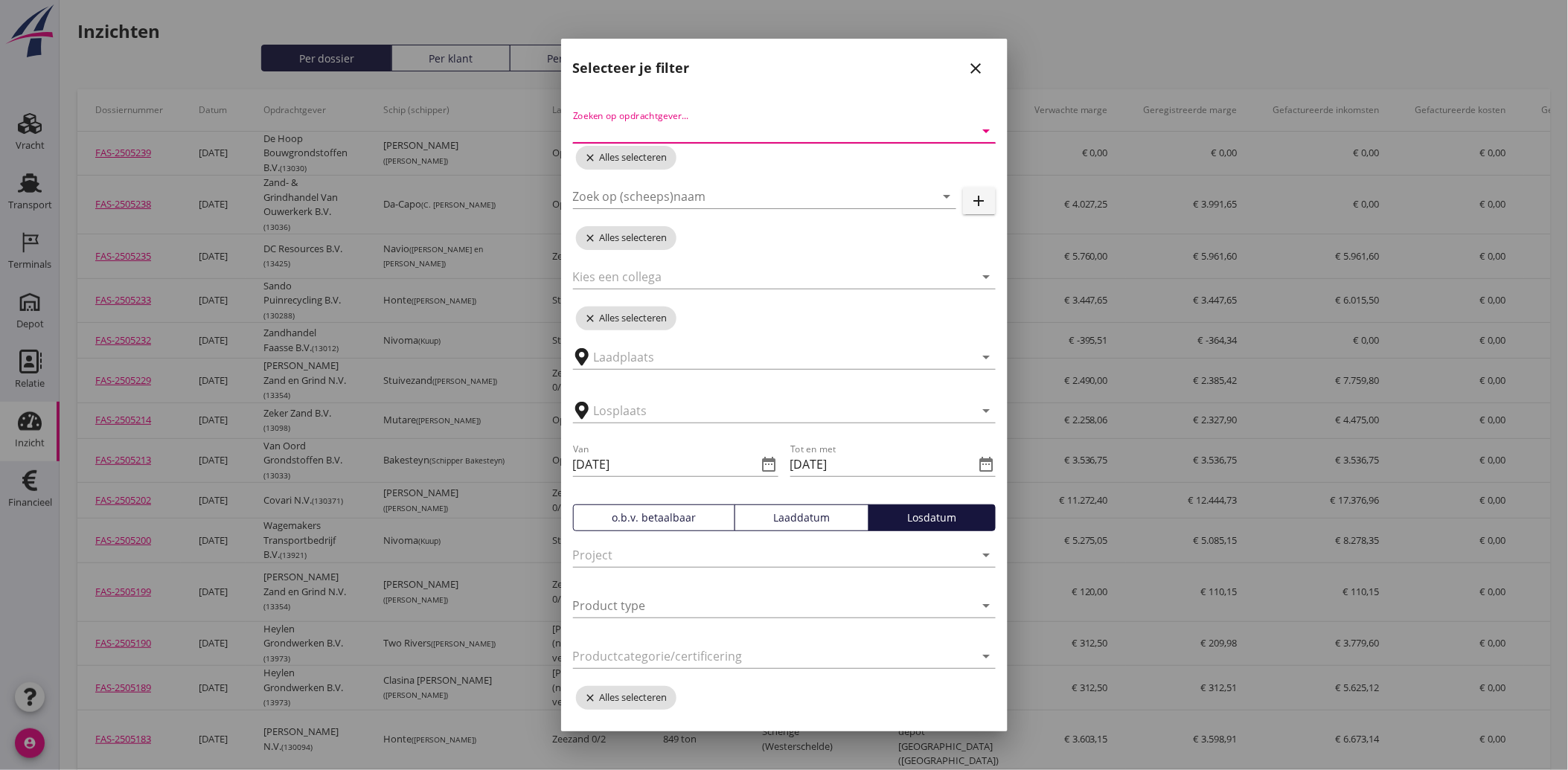
click at [713, 134] on input "Zoeken op opdrachtgever..." at bounding box center [763, 131] width 381 height 24
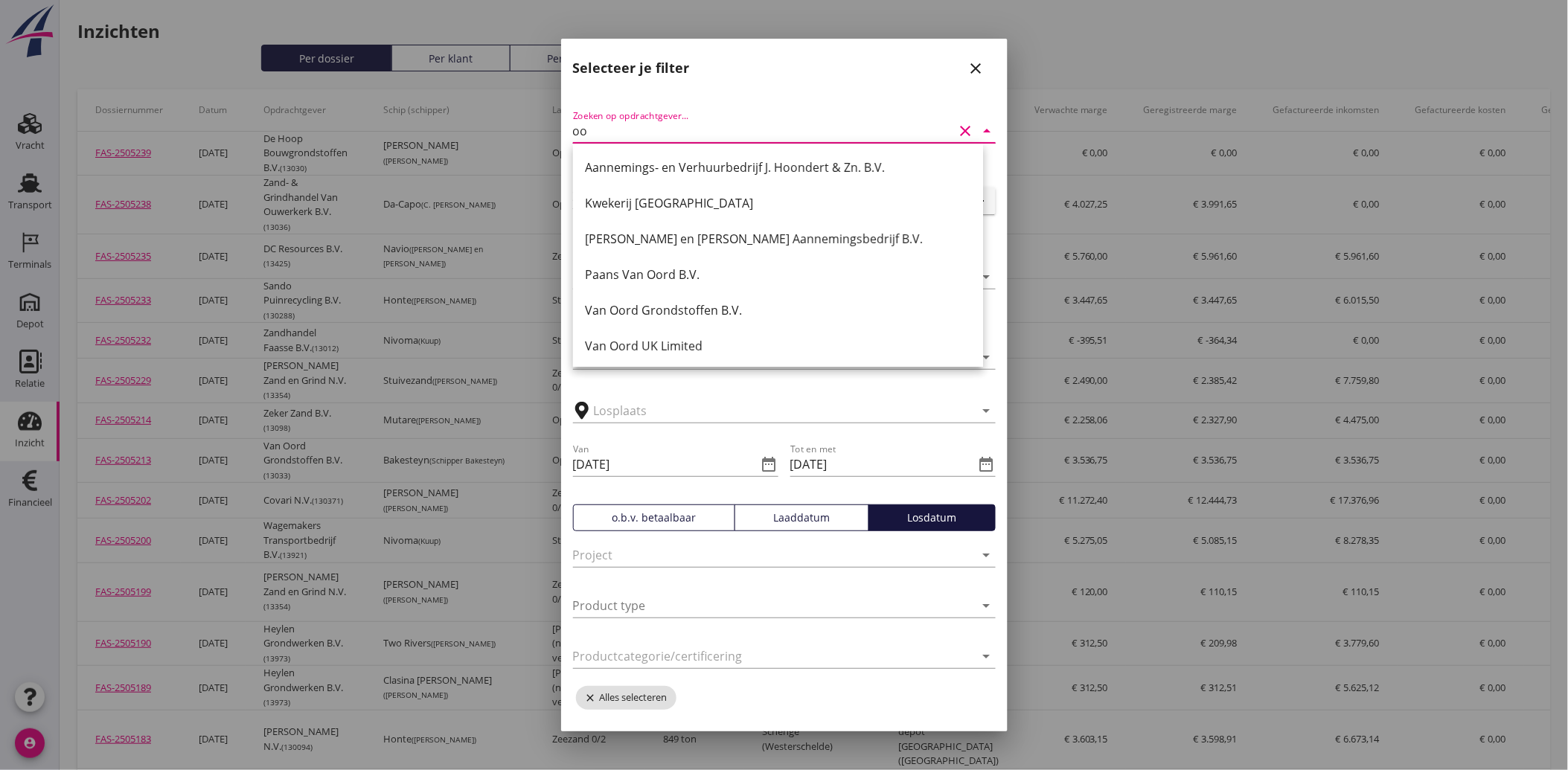
type input "oor"
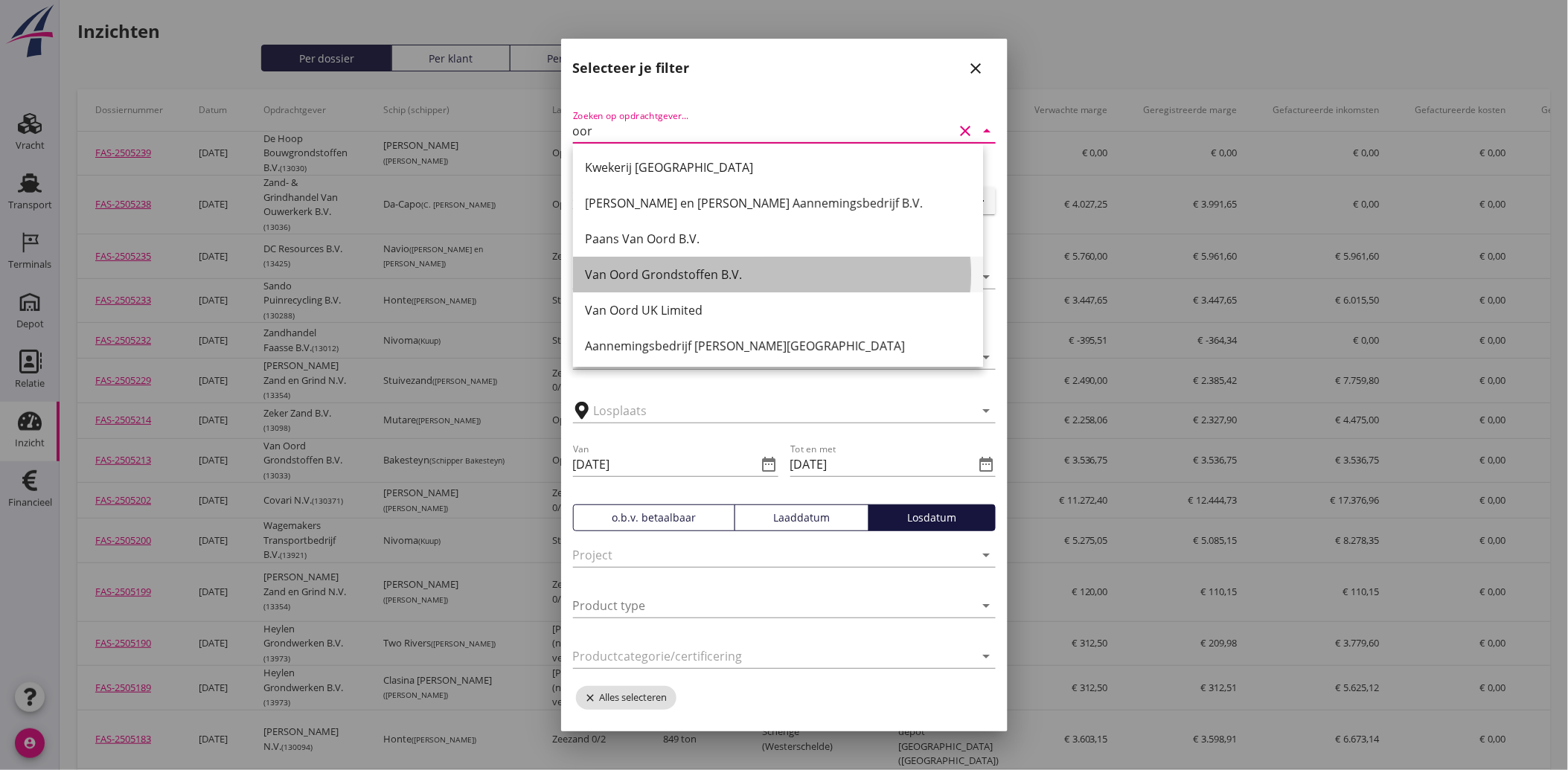
click at [695, 280] on div "Van Oord Grondstoffen B.V." at bounding box center [778, 274] width 386 height 18
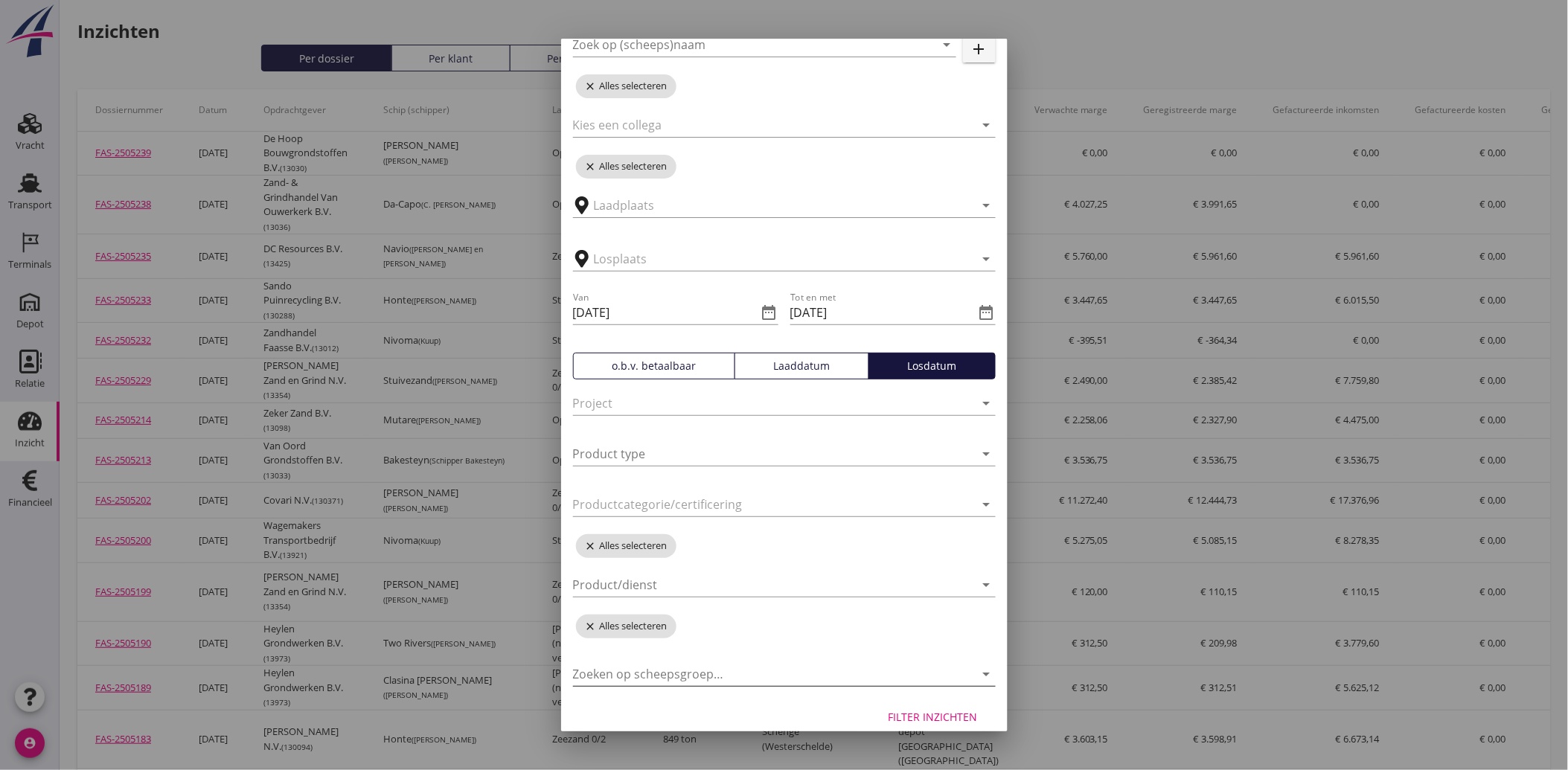
scroll to position [168, 0]
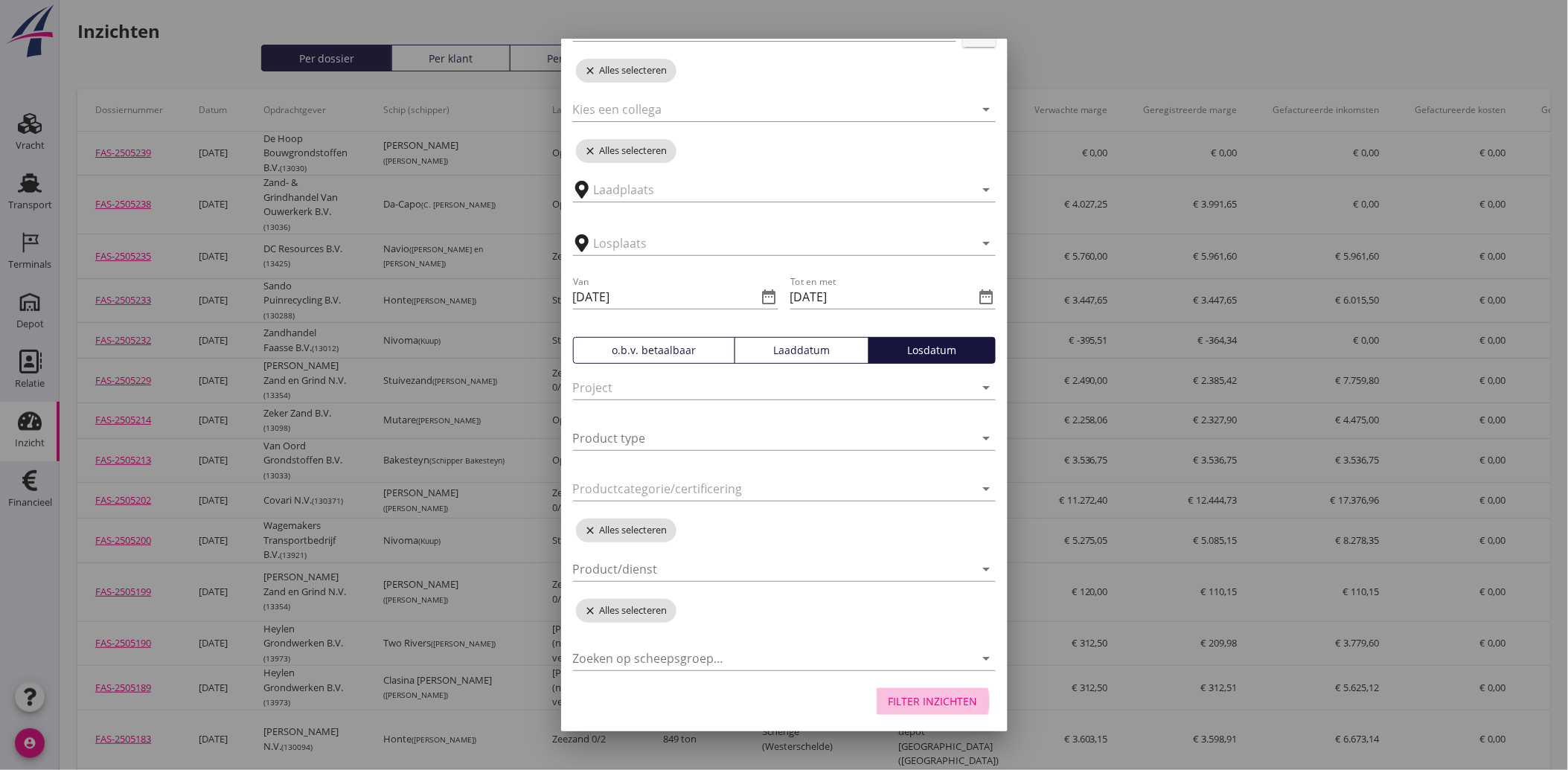
click at [930, 698] on div "Filter inzichten" at bounding box center [933, 701] width 89 height 15
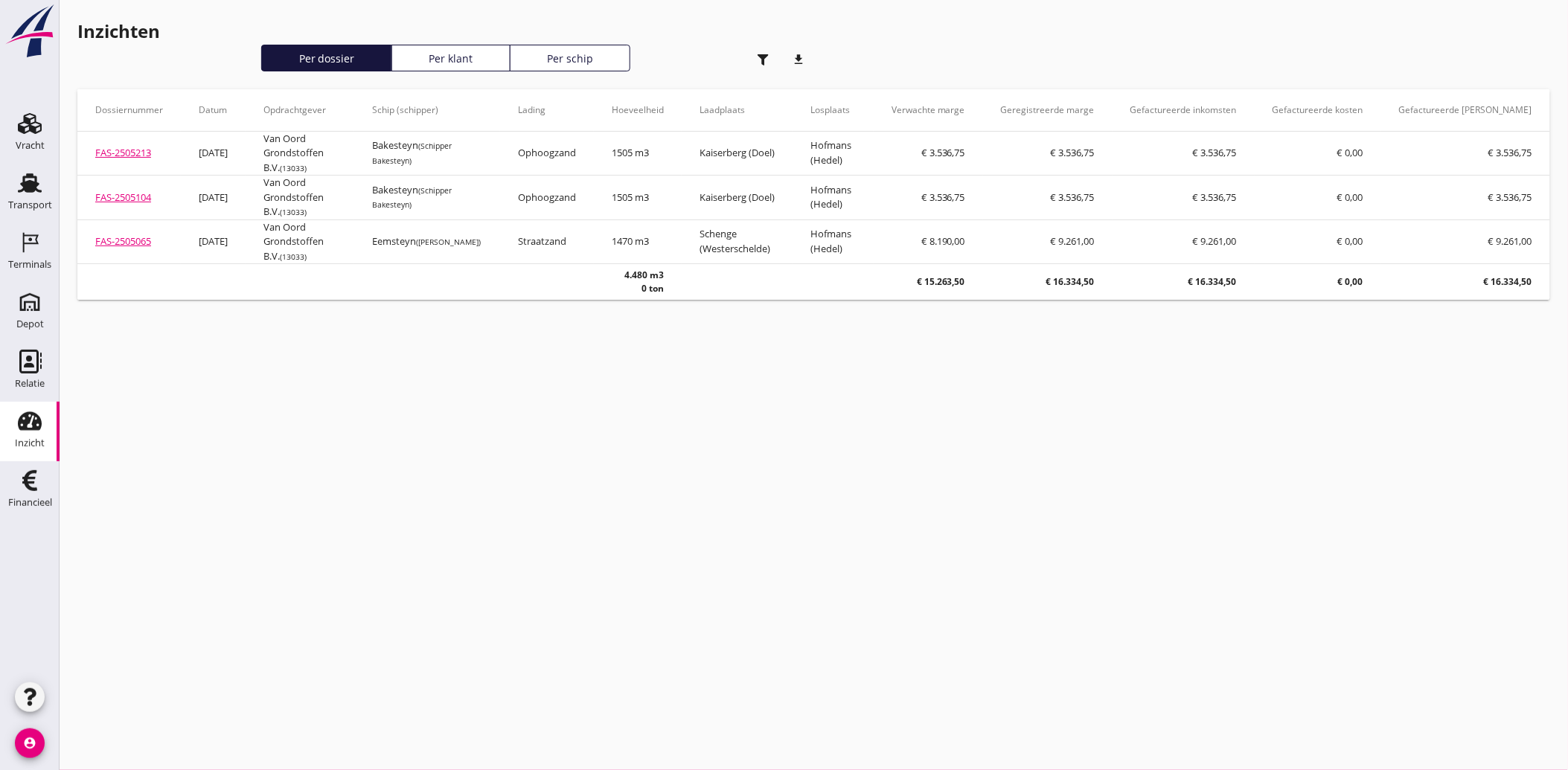
click at [765, 59] on icon "button" at bounding box center [763, 59] width 11 height 11
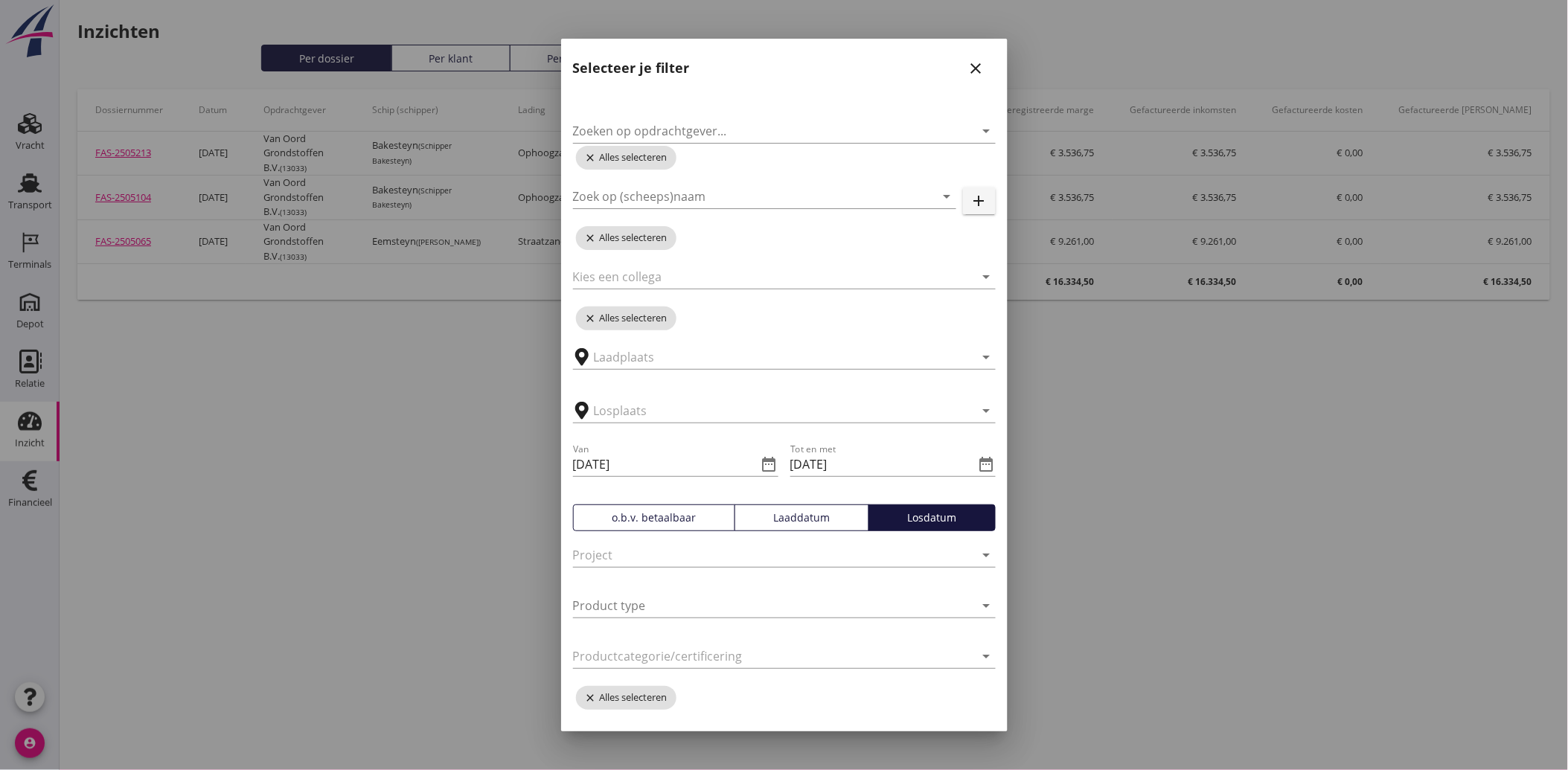
click at [790, 517] on div "Laaddatum" at bounding box center [802, 517] width 121 height 15
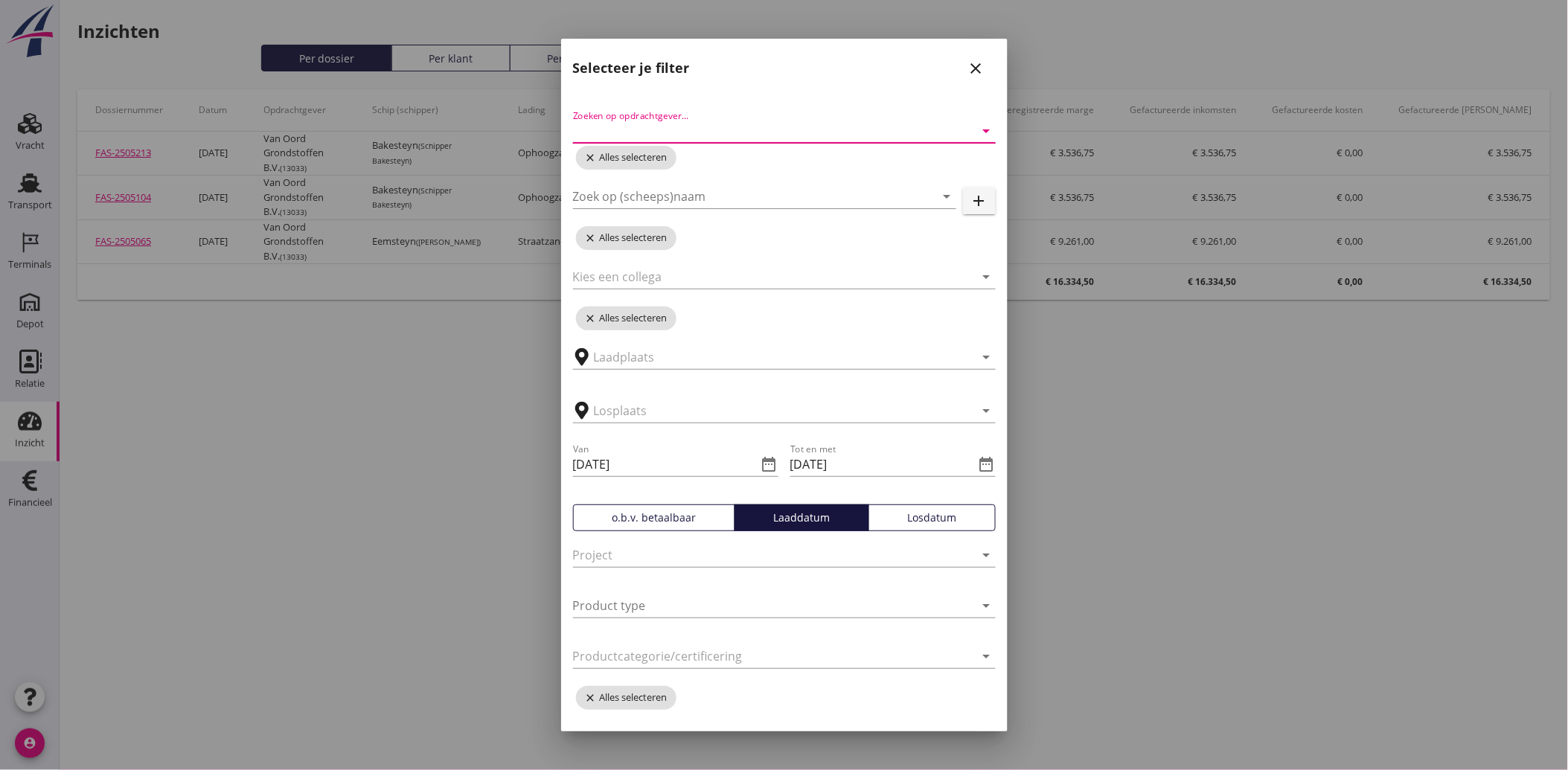
click at [711, 121] on input "Zoeken op opdrachtgever..." at bounding box center [763, 131] width 381 height 24
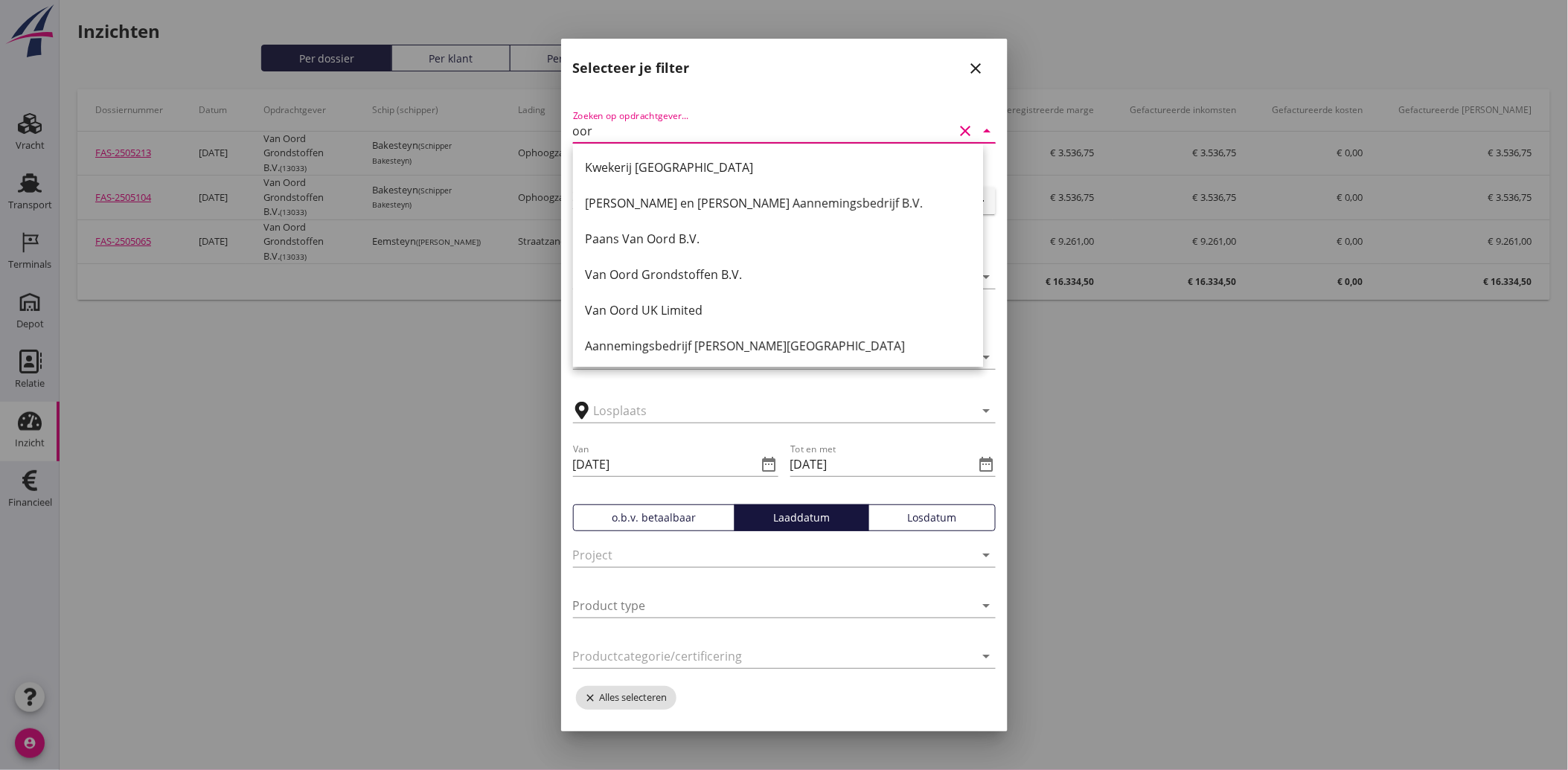
type input "oord"
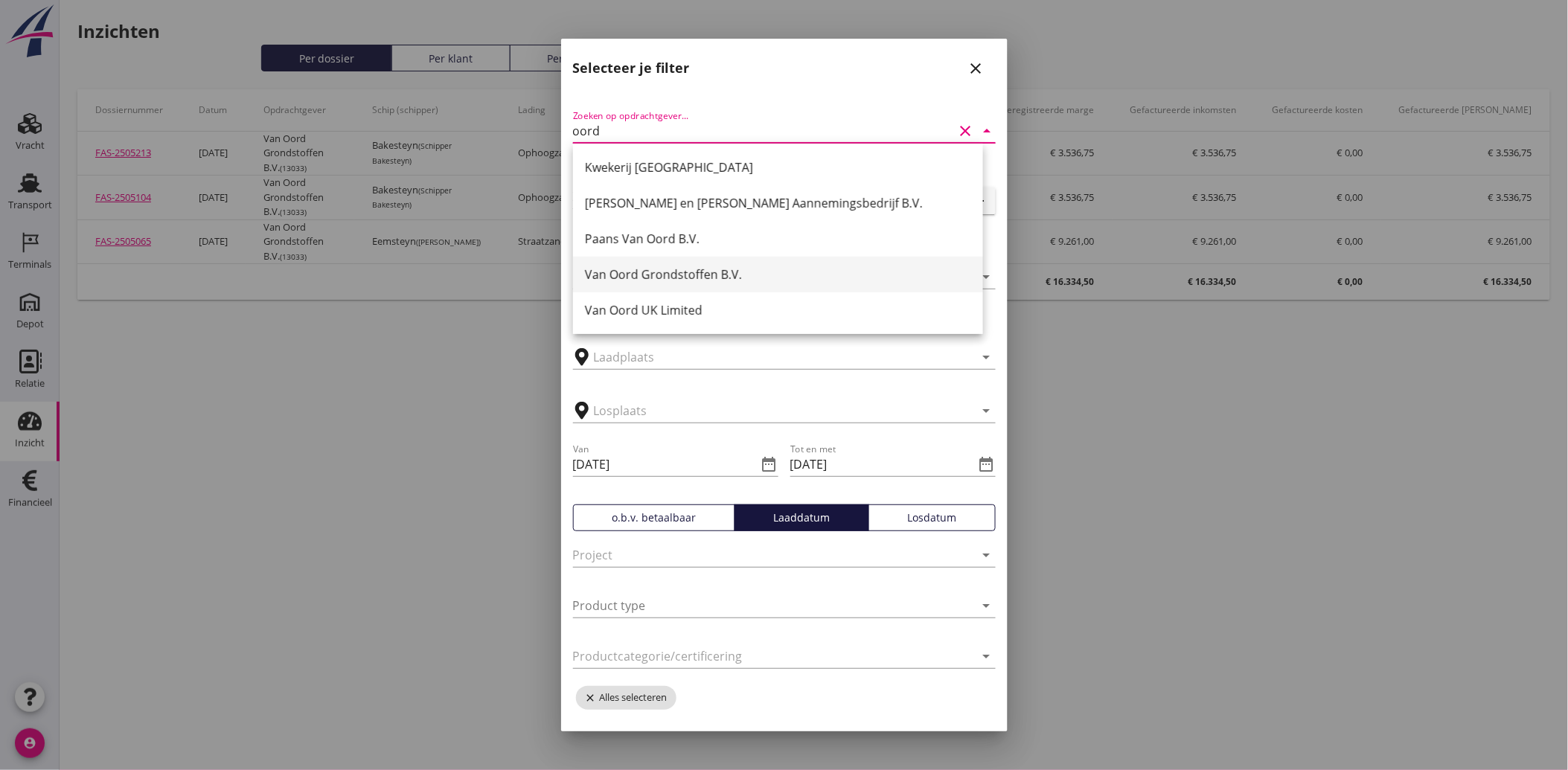
click at [675, 275] on div "Van Oord Grondstoffen B.V." at bounding box center [778, 274] width 386 height 18
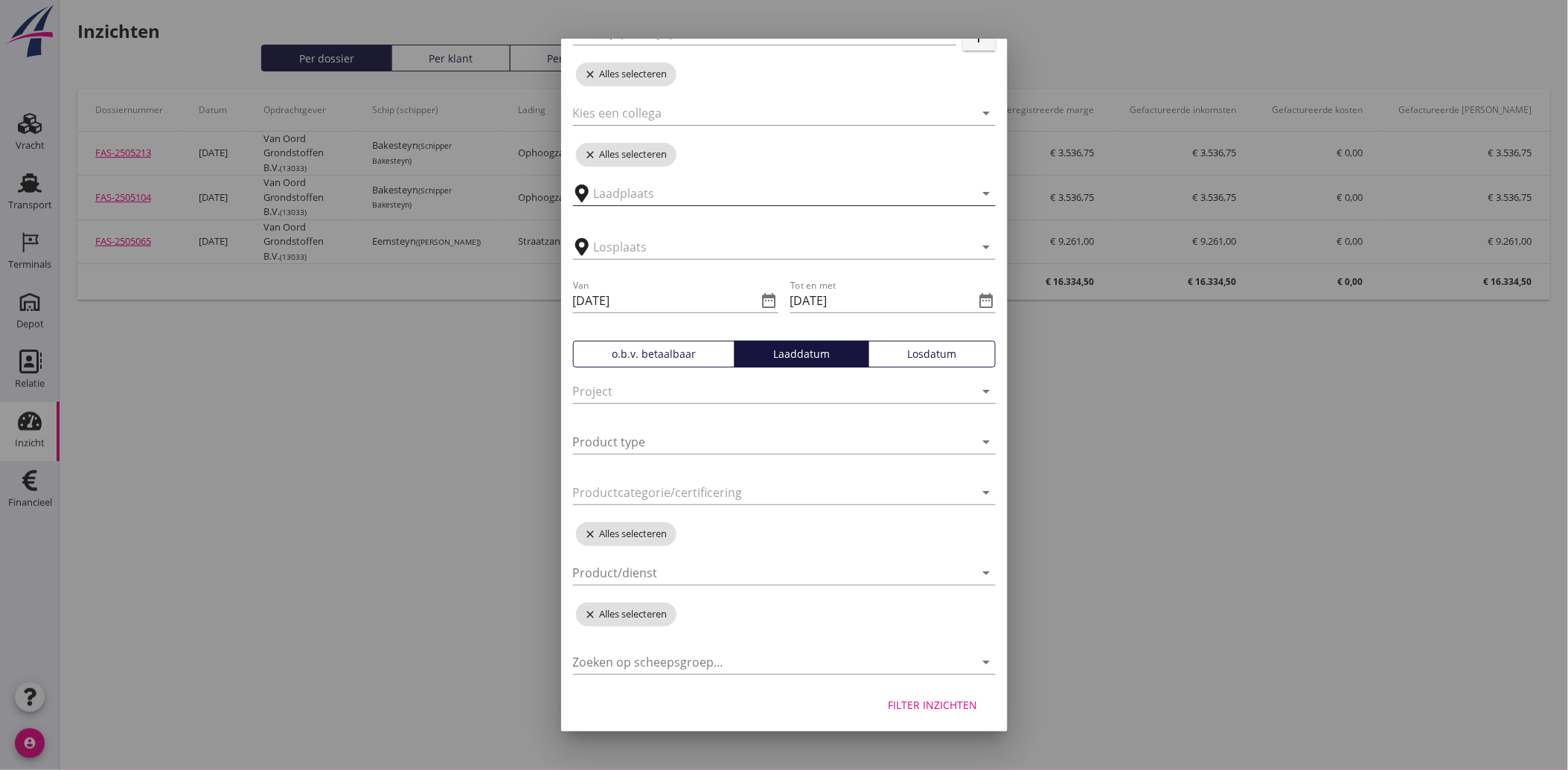
scroll to position [168, 0]
click at [911, 707] on div "Filter inzichten" at bounding box center [933, 701] width 89 height 15
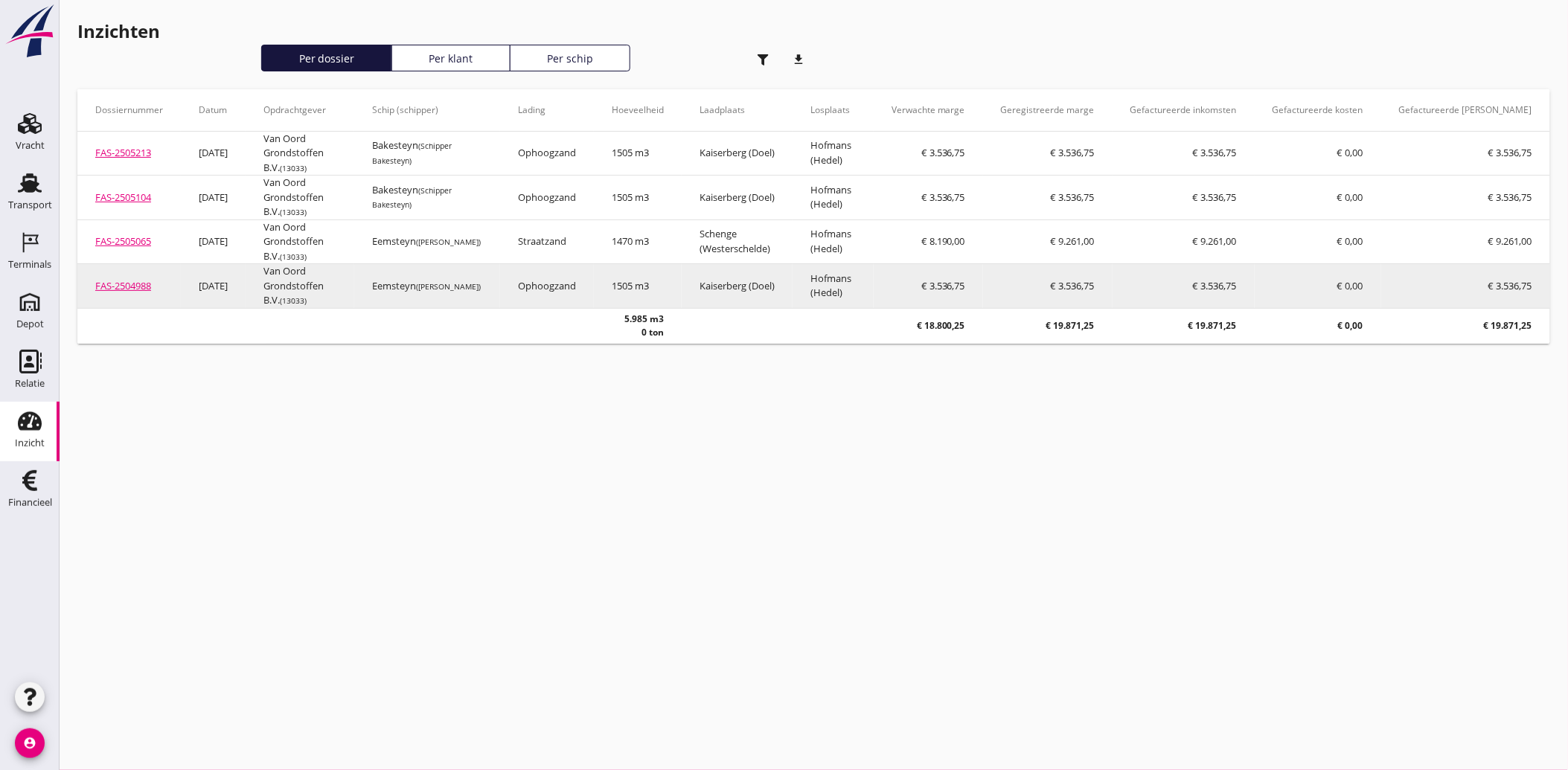
click at [139, 283] on link "FAS-2504988" at bounding box center [123, 286] width 56 height 14
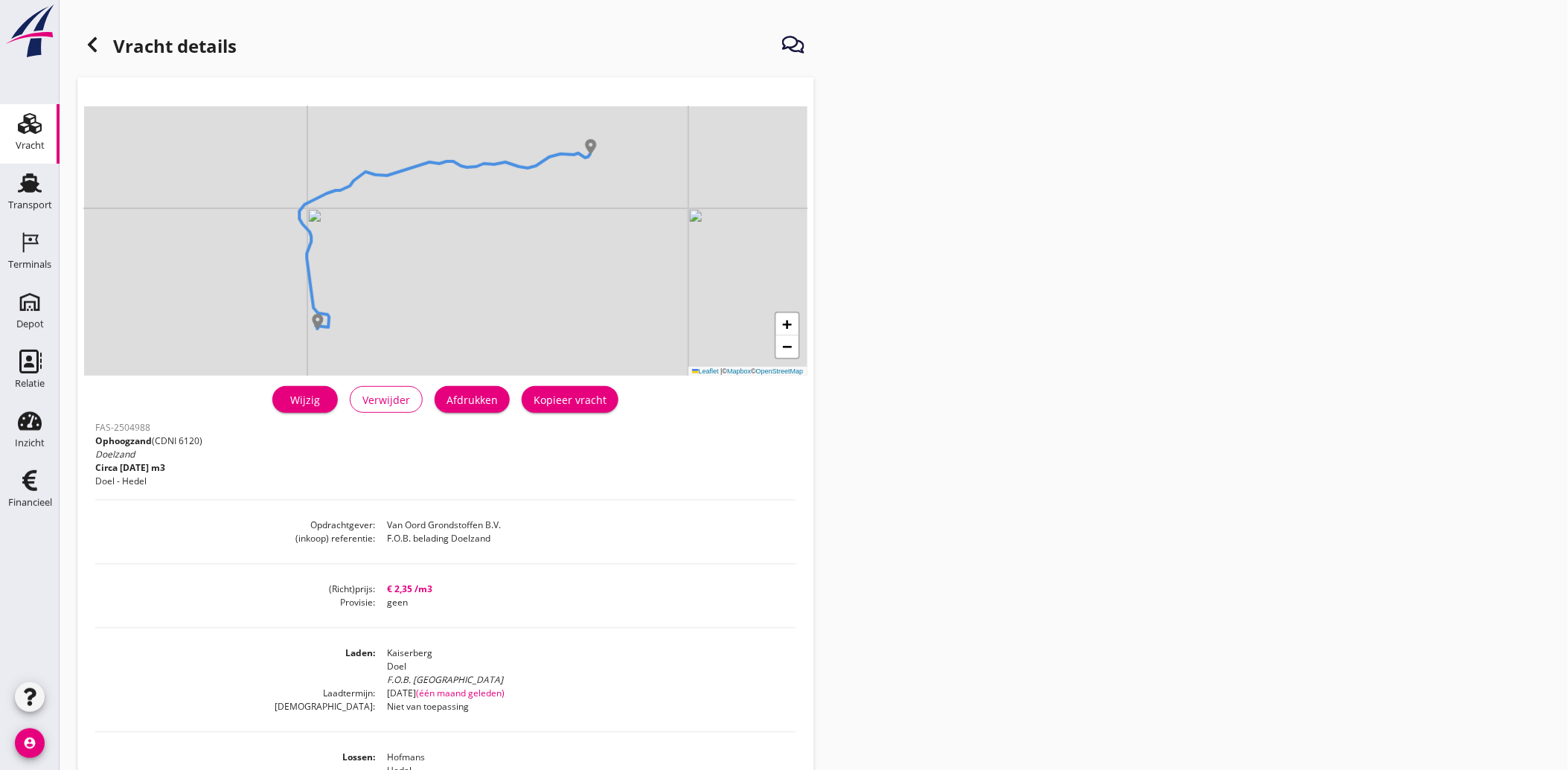
click at [326, 399] on div "Wijzig" at bounding box center [305, 400] width 42 height 15
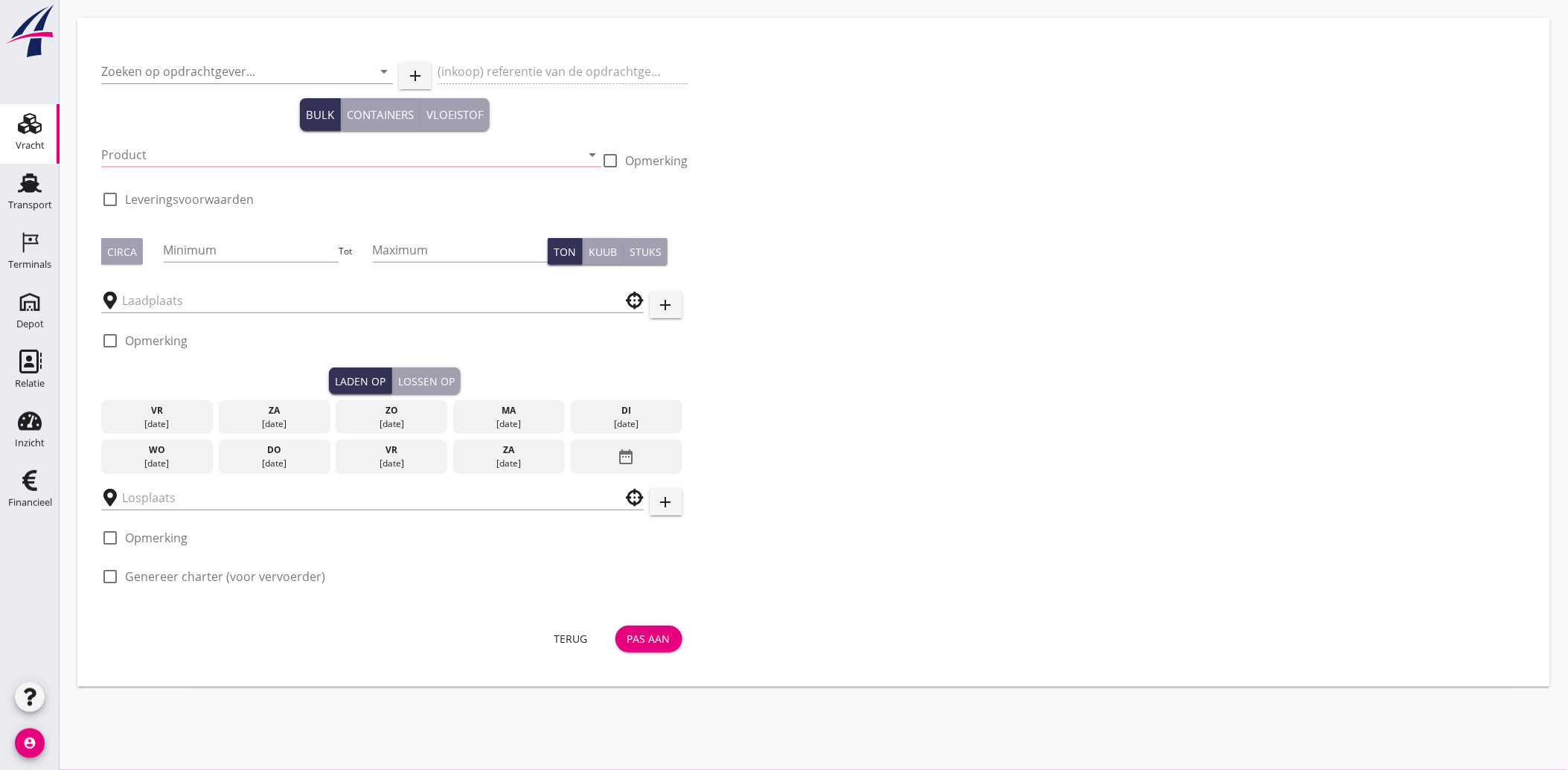
type input "Van Oord Grondstoffen B.V."
type input "F.O.B. belading Doelzand"
type input "Ophoogzand (6120)"
checkbox input "true"
type input "1505"
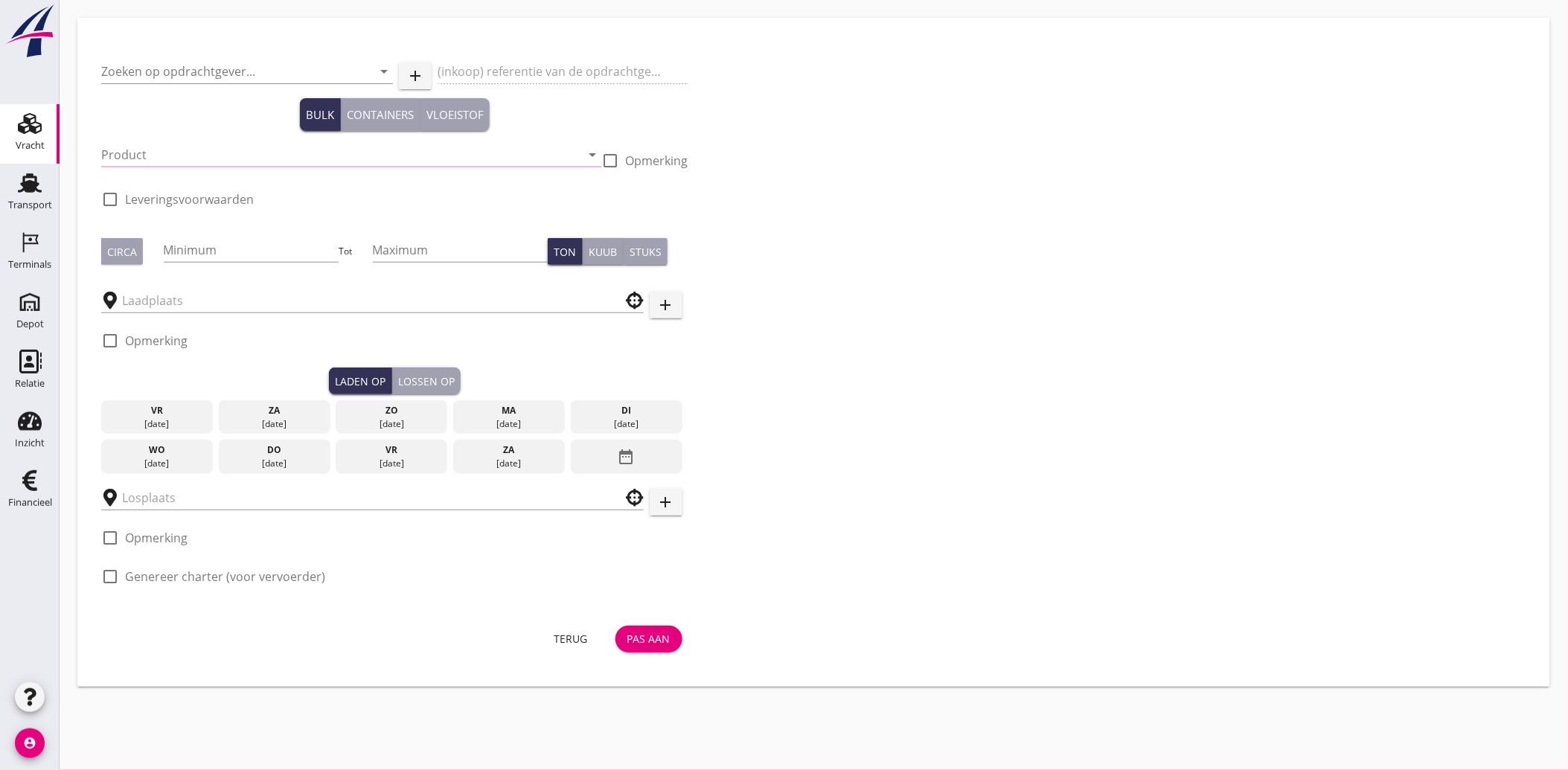
checkbox input "true"
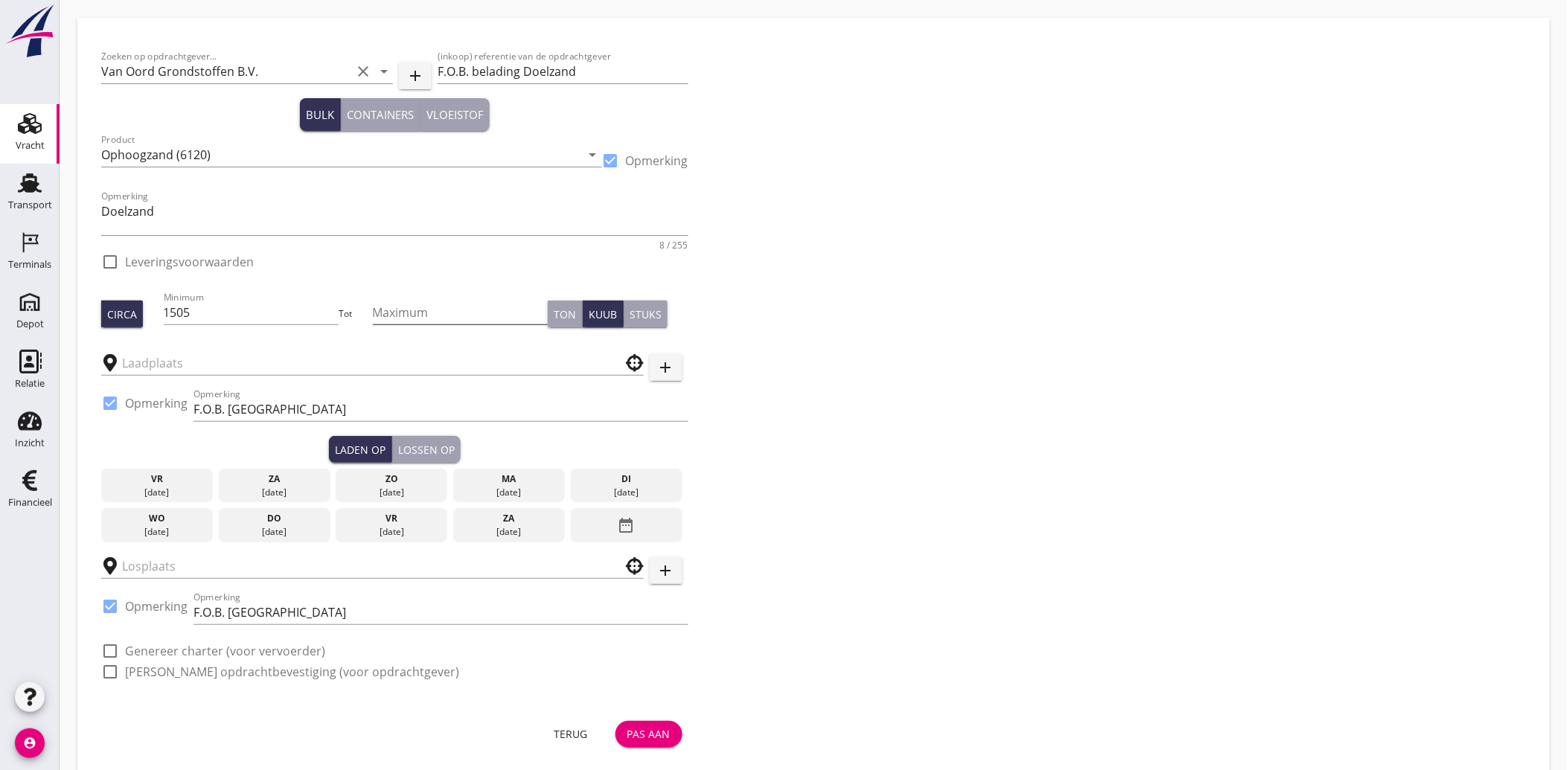
checkbox input "true"
type input "Kaiserberg"
type input "Hofmans"
checkbox input "true"
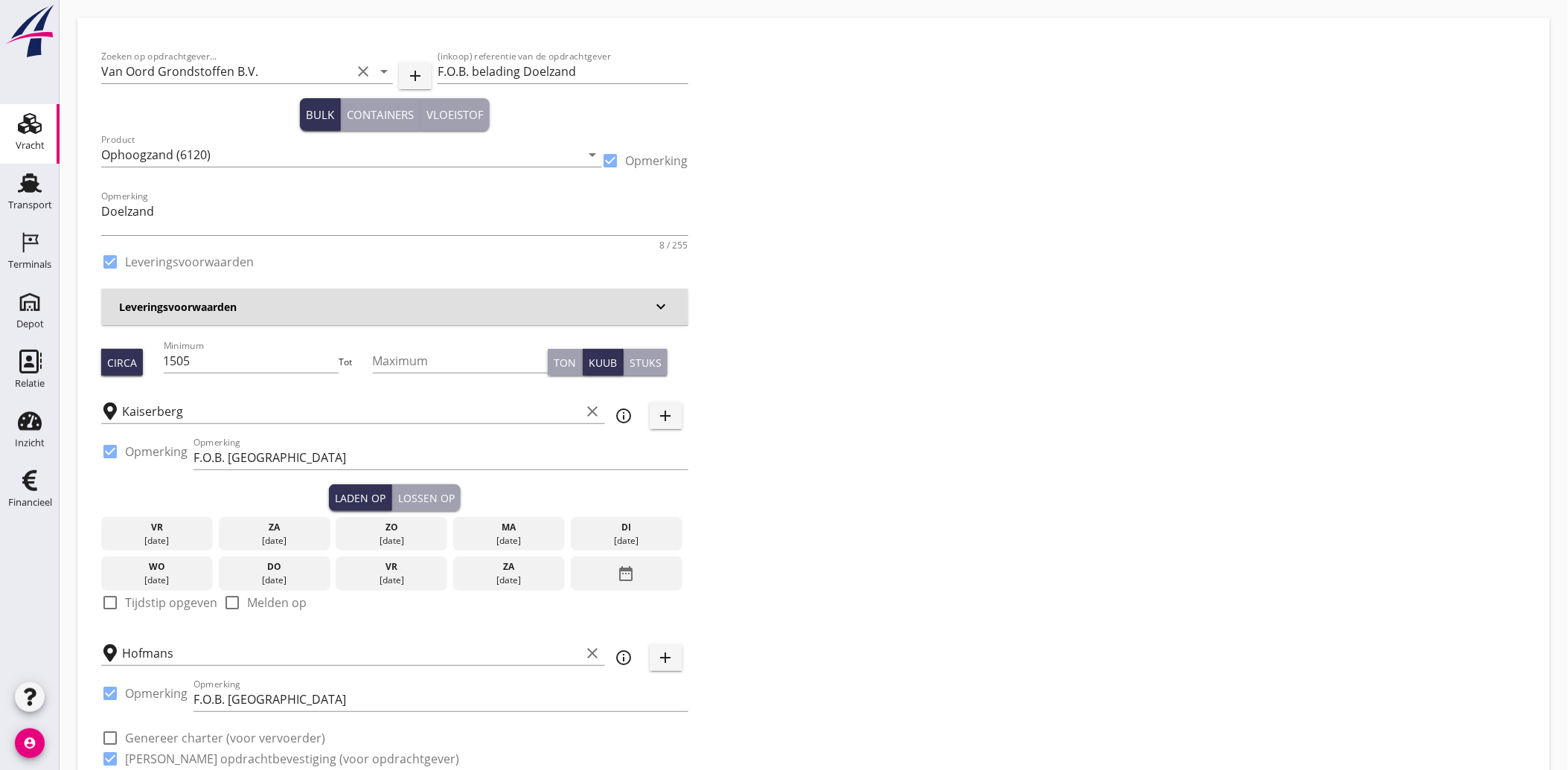
type input "2.35"
checkbox input "false"
radio input "false"
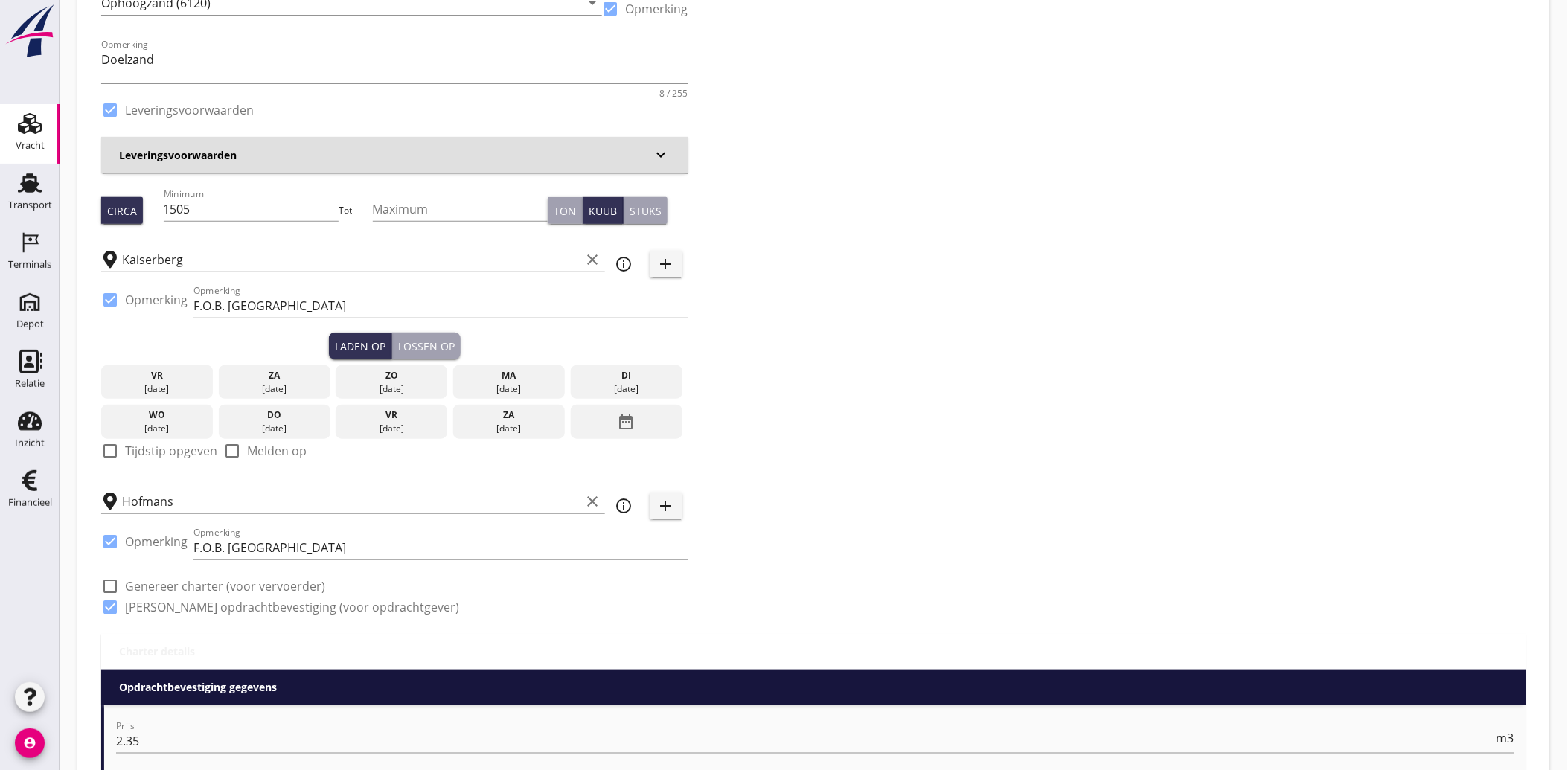
scroll to position [165, 0]
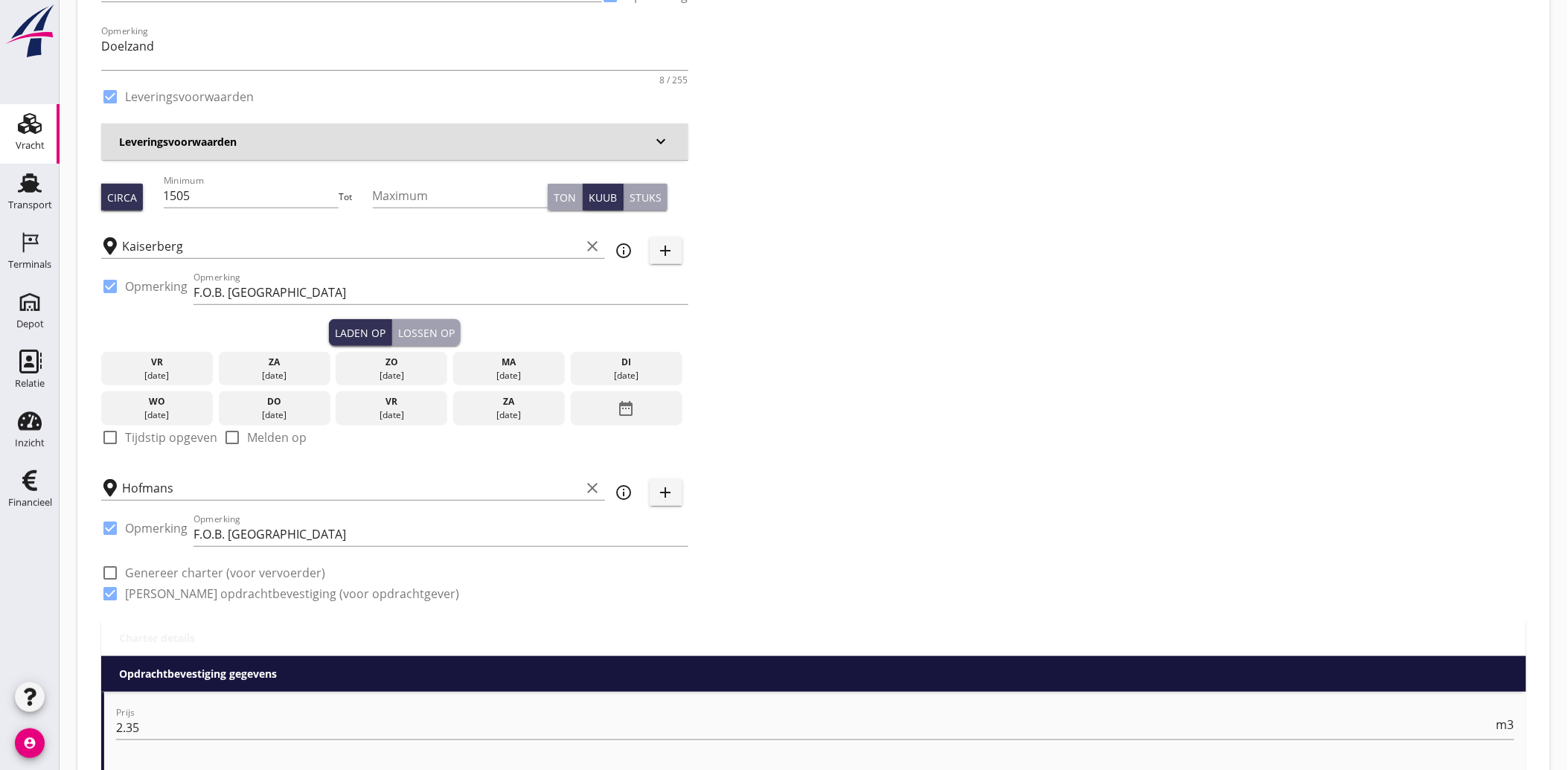
click at [432, 330] on div "Lossen op" at bounding box center [426, 333] width 57 height 15
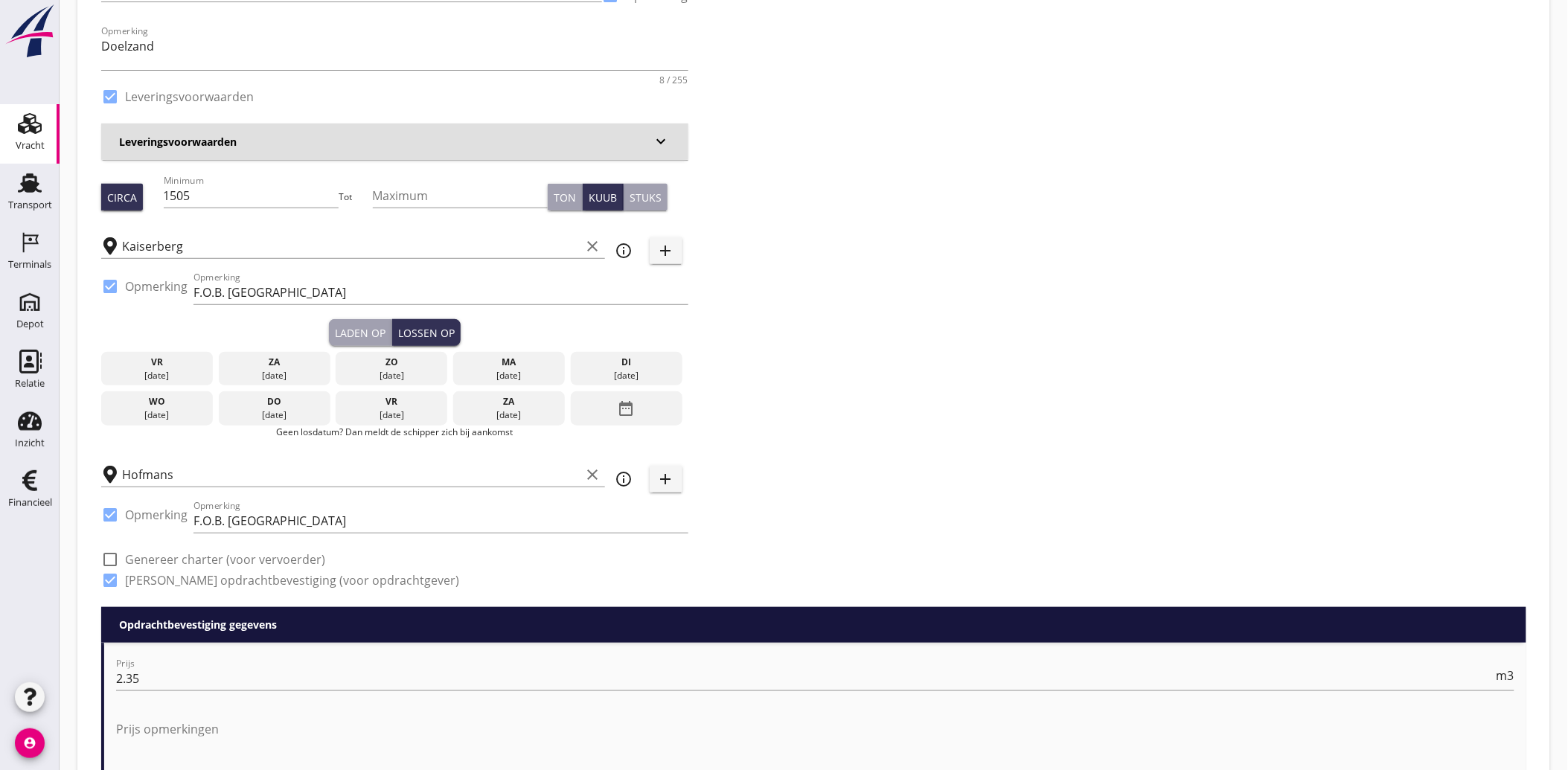
click at [621, 425] on p "Geen losdatum? Dan meldt de schipper zich bij aankomst" at bounding box center [394, 432] width 587 height 14
click at [627, 413] on icon "date_range" at bounding box center [626, 408] width 18 height 27
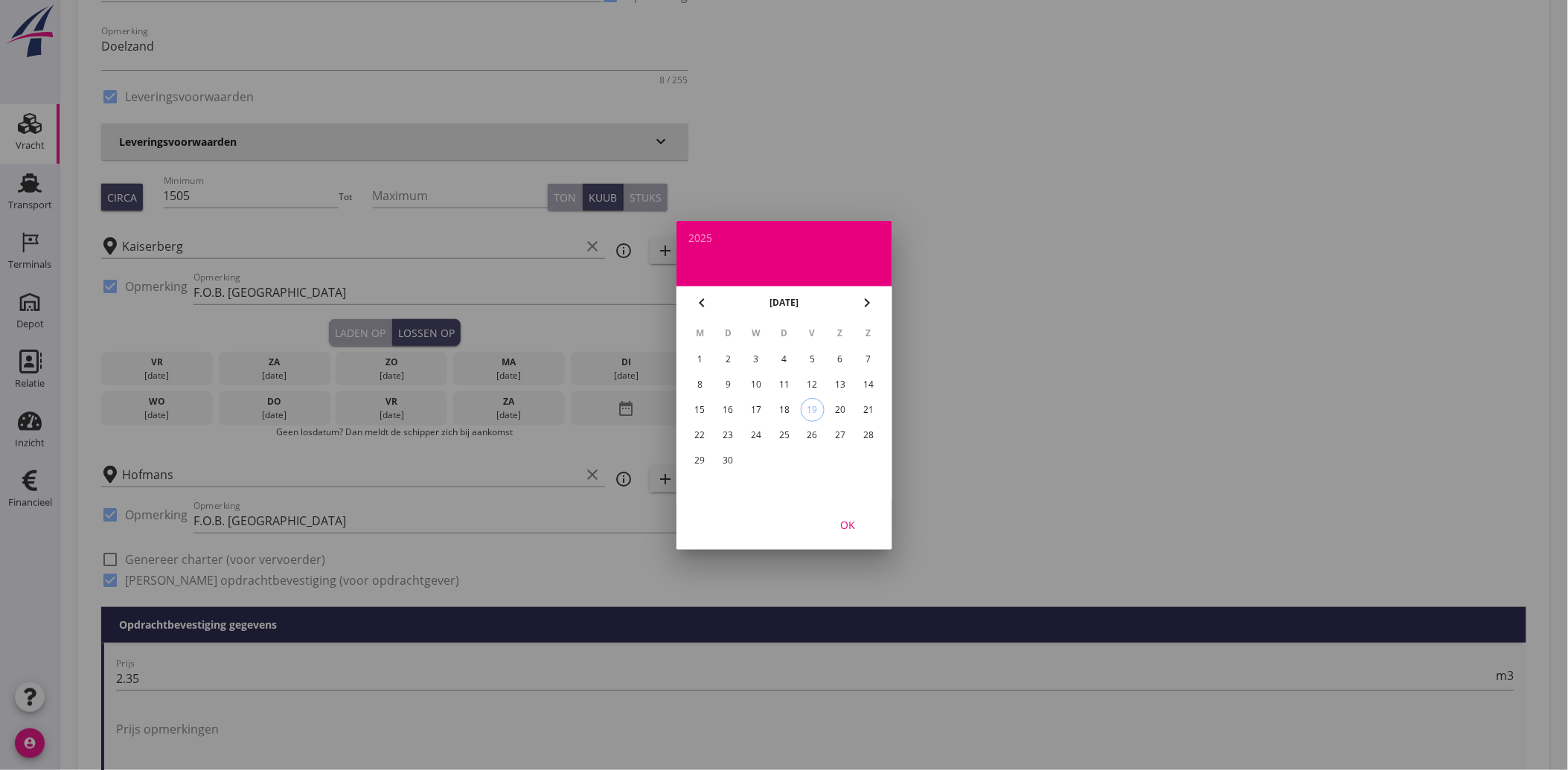
click at [698, 297] on icon "chevron_left" at bounding box center [701, 302] width 18 height 18
click at [730, 436] on div "19" at bounding box center [728, 436] width 24 height 24
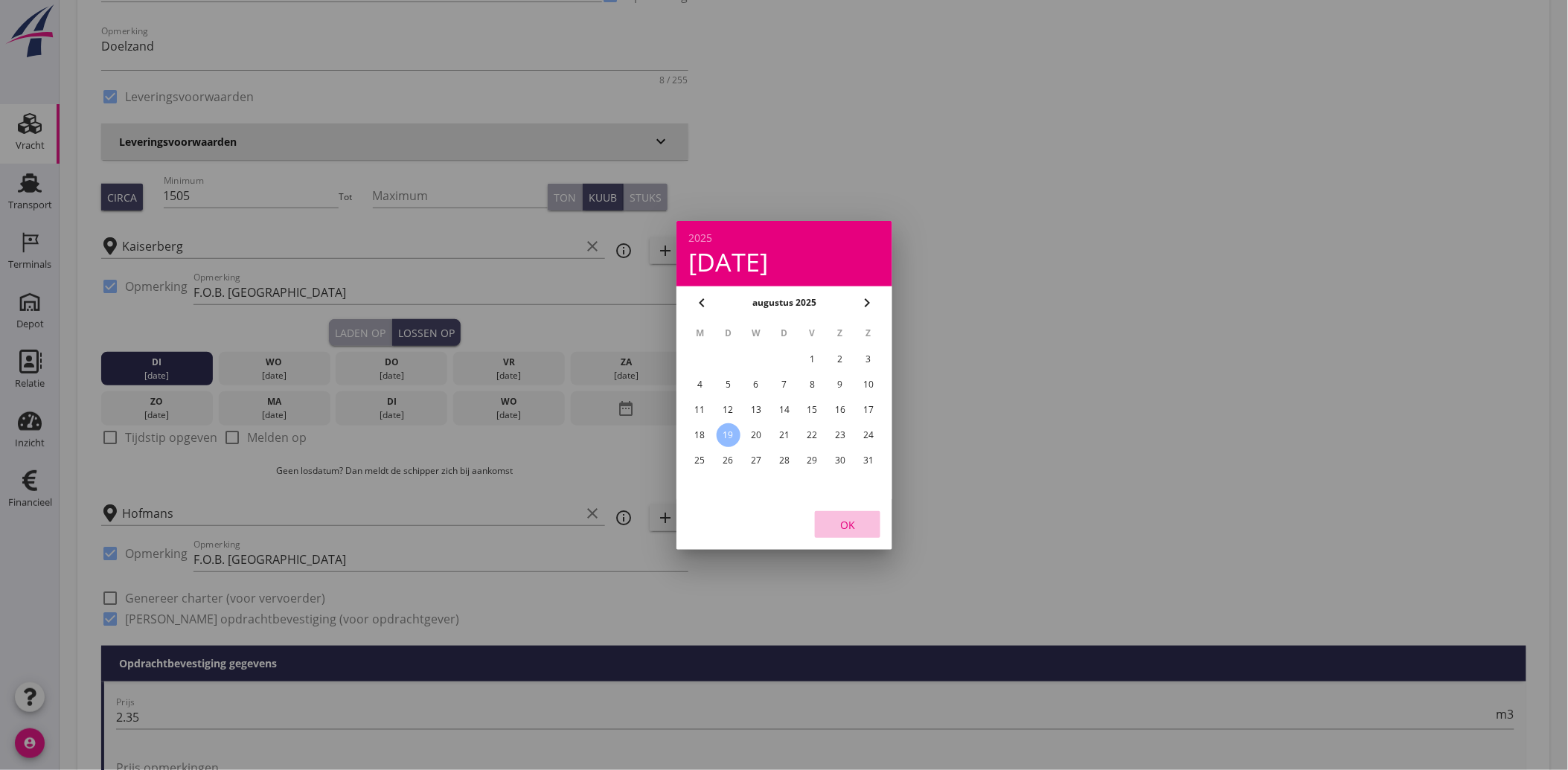
click at [842, 524] on div "OK" at bounding box center [847, 524] width 42 height 15
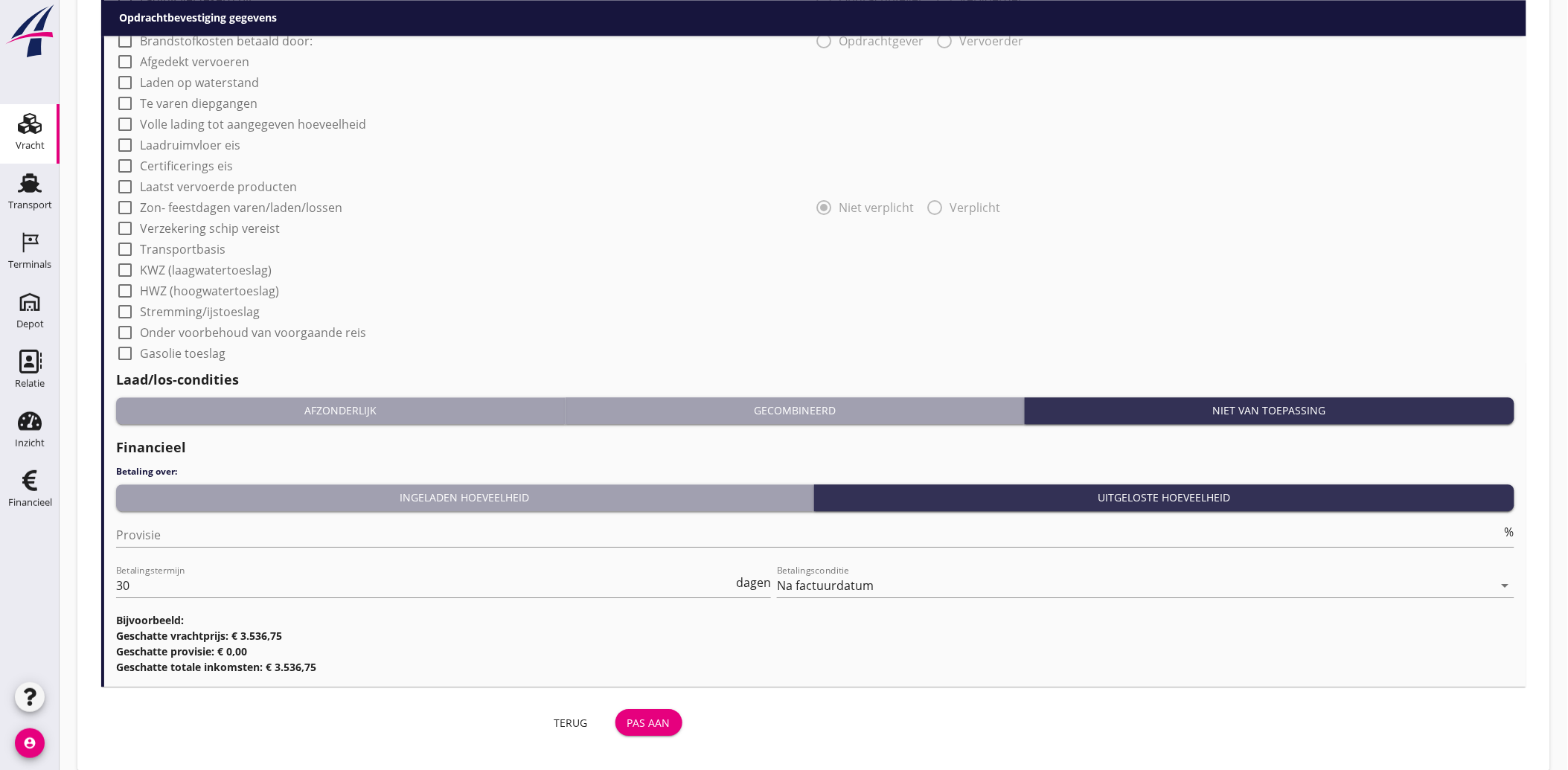
scroll to position [1256, 0]
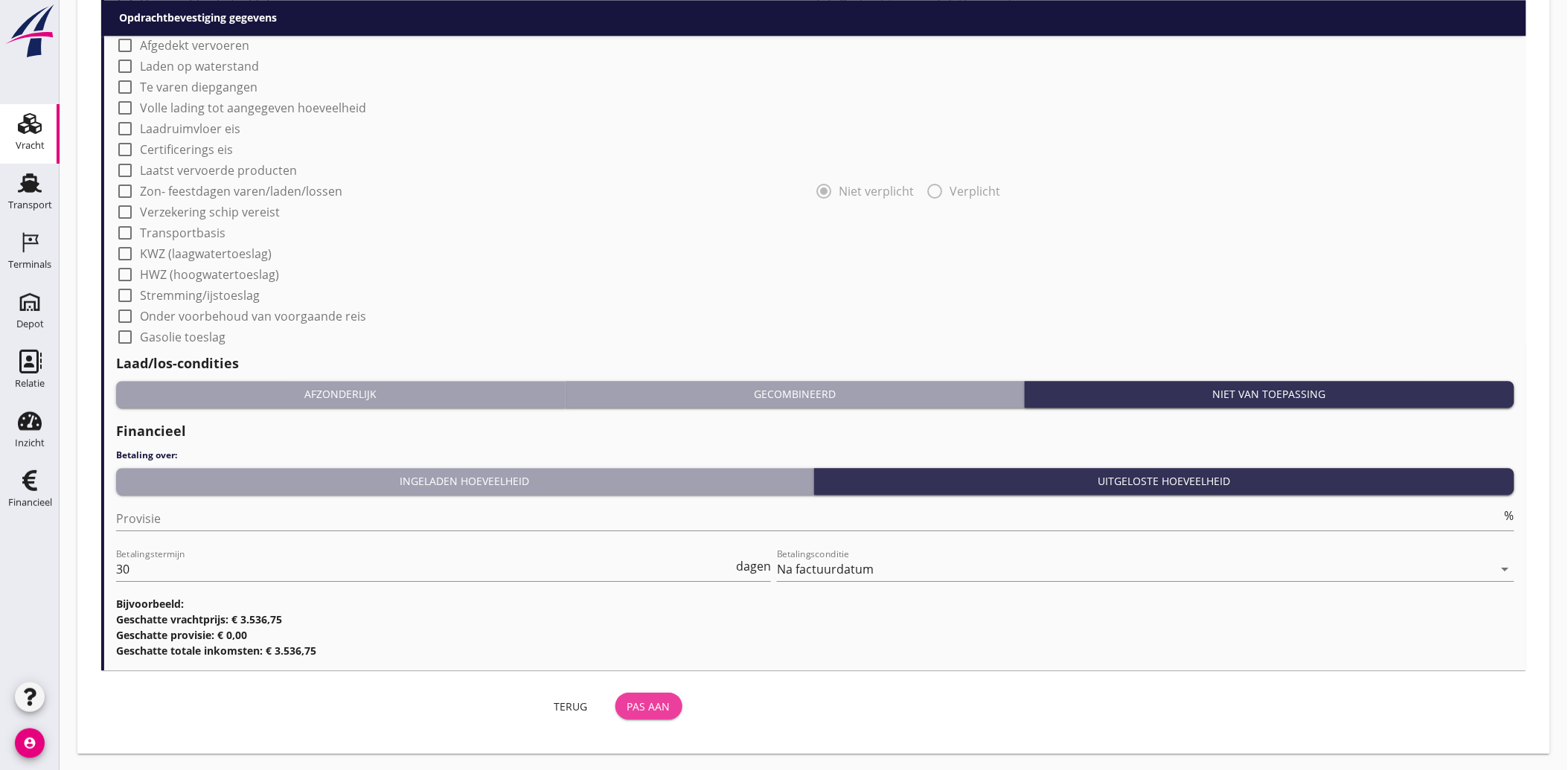
click at [653, 710] on div "Pas aan" at bounding box center [649, 706] width 43 height 15
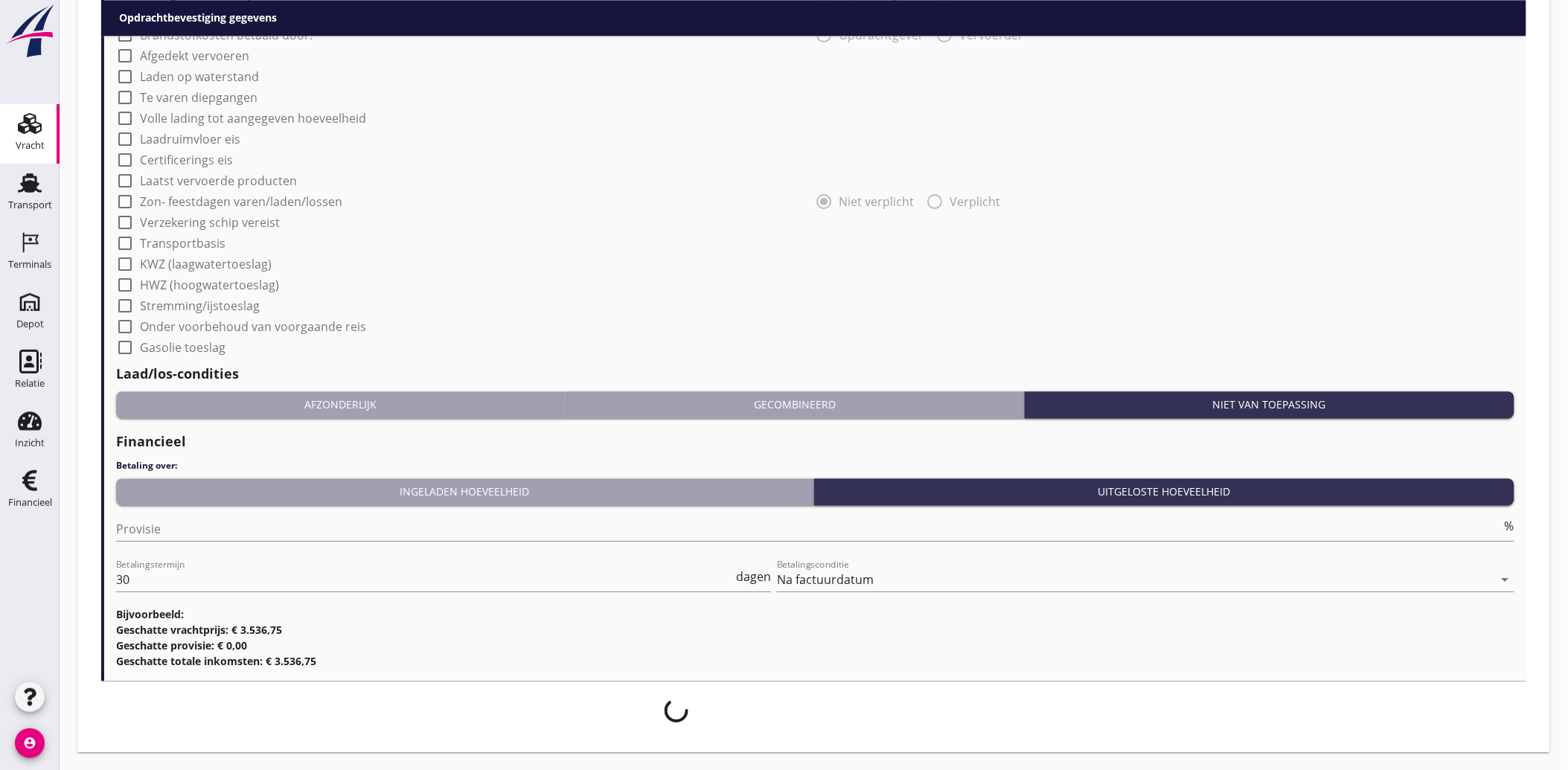
scroll to position [1245, 0]
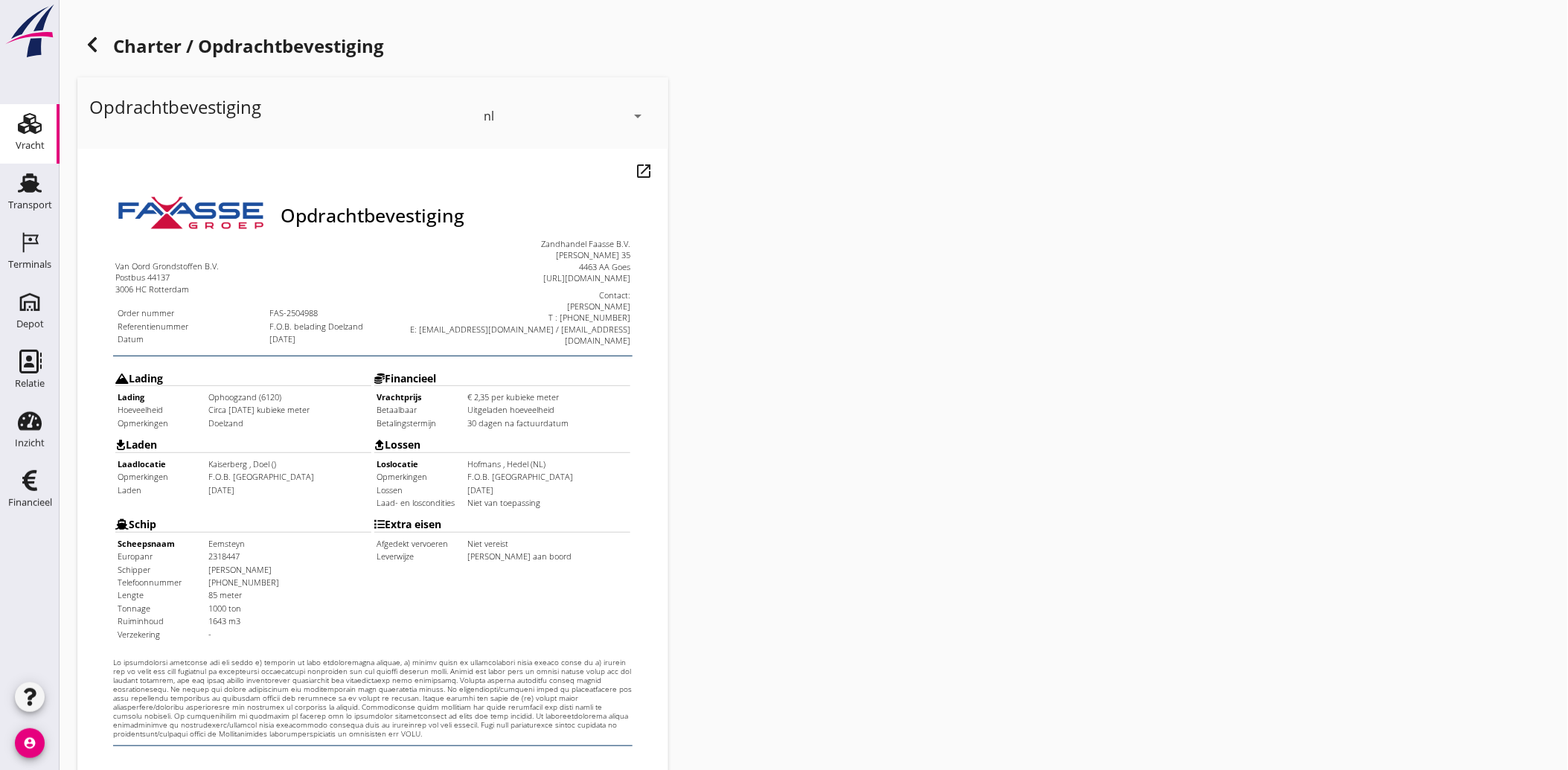
click at [98, 43] on icon at bounding box center [92, 45] width 18 height 18
